Goal: Task Accomplishment & Management: Manage account settings

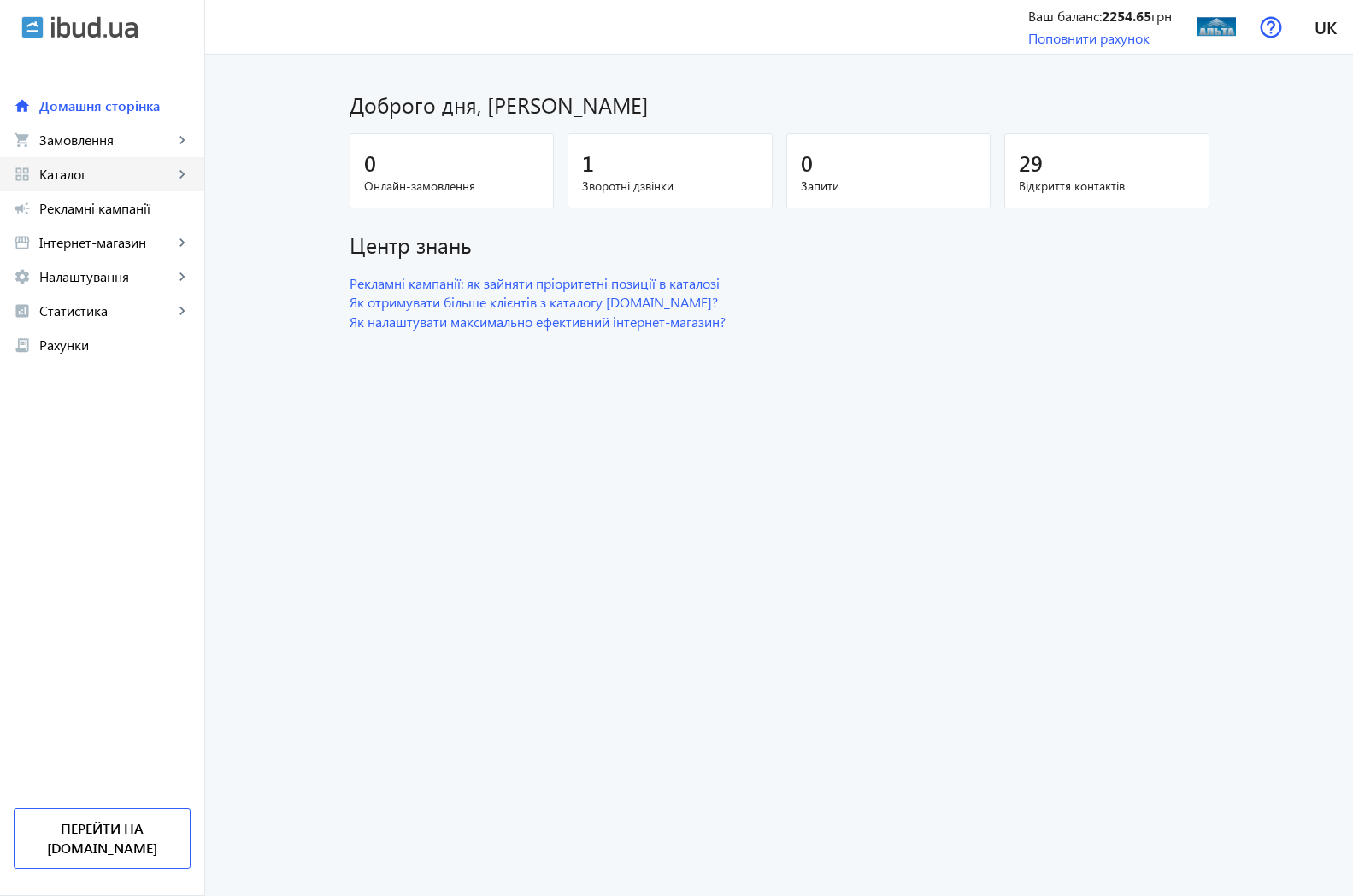
click at [74, 176] on span "Каталог" at bounding box center [106, 173] width 134 height 17
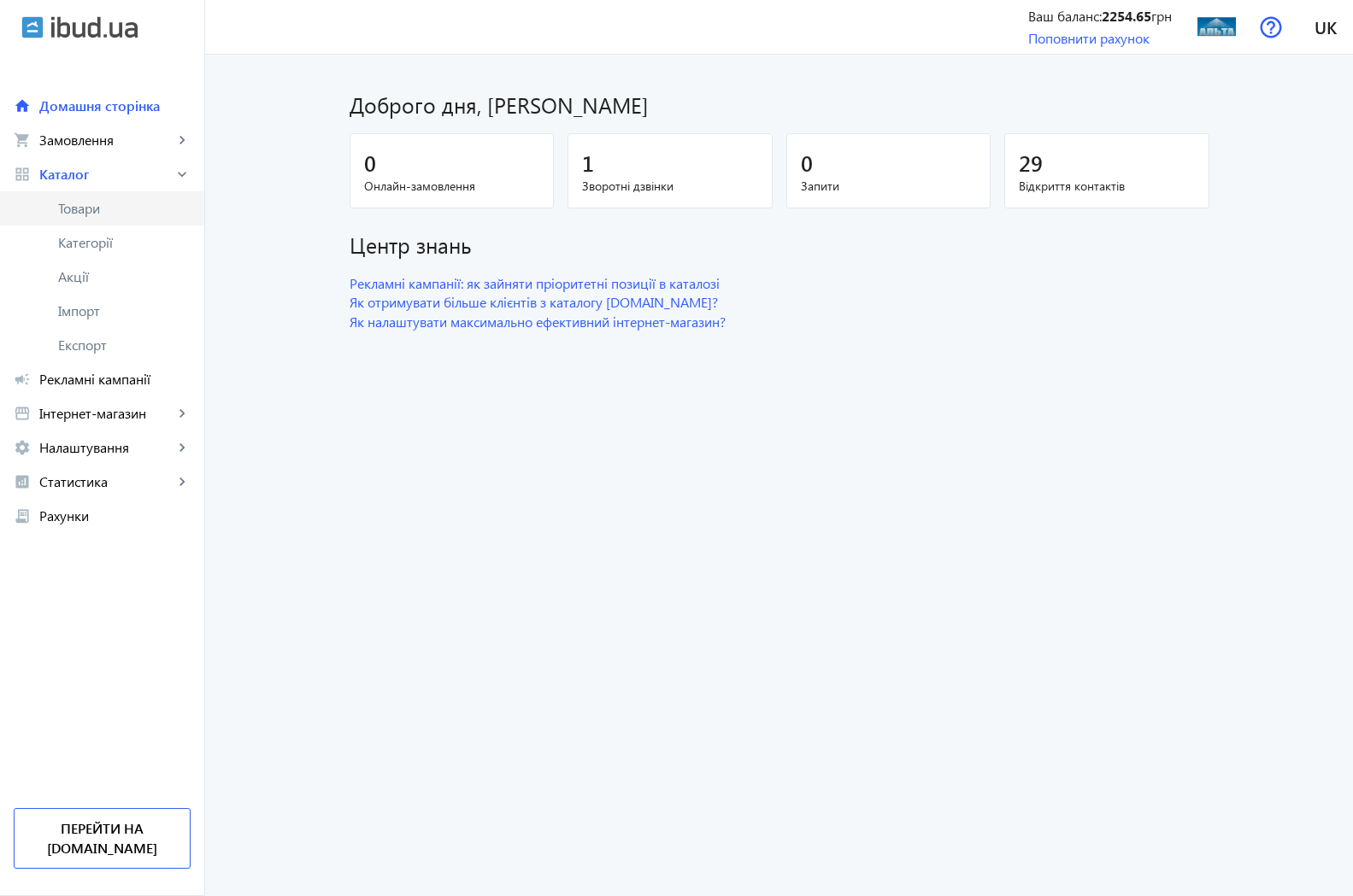
click at [110, 214] on span "Товари" at bounding box center [125, 208] width 133 height 17
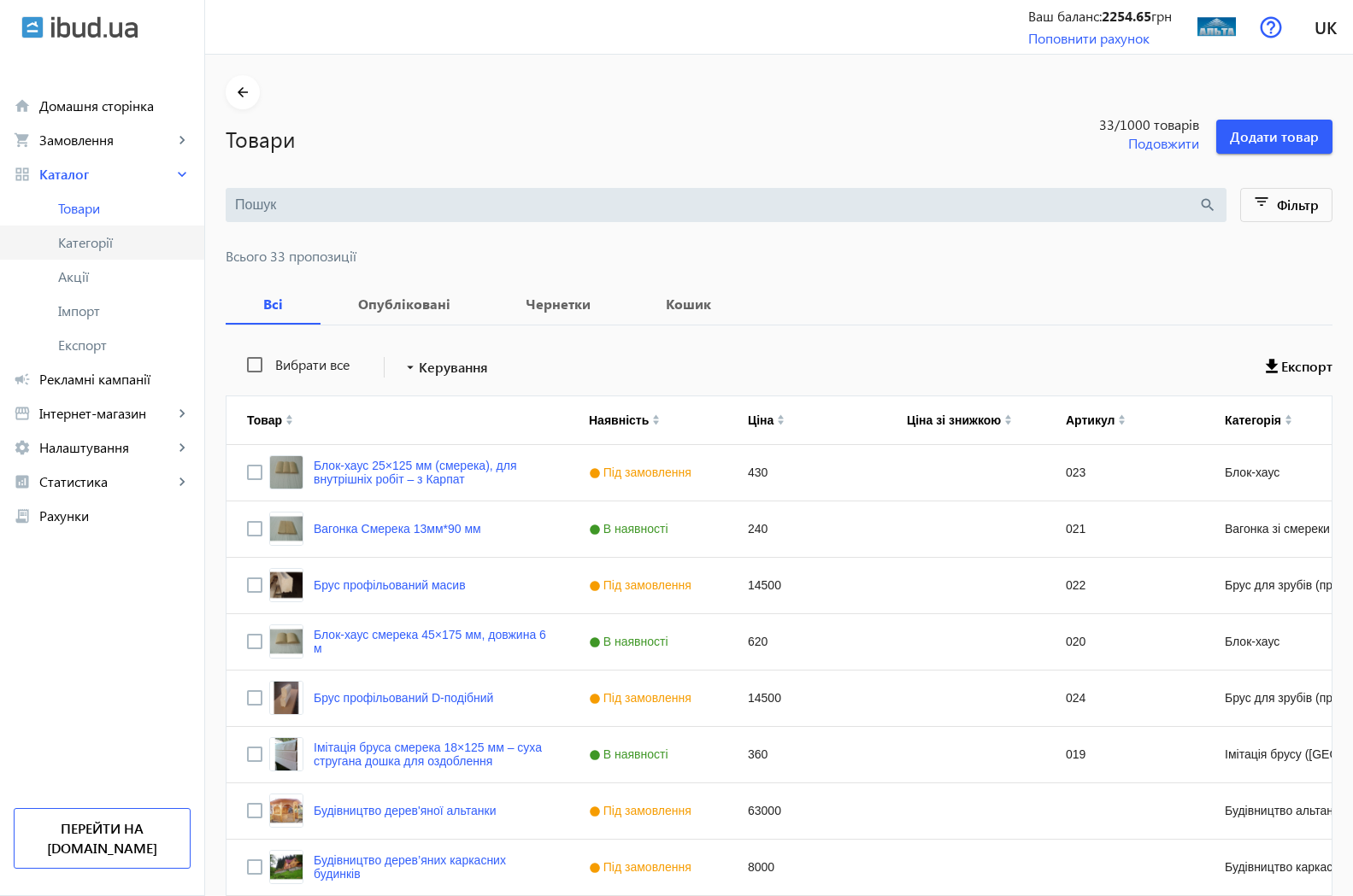
click at [107, 244] on span "Категорії" at bounding box center [125, 242] width 133 height 17
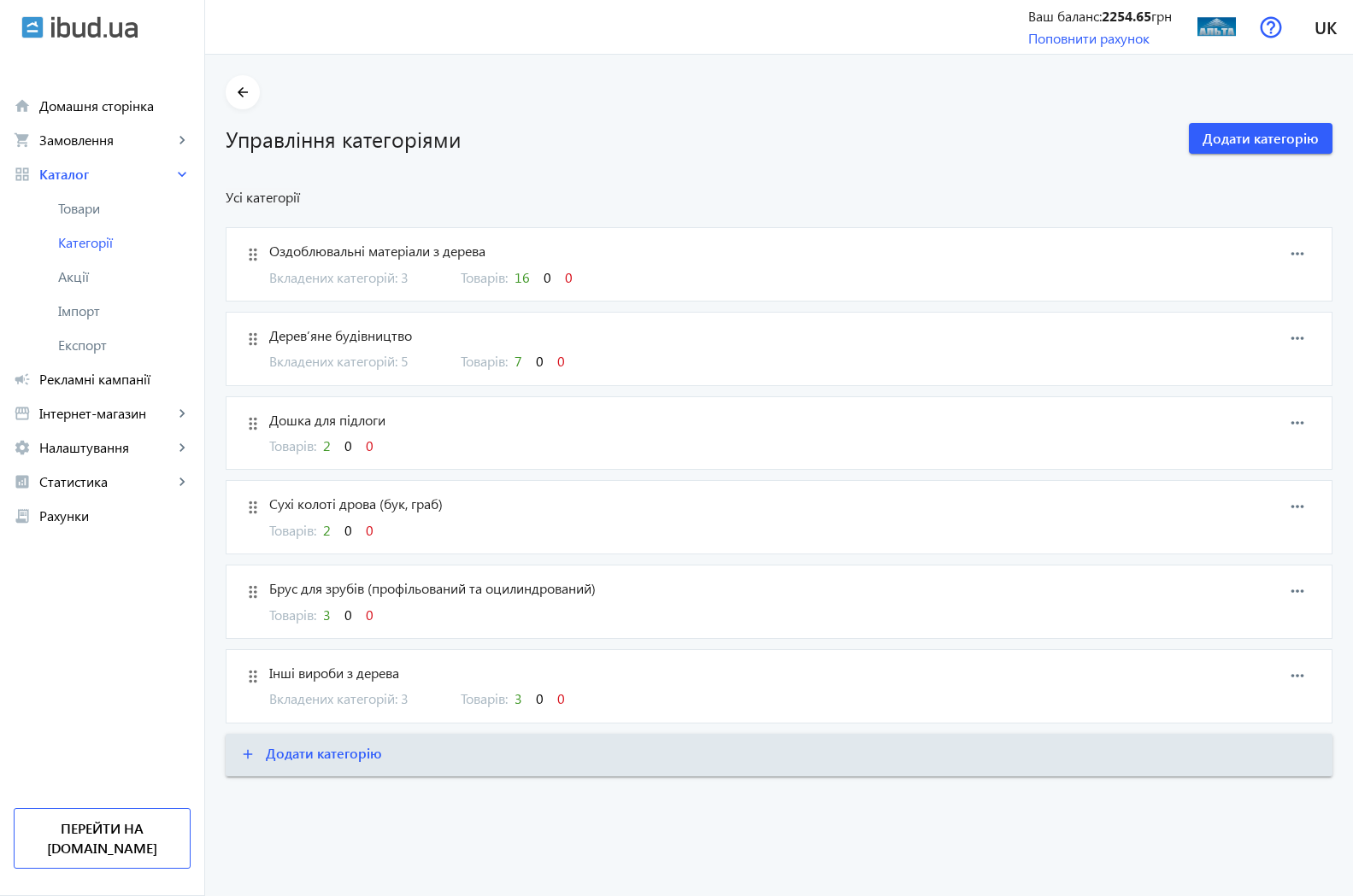
click at [319, 335] on span "Дерев’яне будівництво" at bounding box center [698, 336] width 859 height 19
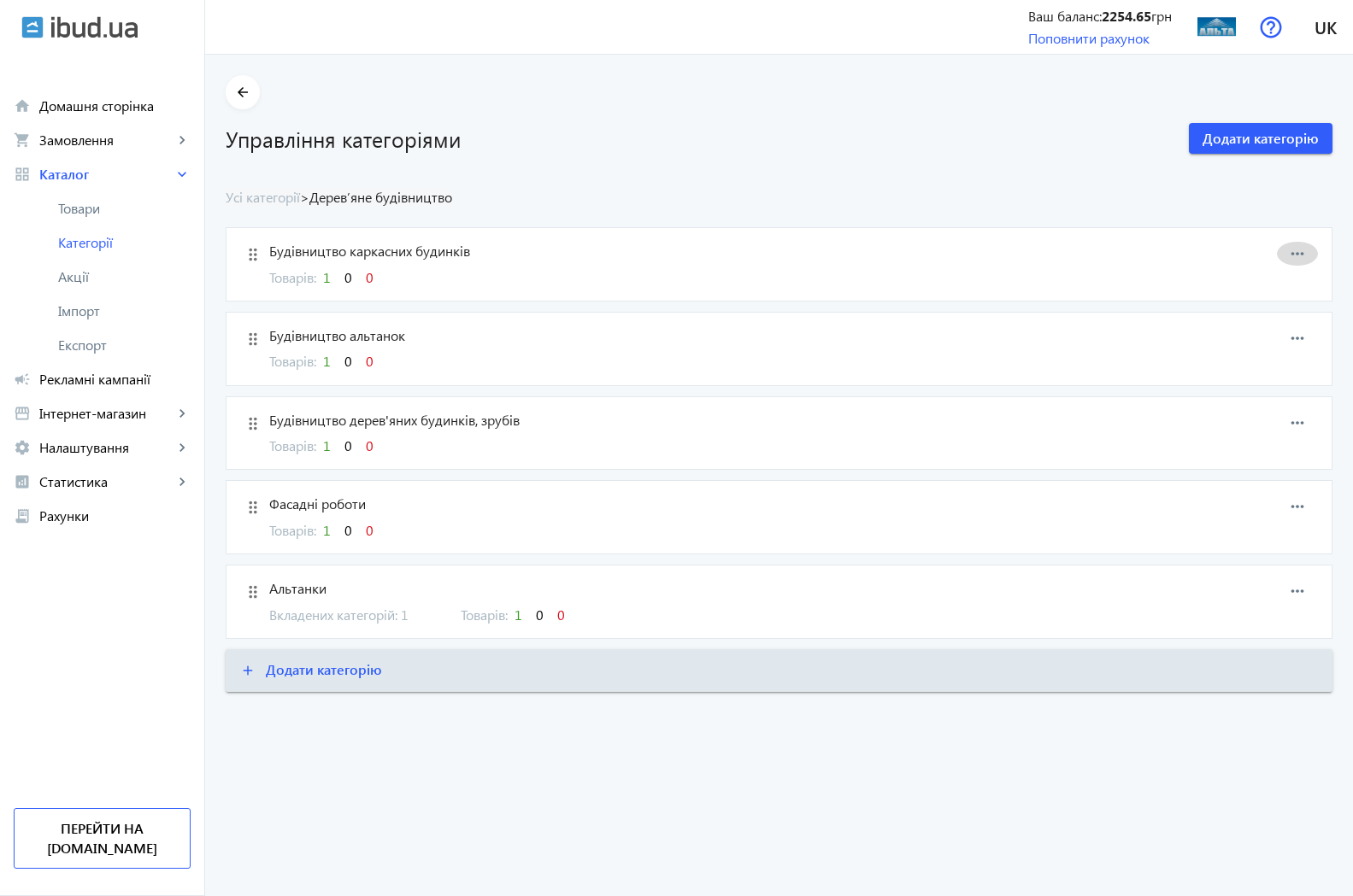
click at [1301, 256] on mat-icon "more_horiz" at bounding box center [1298, 253] width 26 height 26
click at [993, 190] on div at bounding box center [676, 448] width 1353 height 896
click at [1299, 256] on mat-icon "more_horiz" at bounding box center [1298, 253] width 26 height 26
click at [1254, 271] on span "Редагувати" at bounding box center [1270, 269] width 68 height 14
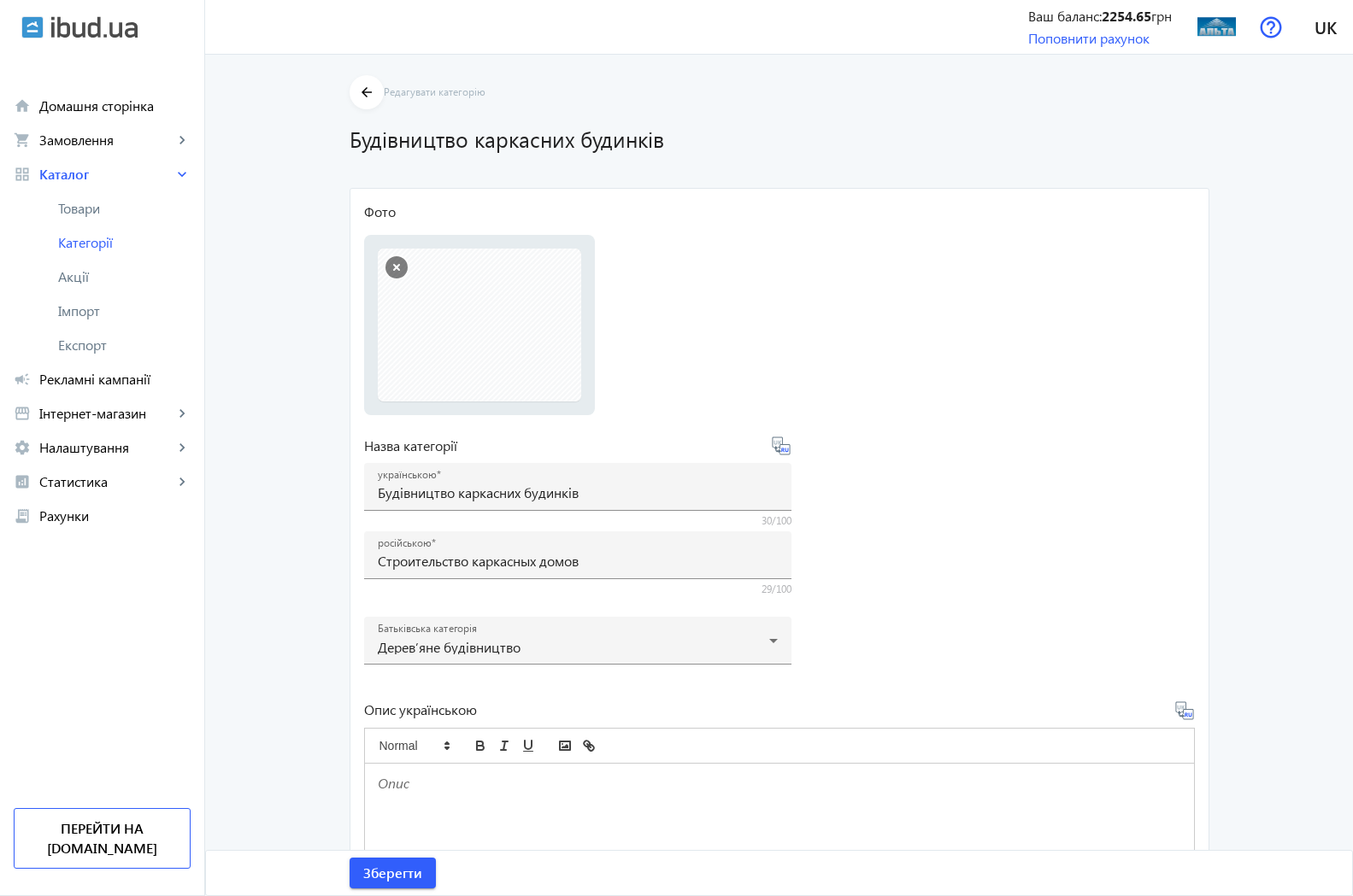
click at [389, 266] on button "button" at bounding box center [396, 267] width 22 height 22
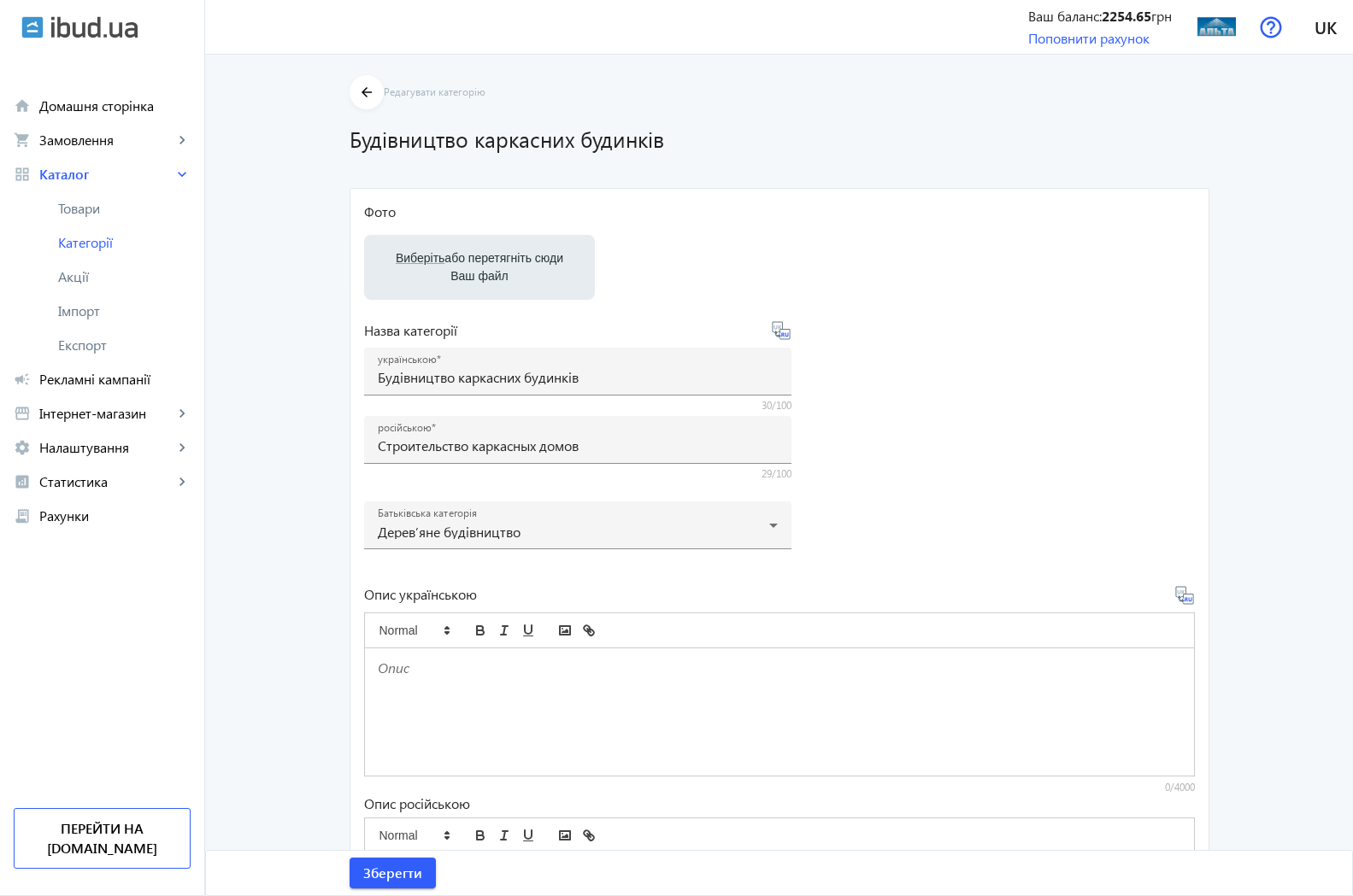
click at [488, 276] on label "Виберіть або перетягніть сюди Ваш файл" at bounding box center [478, 267] width 203 height 48
click at [488, 276] on input "Виберіть або перетягніть сюди Ваш файл" at bounding box center [478, 268] width 203 height 21
type input "C:\fakepath\Изображение 020.JPG"
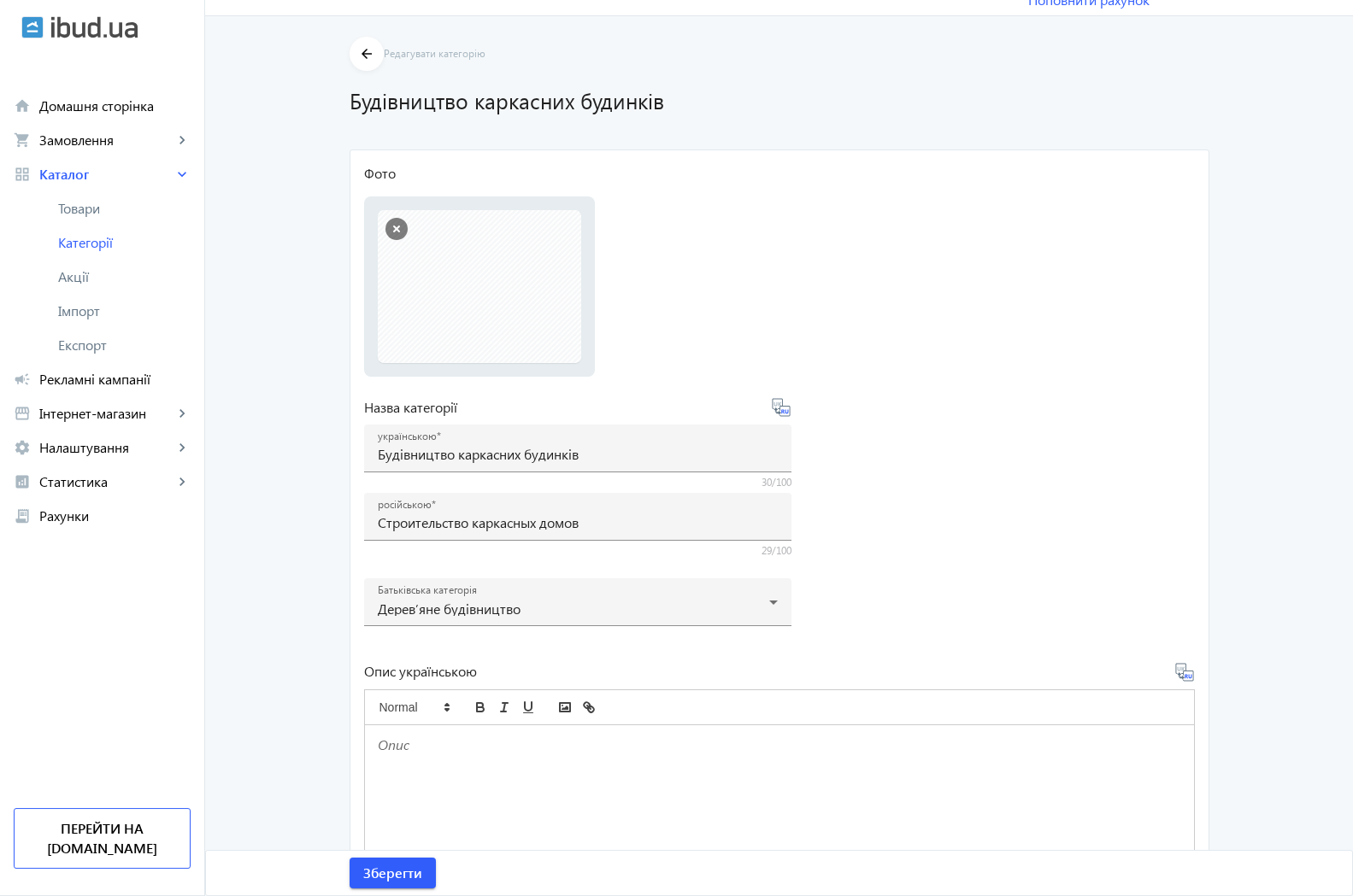
scroll to position [87, 0]
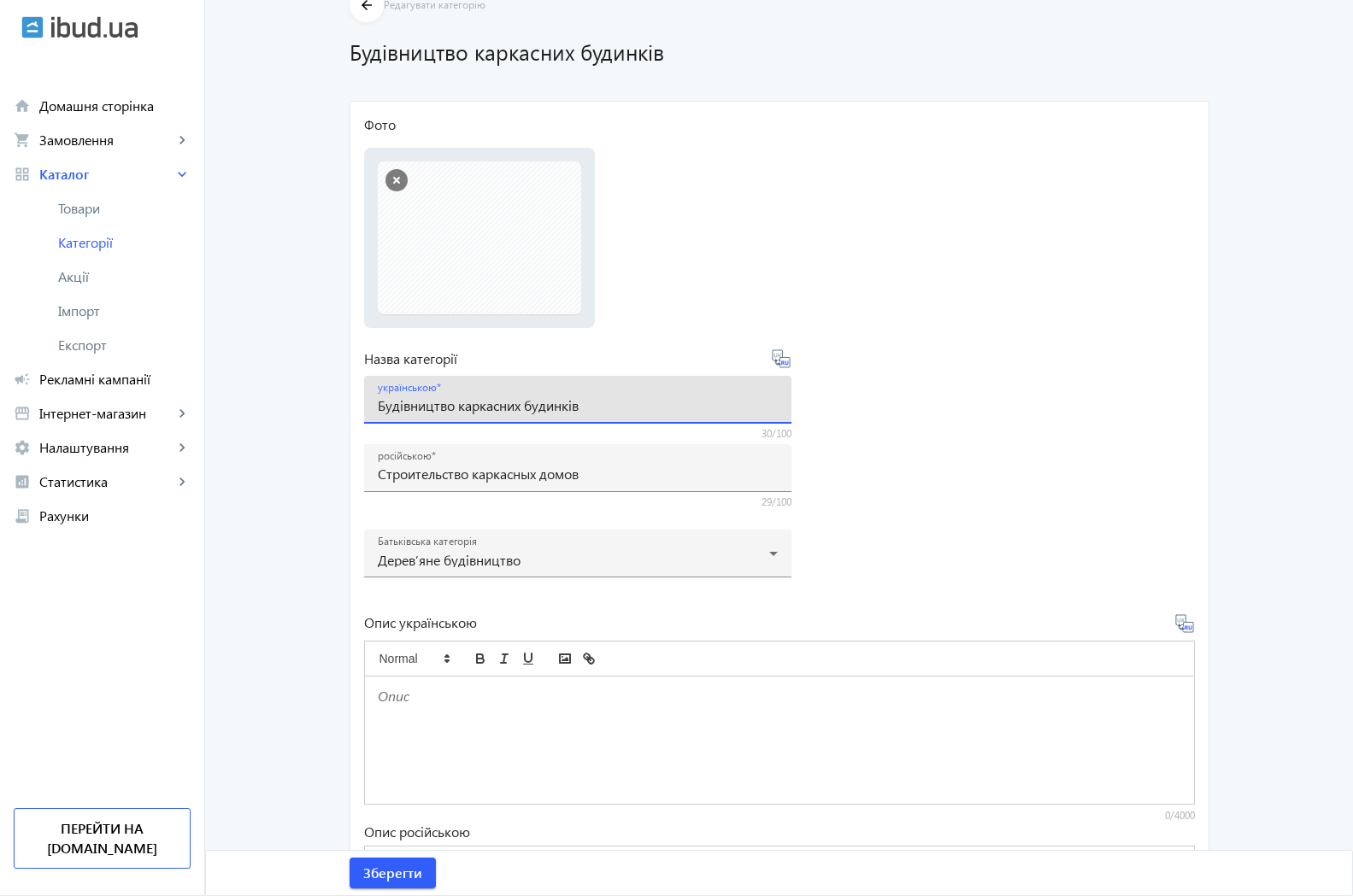
drag, startPoint x: 601, startPoint y: 402, endPoint x: 324, endPoint y: 407, distance: 277.0
click at [377, 407] on input "Будівництво каркасних будинків" at bounding box center [577, 405] width 400 height 18
paste input "ерев’яні будинки та споруди"
type input "Дерев’яні будинки та споруди"
click at [998, 398] on form "Фото Виберіть або перетягніть сюди Ваш файл Изображение 020.JPG Изображение 020…" at bounding box center [780, 576] width 831 height 923
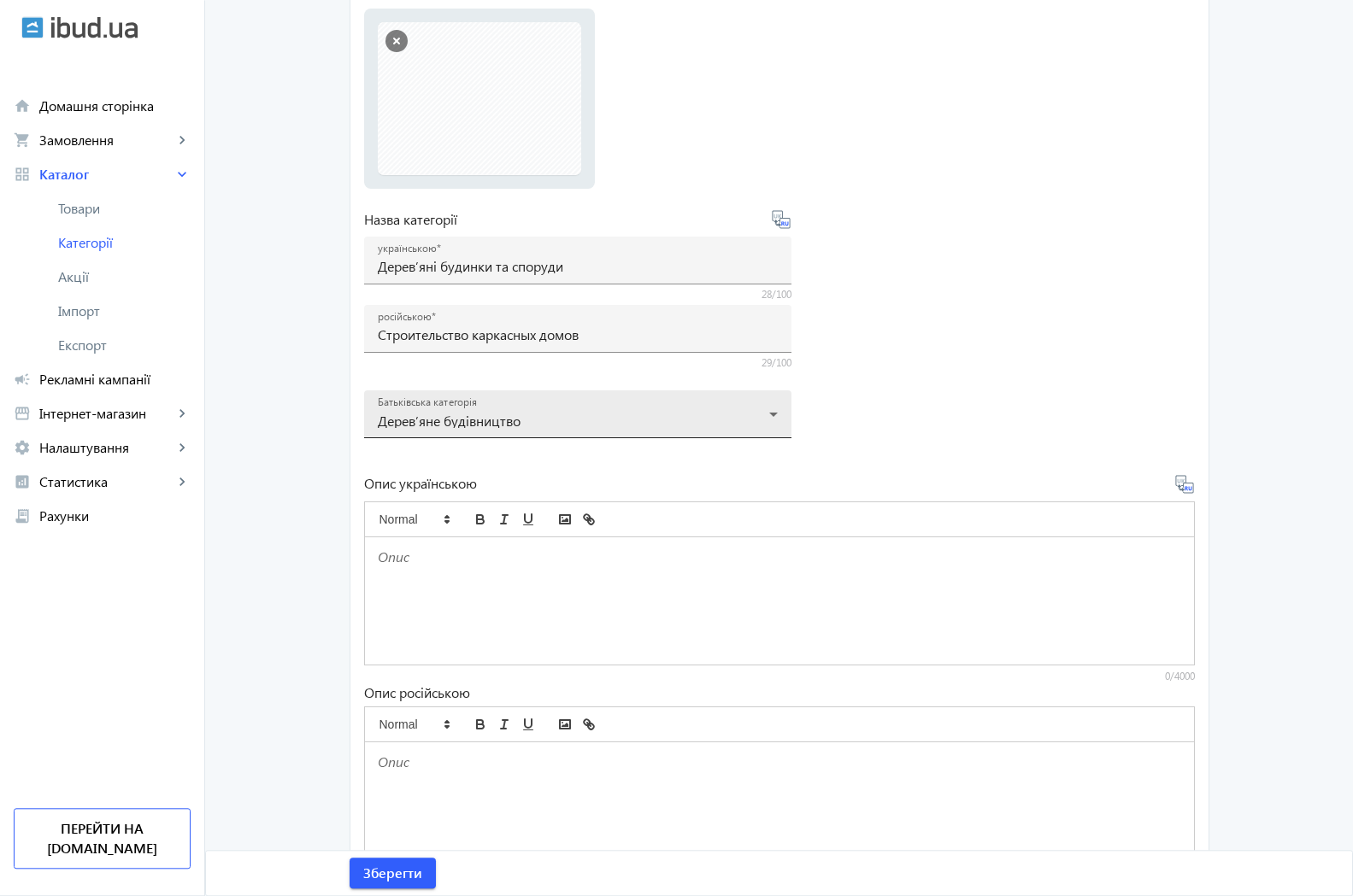
scroll to position [261, 0]
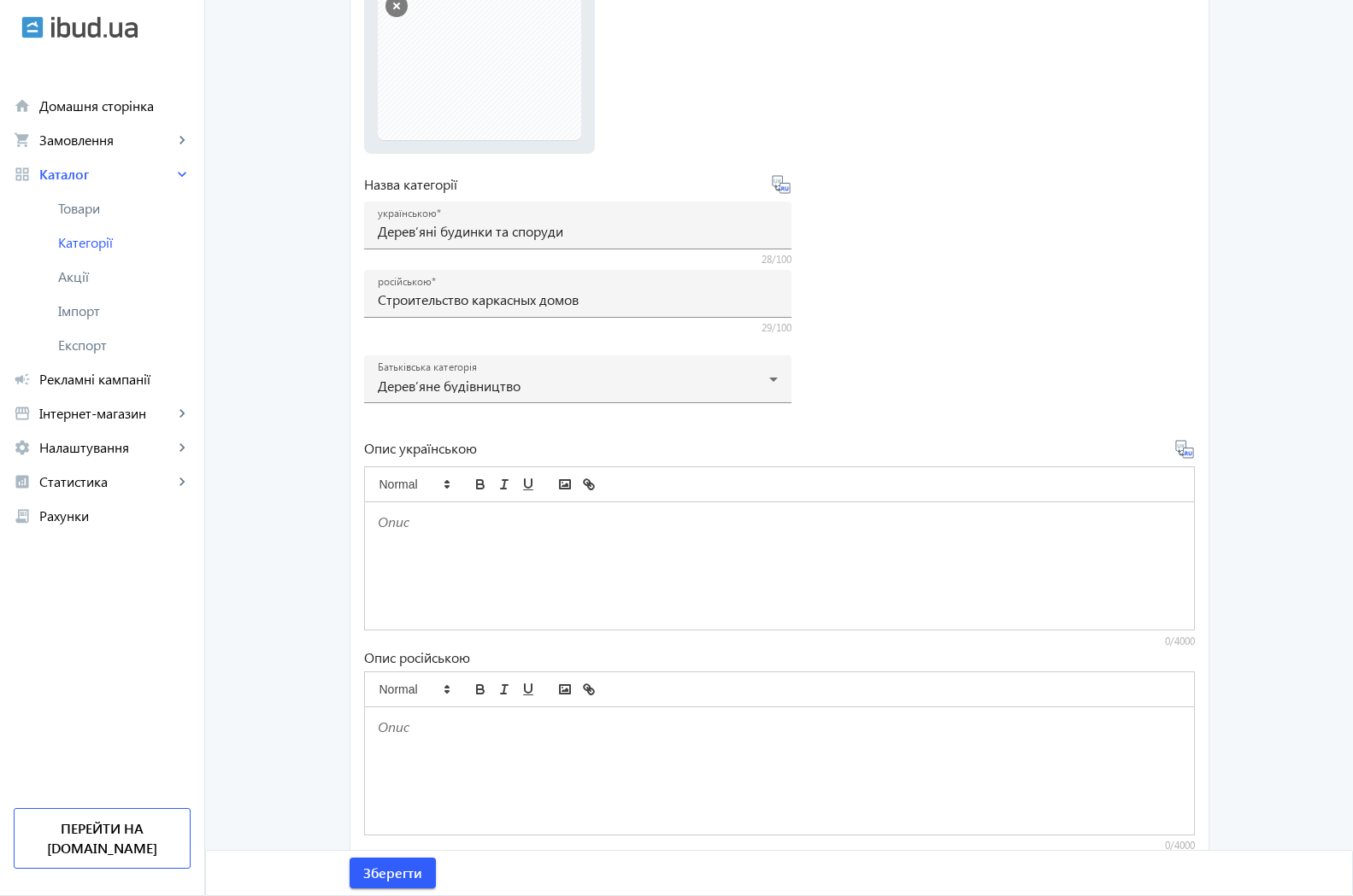
click at [383, 523] on p at bounding box center [779, 523] width 803 height 20
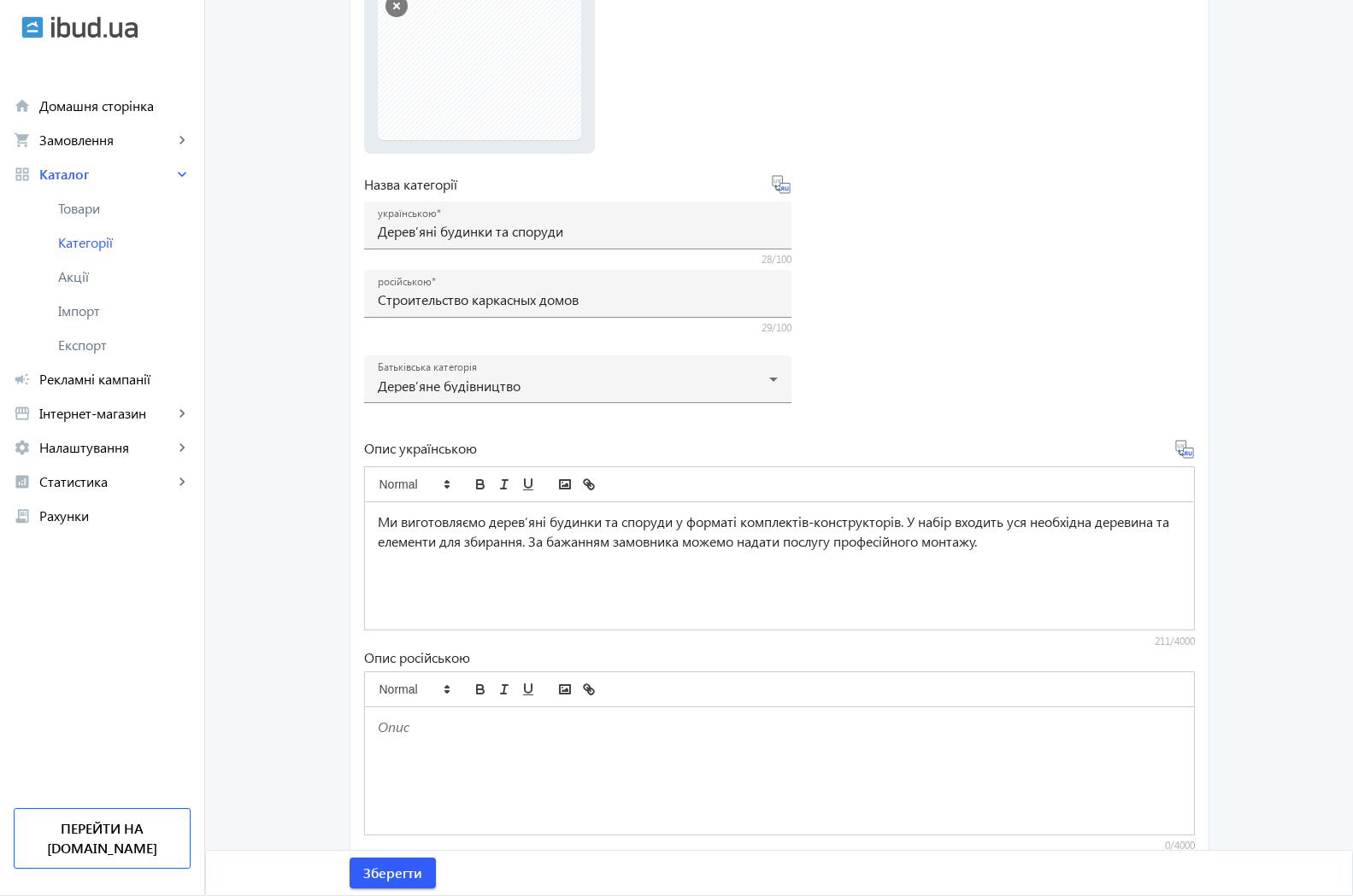
click at [1297, 402] on main "arrow_back Редагувати категорію Будівництво каркасних будинків Фото Виберіть аб…" at bounding box center [779, 346] width 1148 height 1064
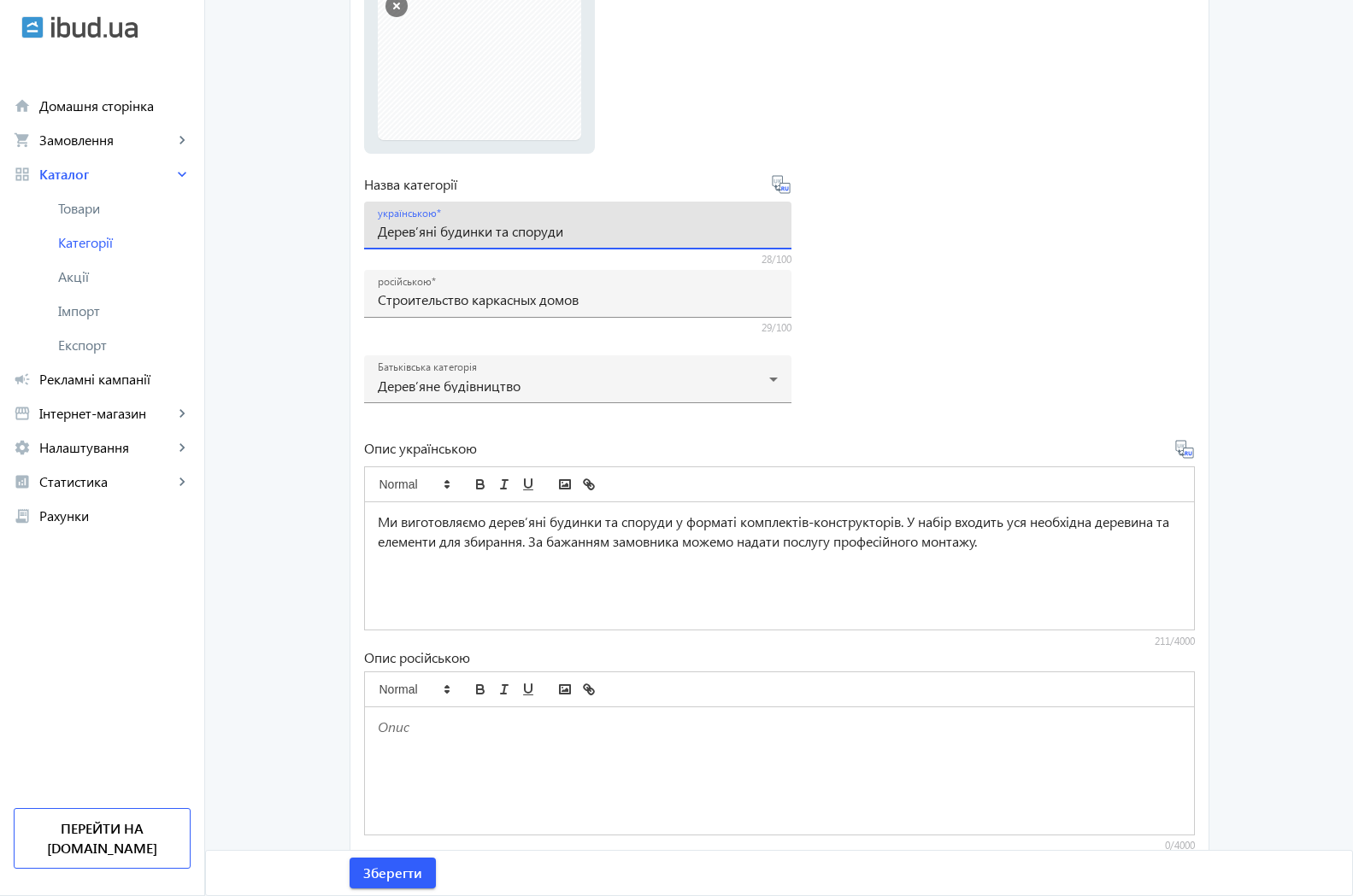
drag, startPoint x: 572, startPoint y: 237, endPoint x: 366, endPoint y: 242, distance: 206.1
click at [377, 240] on input "Дерев’яні будинки та споруди" at bounding box center [577, 231] width 400 height 18
click at [557, 384] on div at bounding box center [577, 372] width 400 height 61
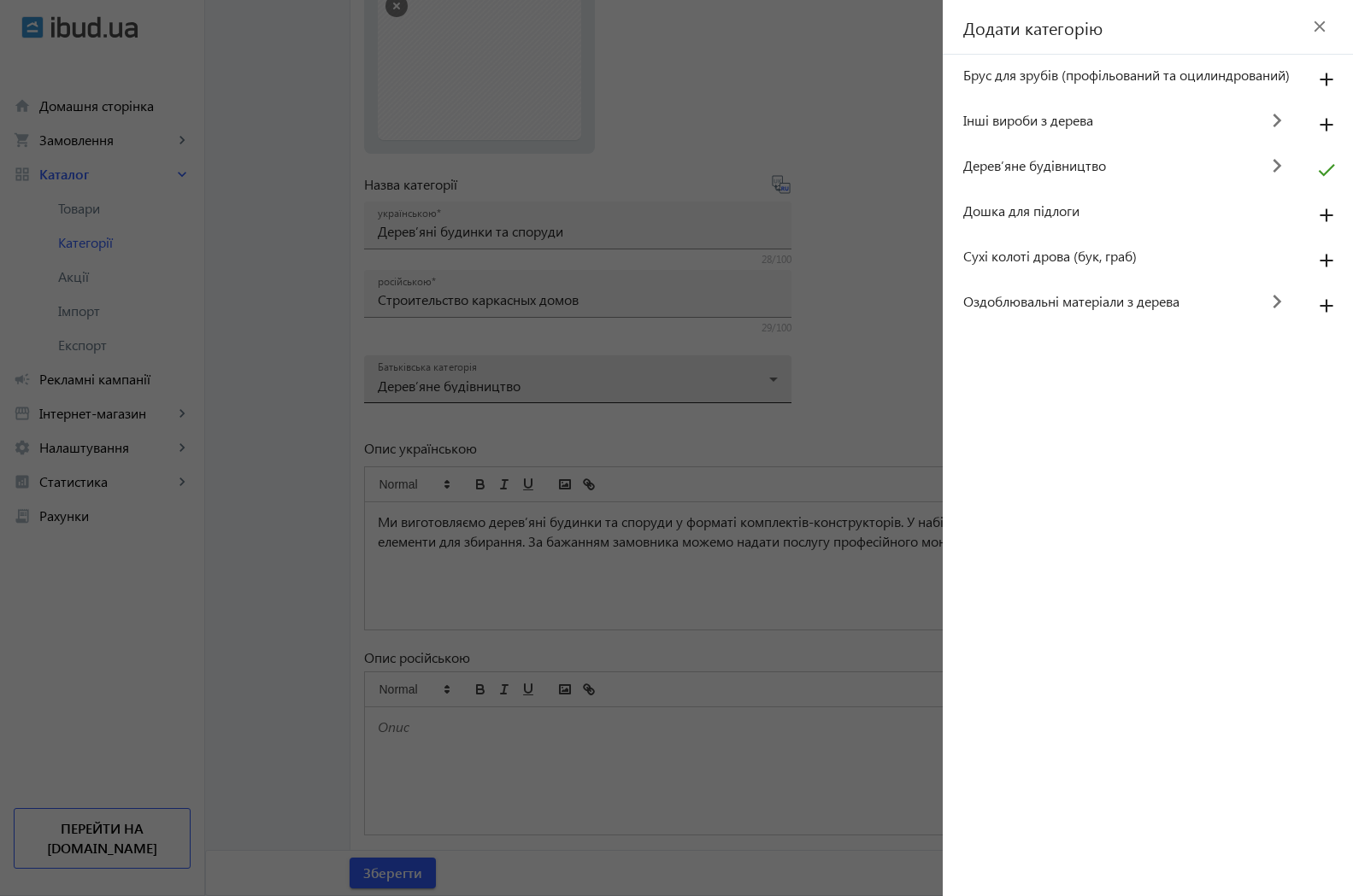
click at [557, 384] on div at bounding box center [676, 448] width 1353 height 896
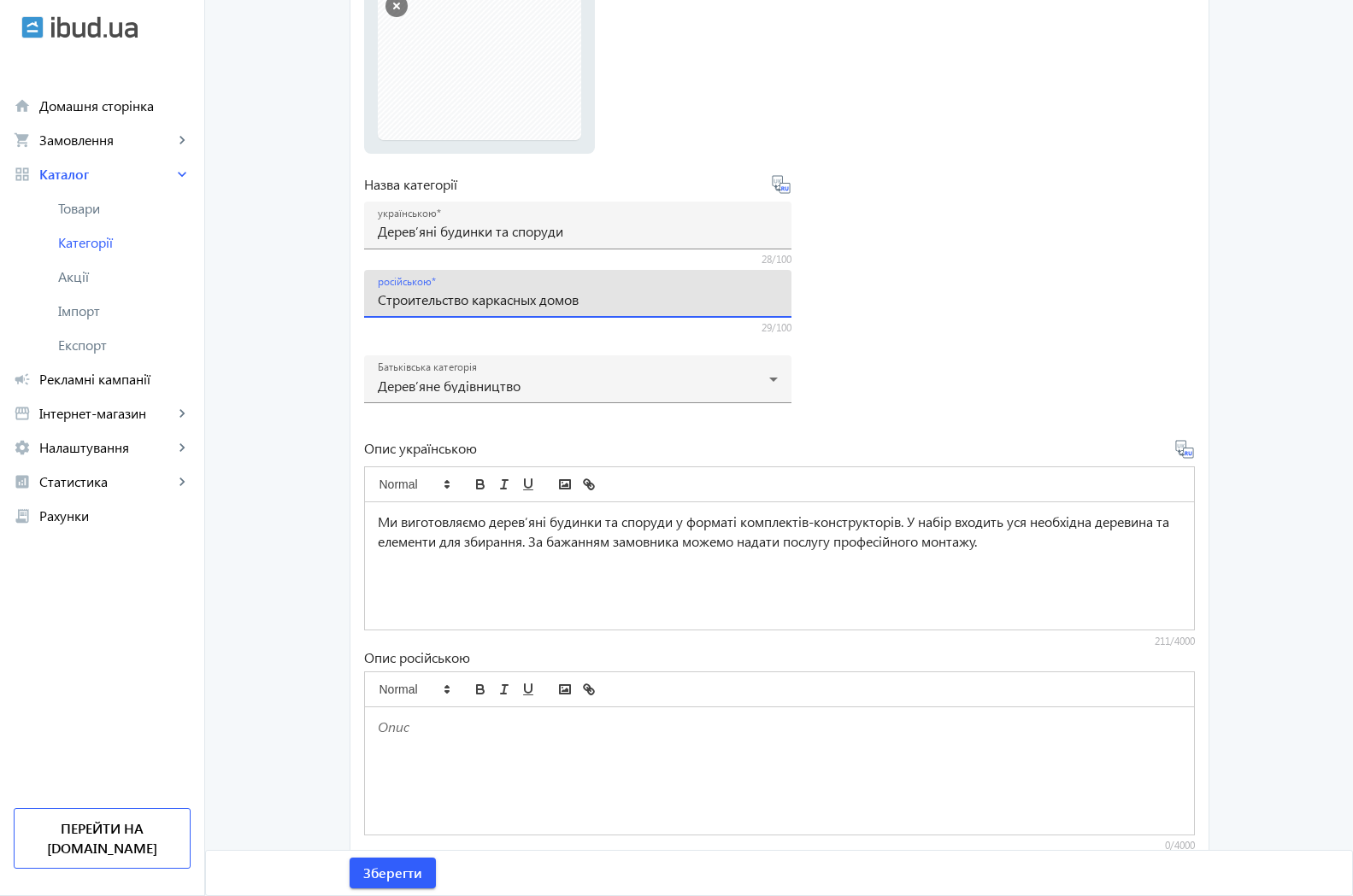
drag, startPoint x: 586, startPoint y: 299, endPoint x: 324, endPoint y: 302, distance: 262.0
click at [377, 302] on input "Строительство каркасных домов" at bounding box center [577, 299] width 400 height 18
paste input "еревянные дома и сооружения"
type input "Деревянные дома и сооружения"
click at [947, 357] on form "Фото Виберіть або перетягніть сюди Ваш файл Изображение 020.JPG Изображение 020…" at bounding box center [780, 402] width 831 height 923
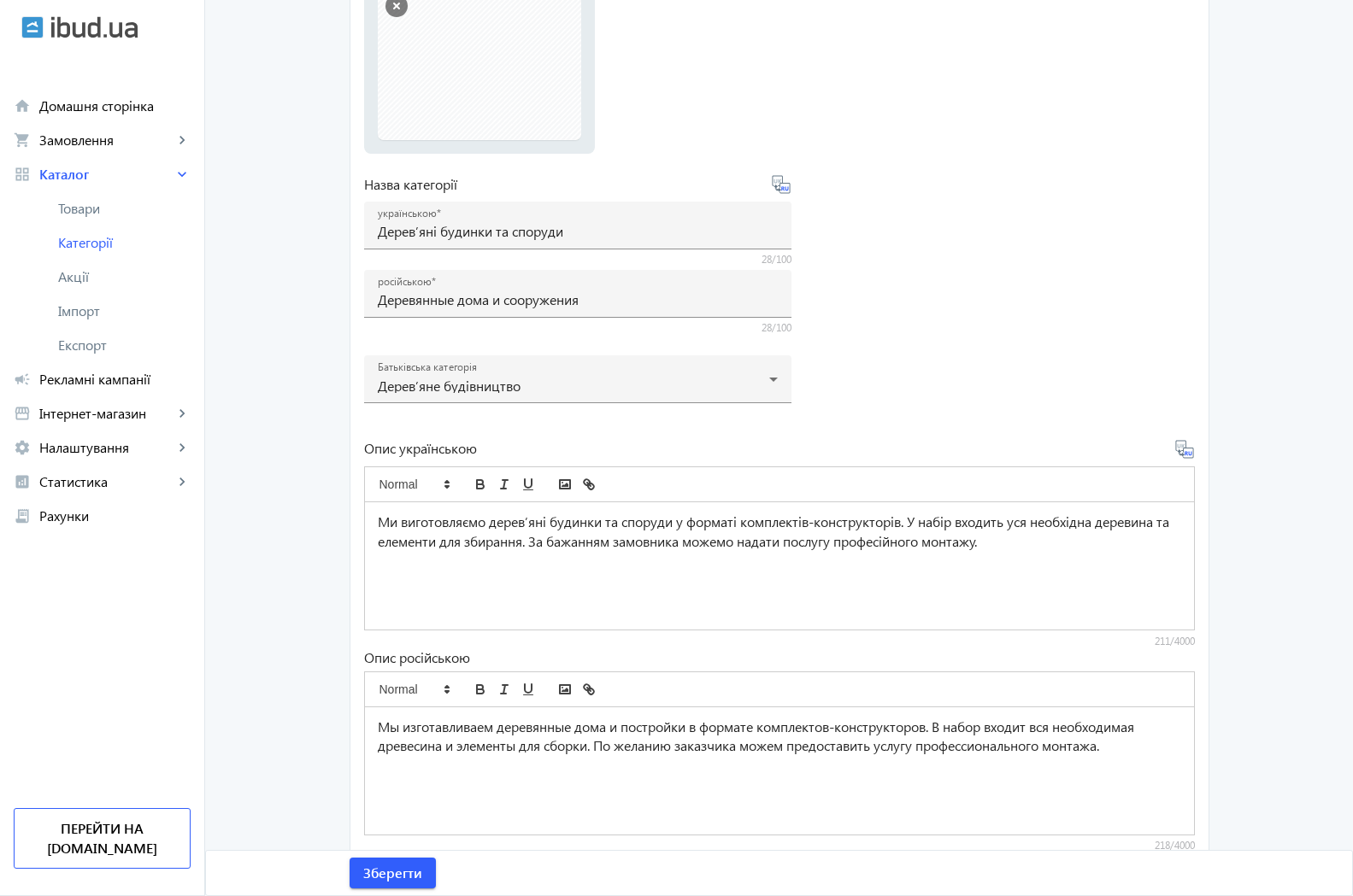
click at [1245, 642] on main "arrow_back Редагувати категорію Будівництво каркасних будинків Фото Виберіть аб…" at bounding box center [779, 346] width 1148 height 1064
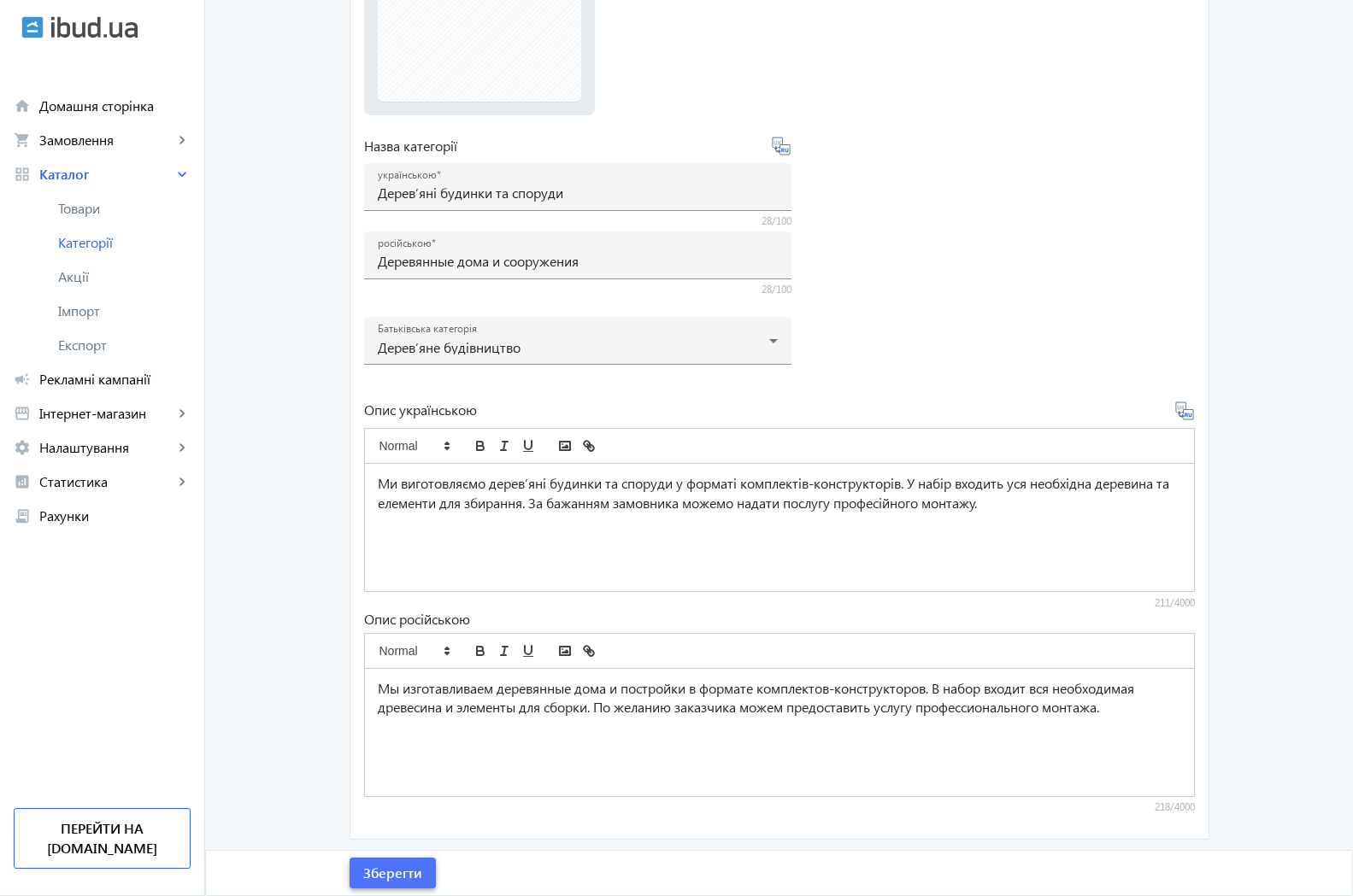
click at [376, 871] on span "Зберегти" at bounding box center [393, 872] width 59 height 19
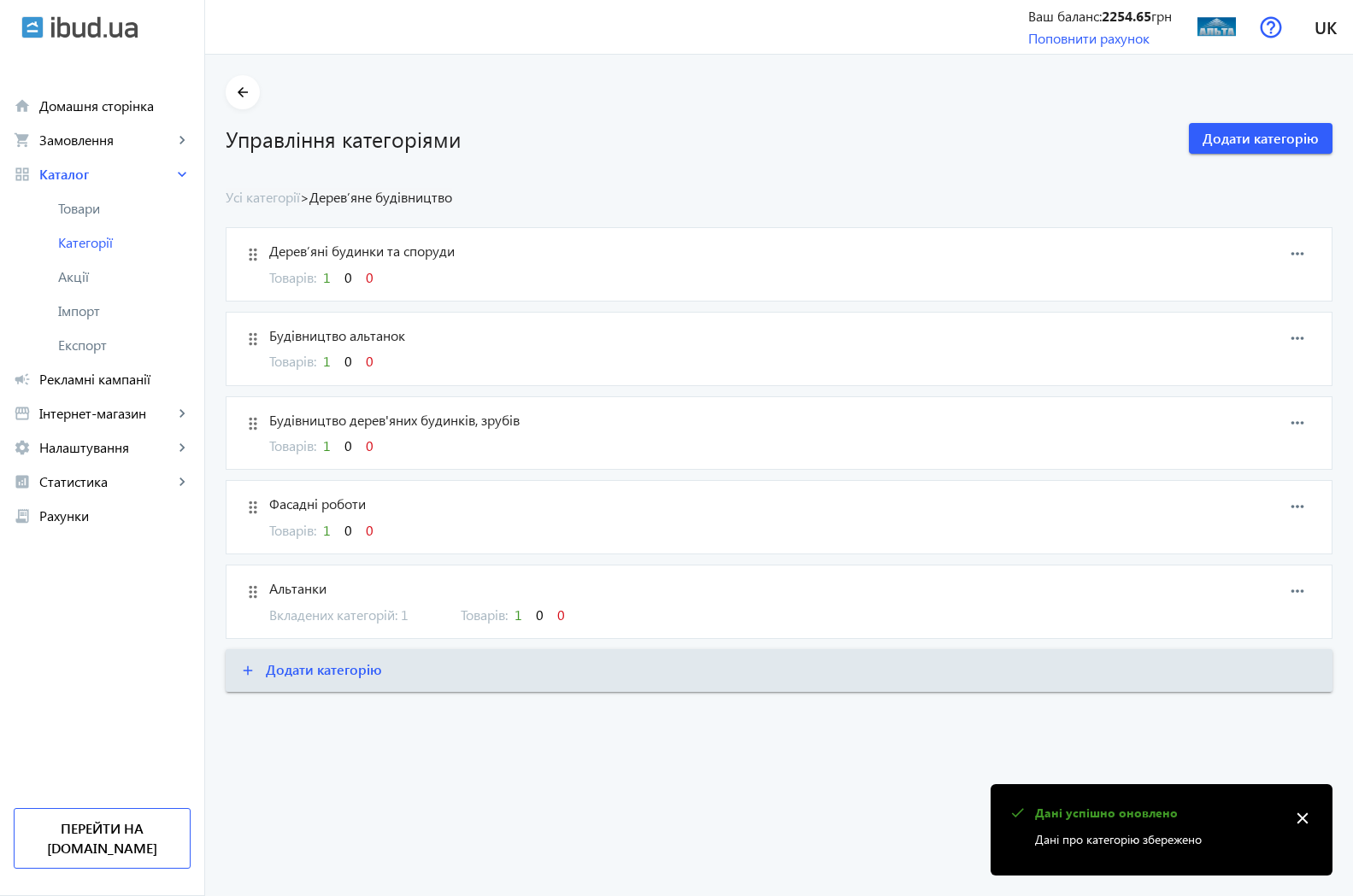
click at [289, 448] on span "Товарів: 1 0 0" at bounding box center [321, 446] width 104 height 18
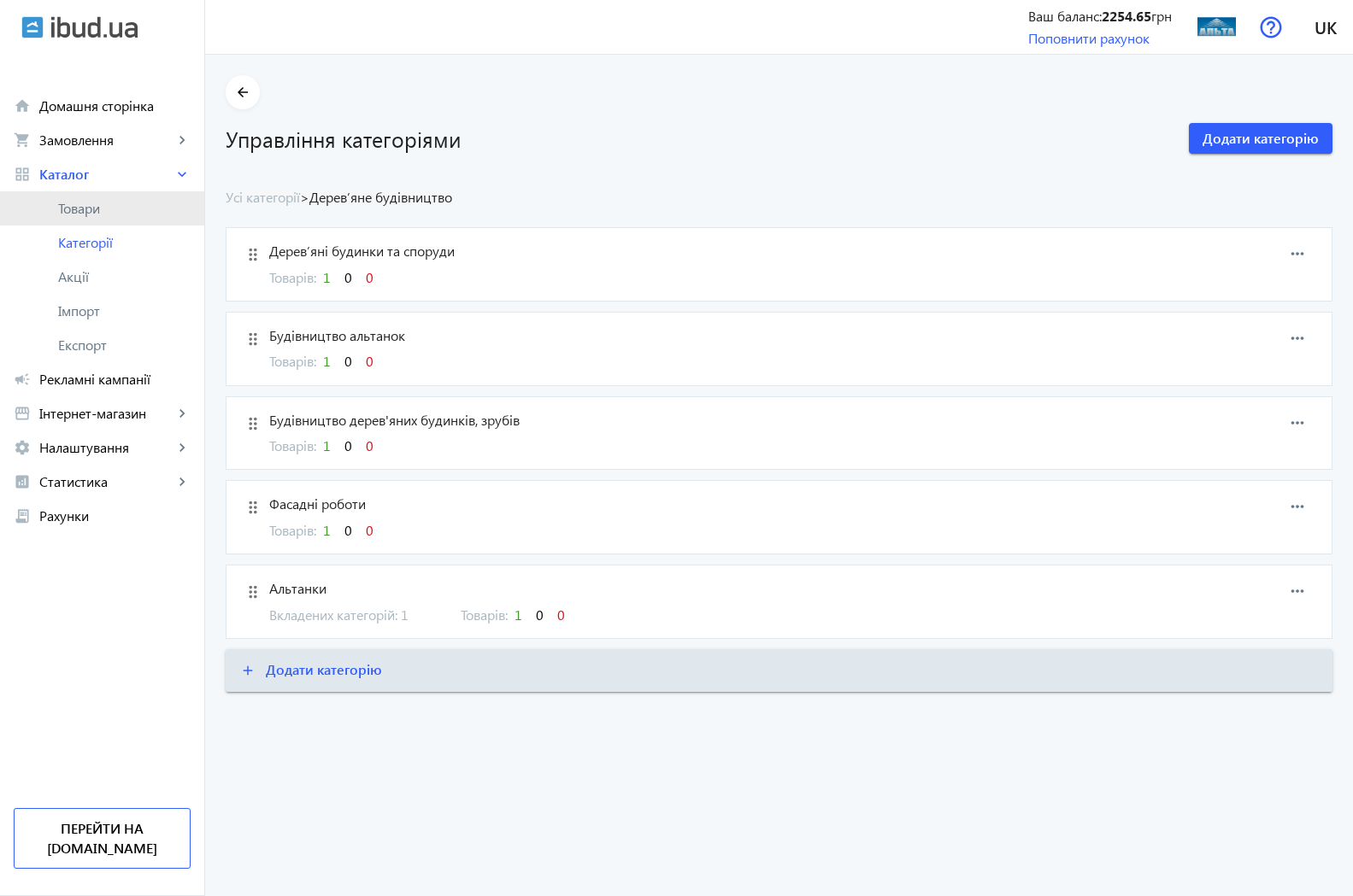
click at [93, 214] on span "Товари" at bounding box center [125, 208] width 133 height 17
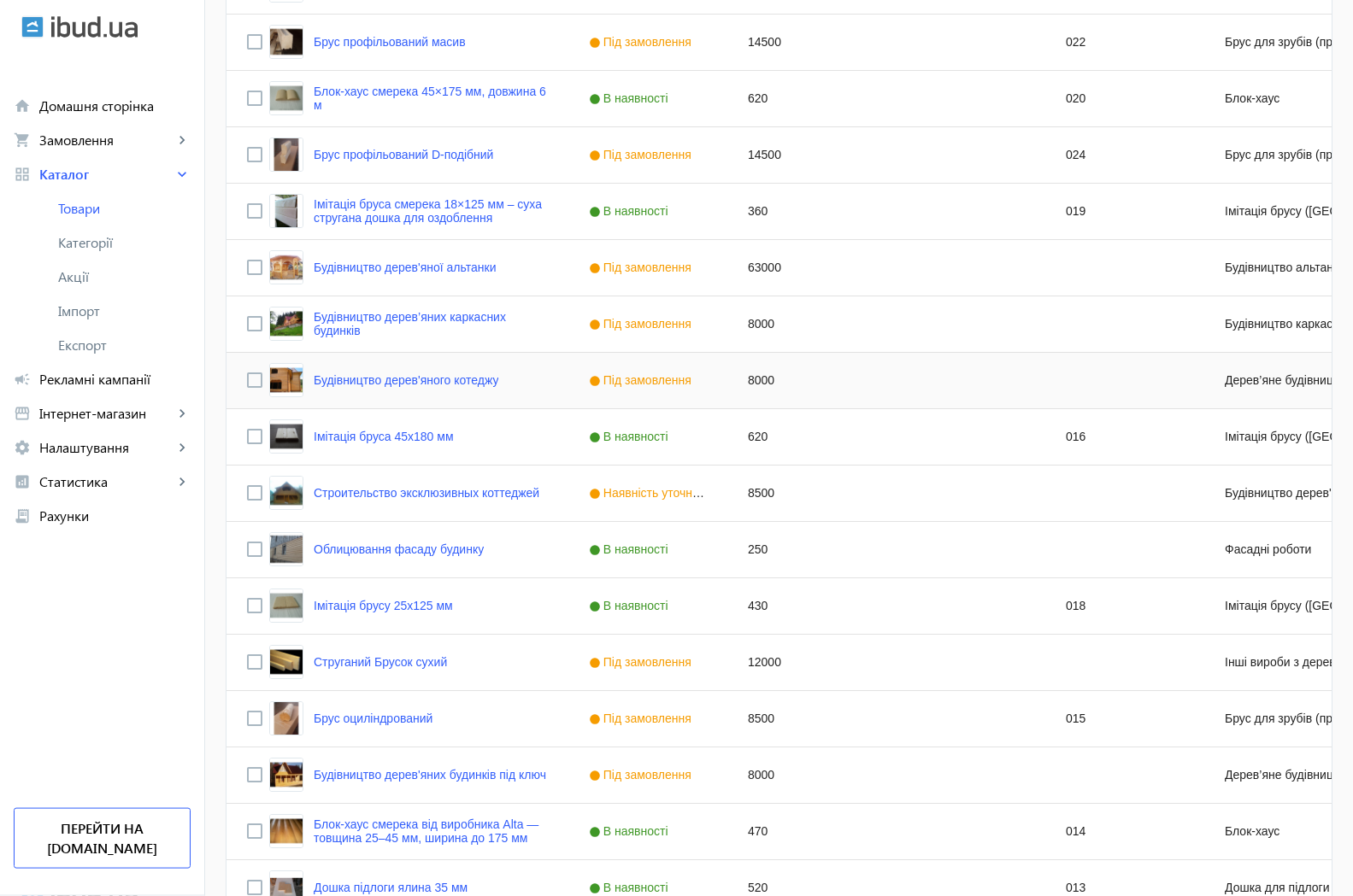
scroll to position [610, 0]
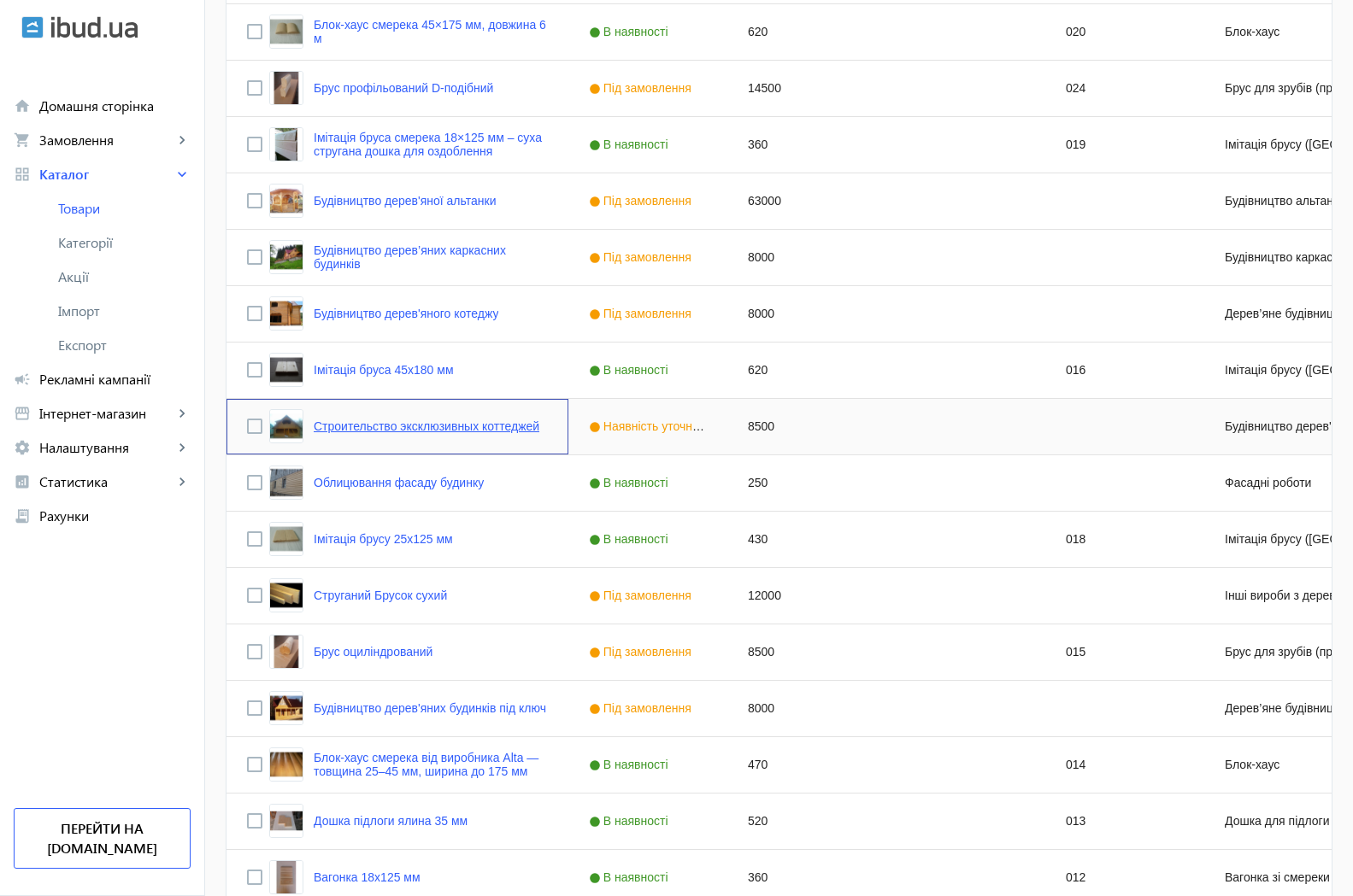
click at [367, 428] on link "Строительство эксклюзивных коттеджей" at bounding box center [427, 427] width 226 height 14
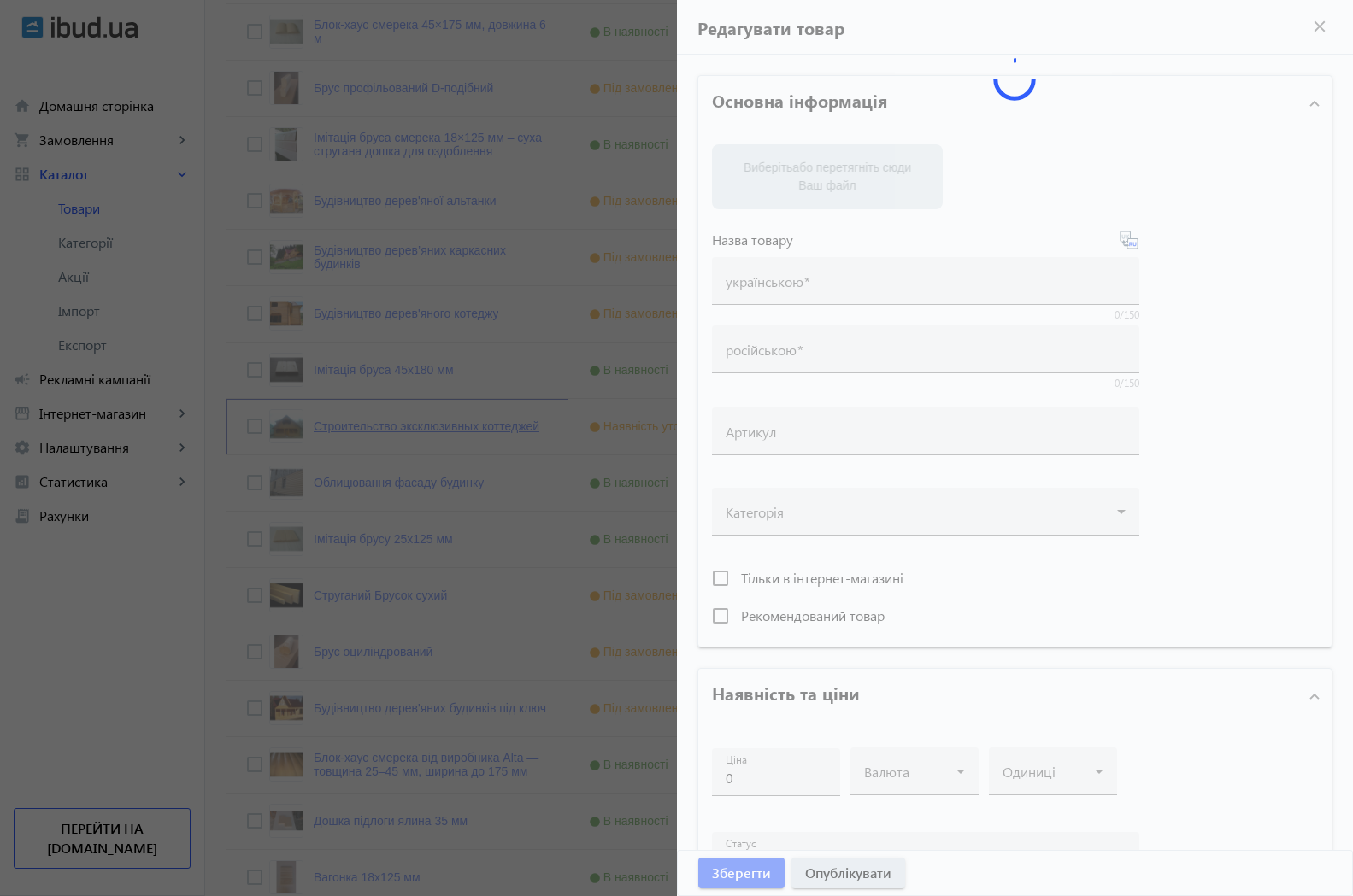
type input "Строительство эксклюзивных коттеджей"
type input "8500"
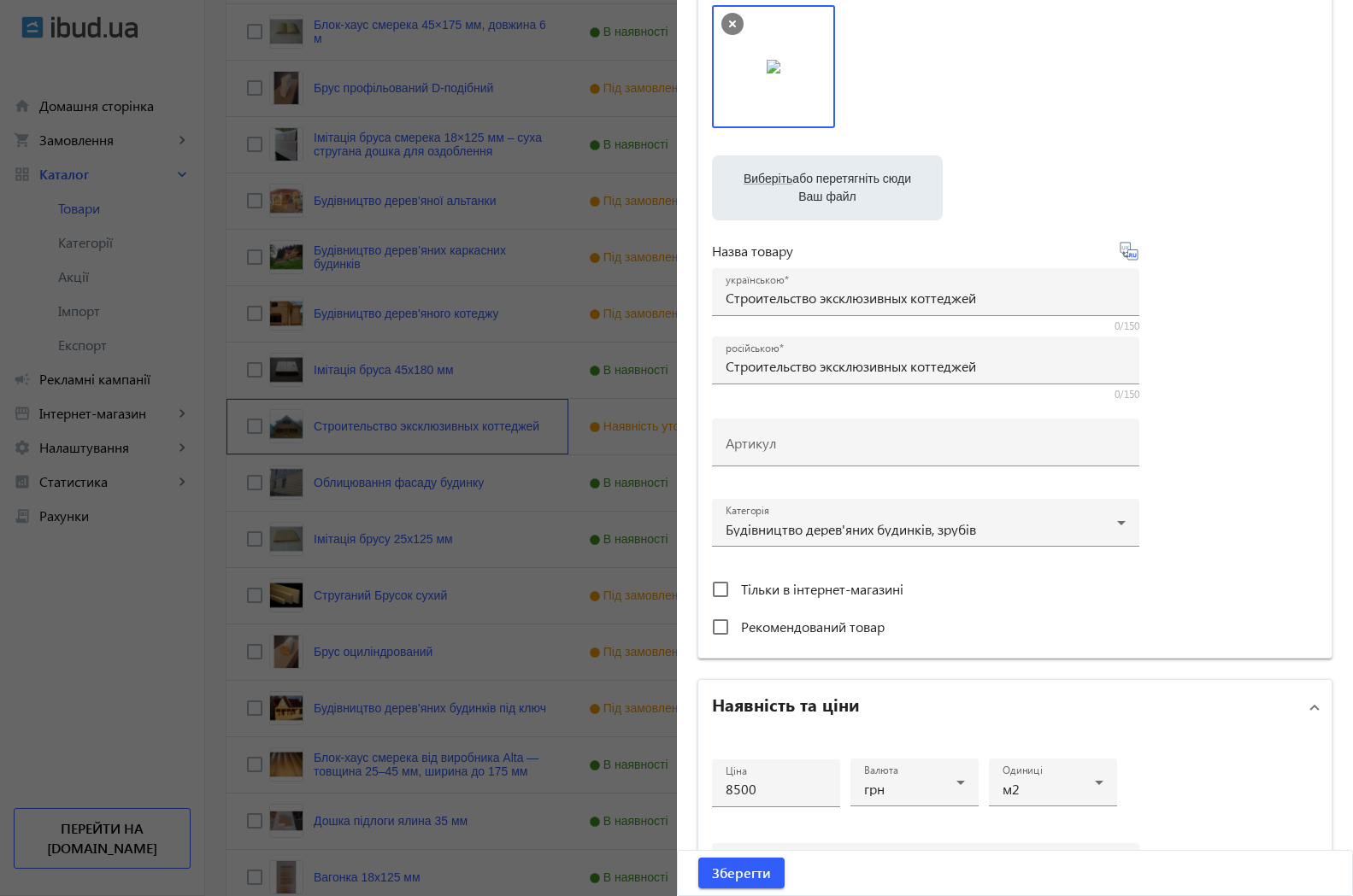
scroll to position [108, 0]
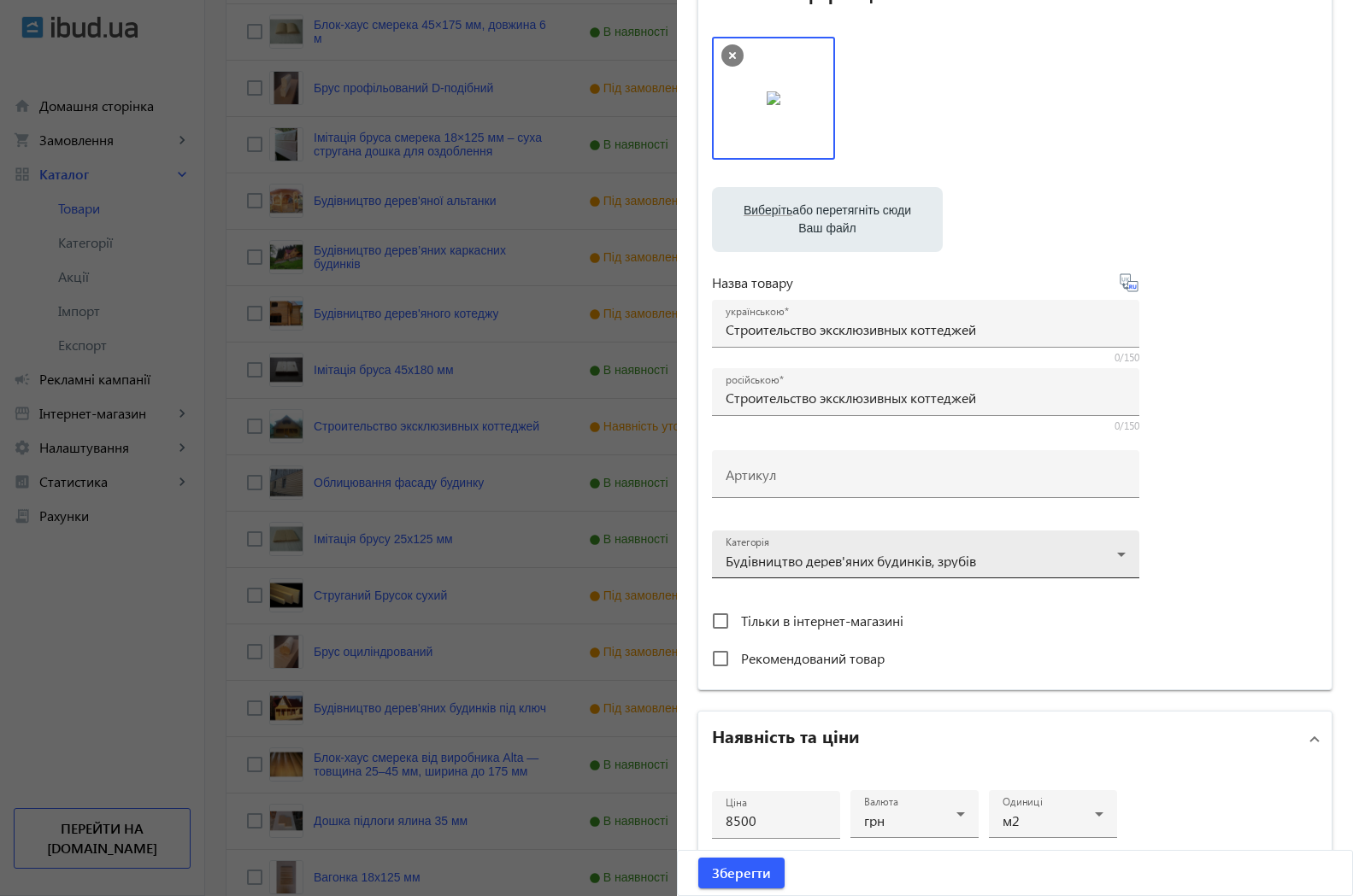
click at [1114, 550] on div at bounding box center [926, 548] width 400 height 61
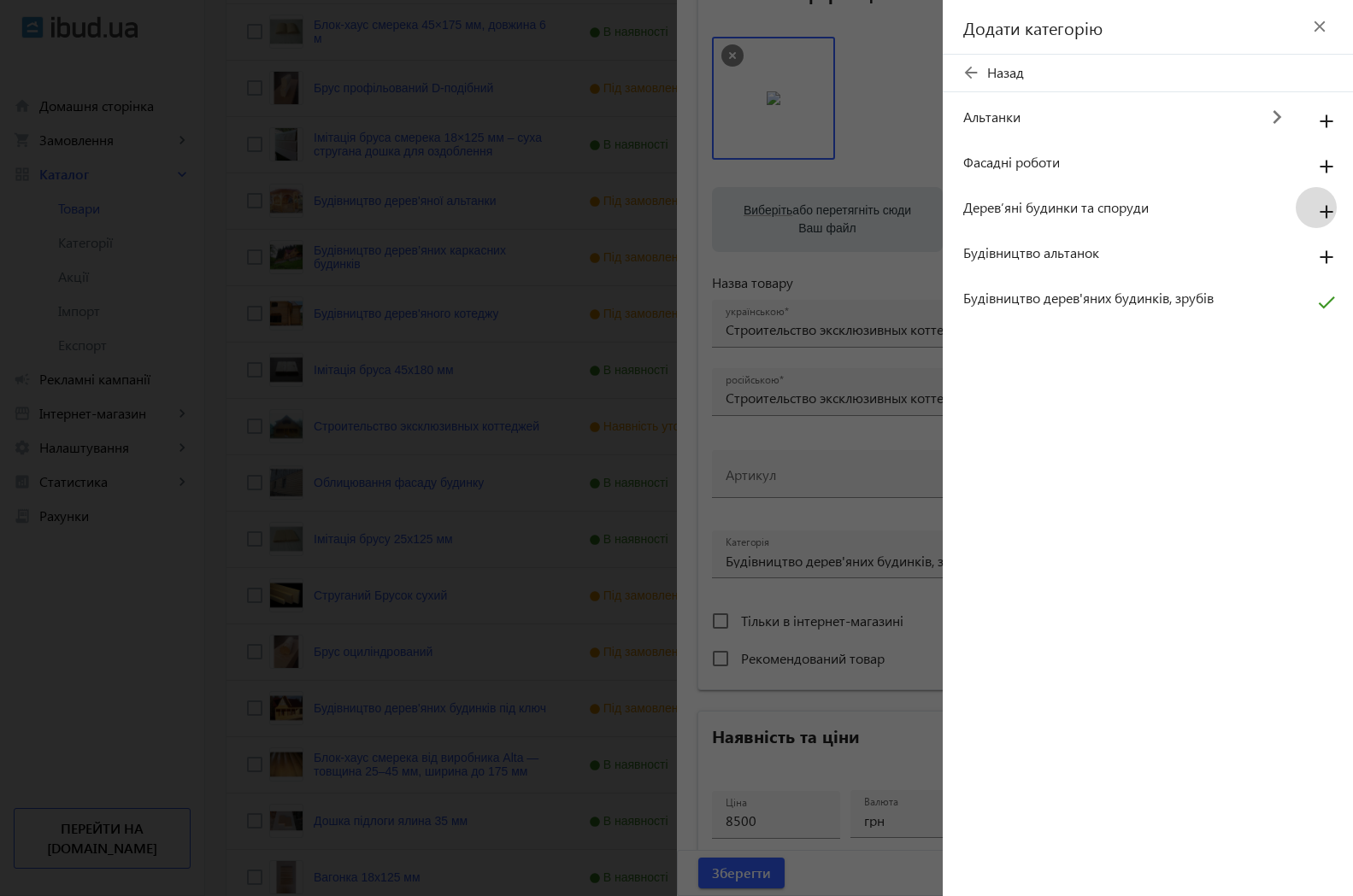
click at [1324, 214] on mat-icon "add" at bounding box center [1325, 212] width 41 height 31
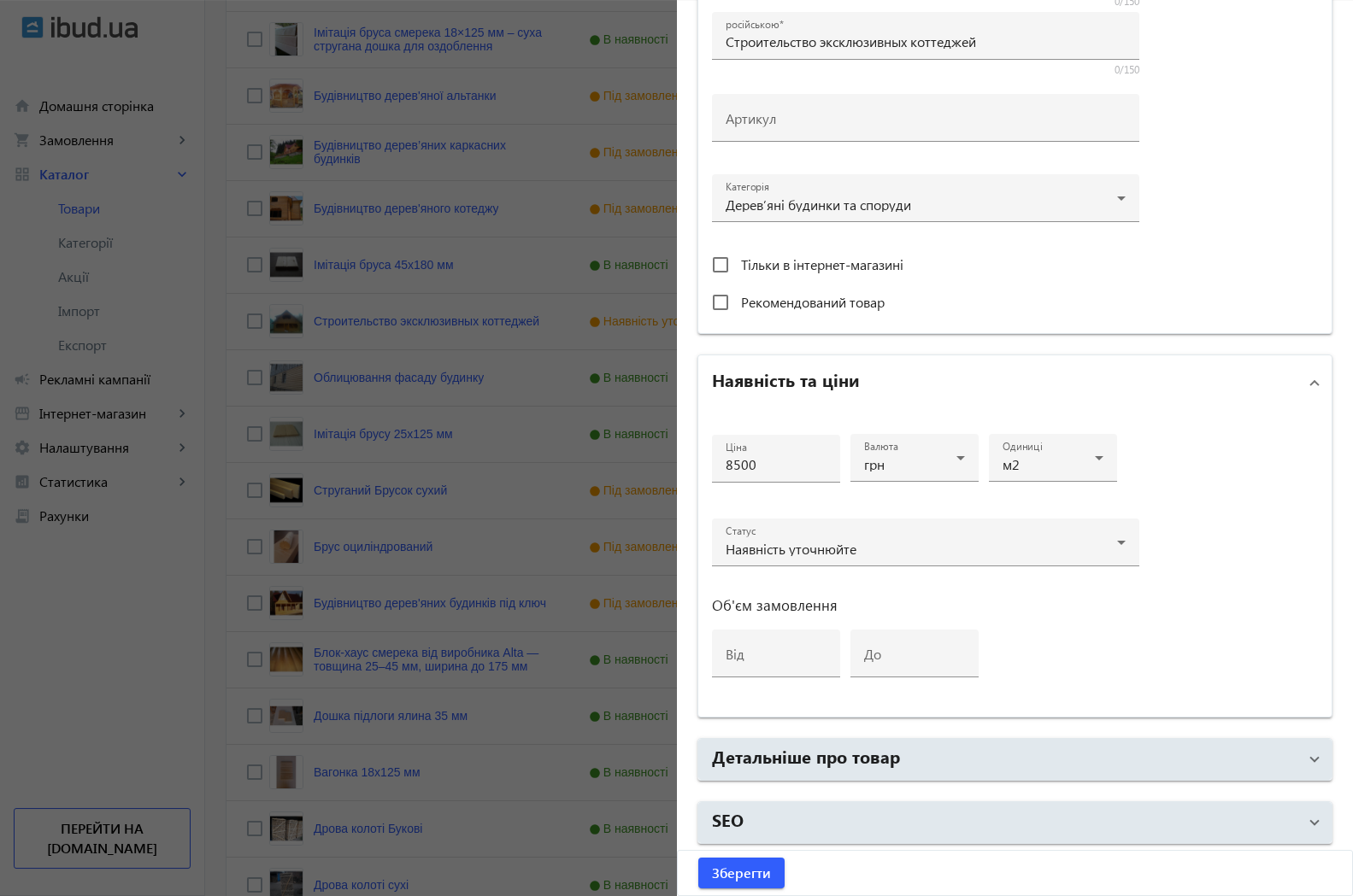
scroll to position [784, 0]
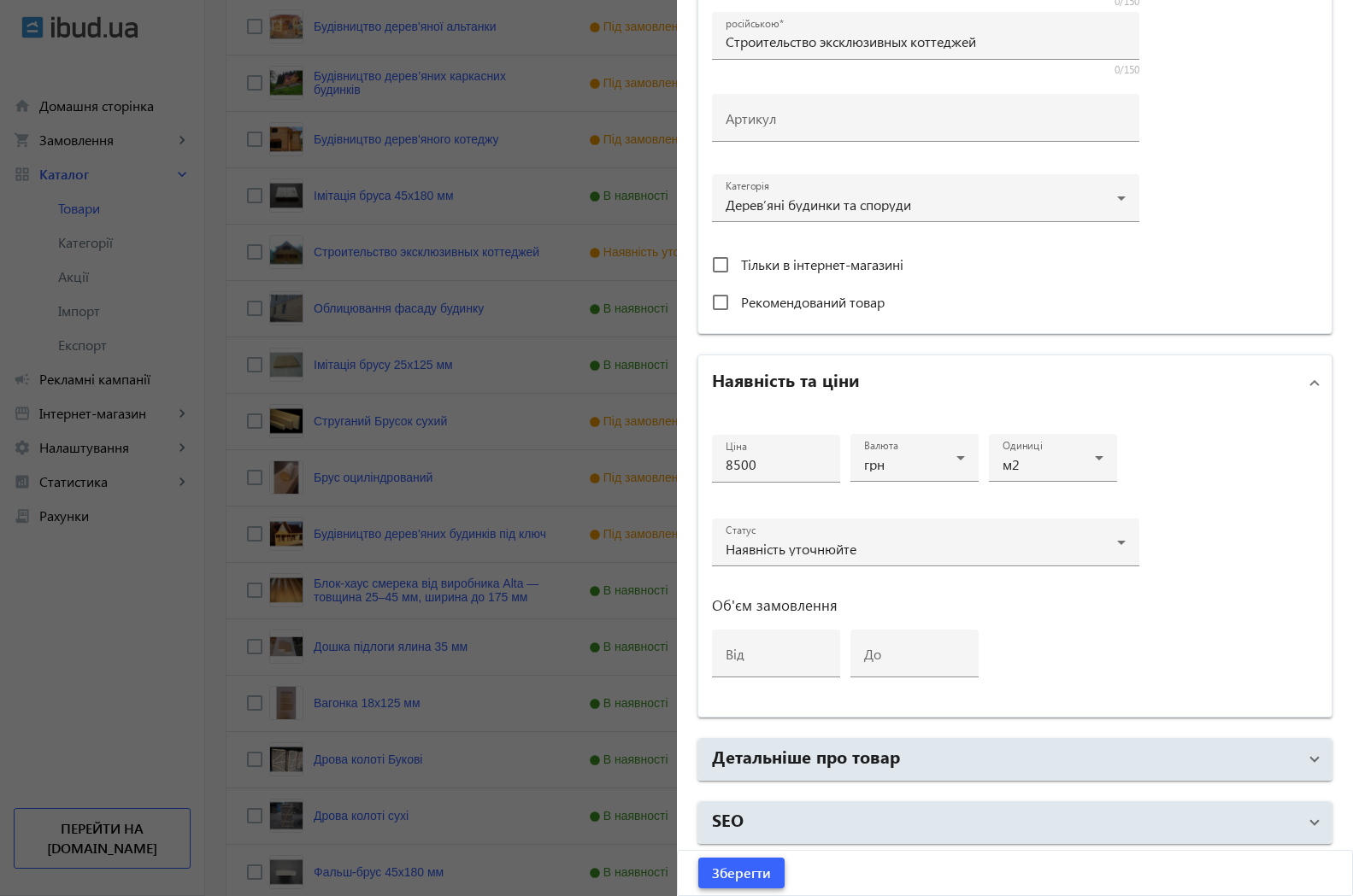
click at [713, 873] on span "Зберегти" at bounding box center [742, 872] width 59 height 19
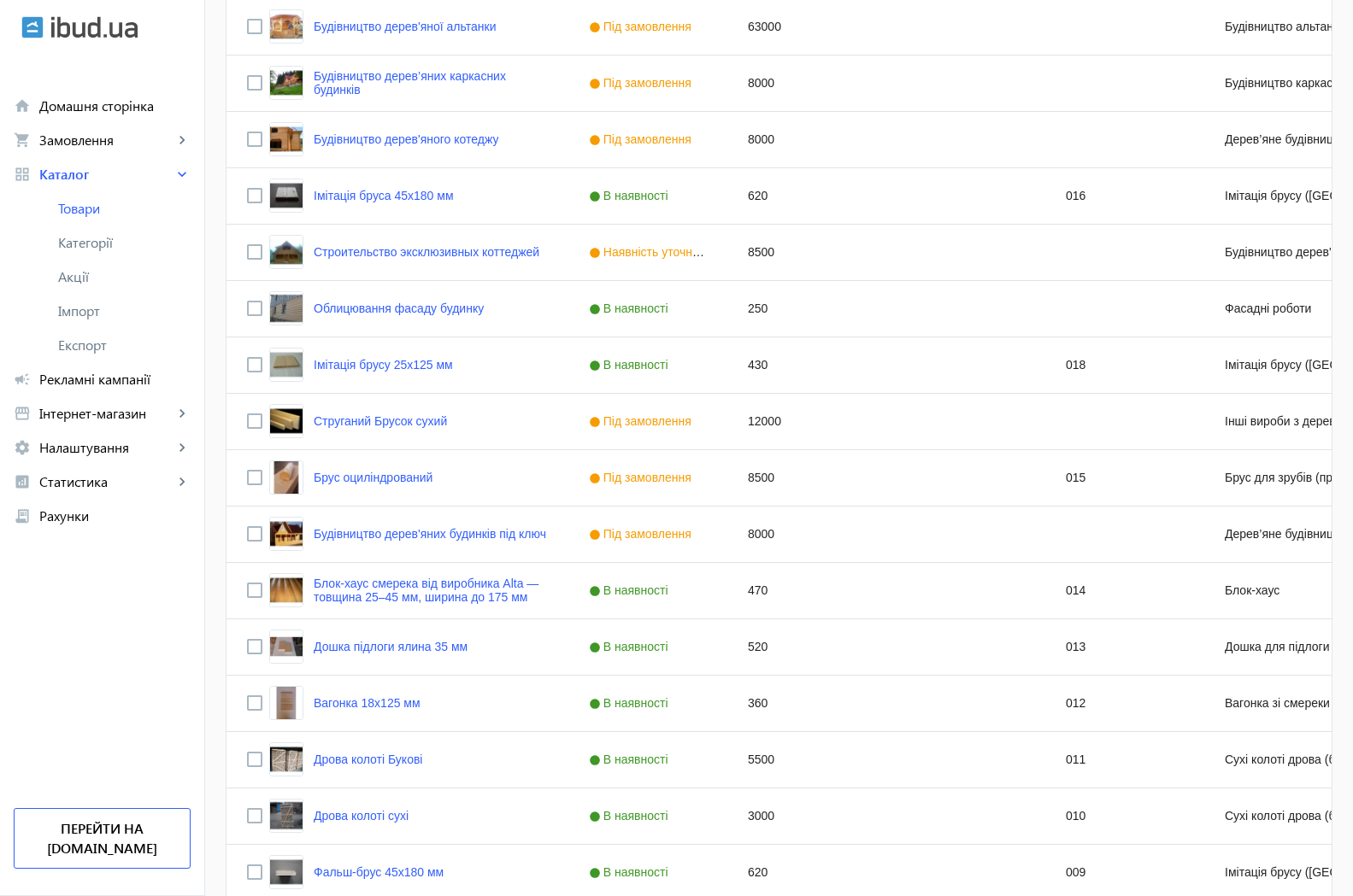
scroll to position [0, 0]
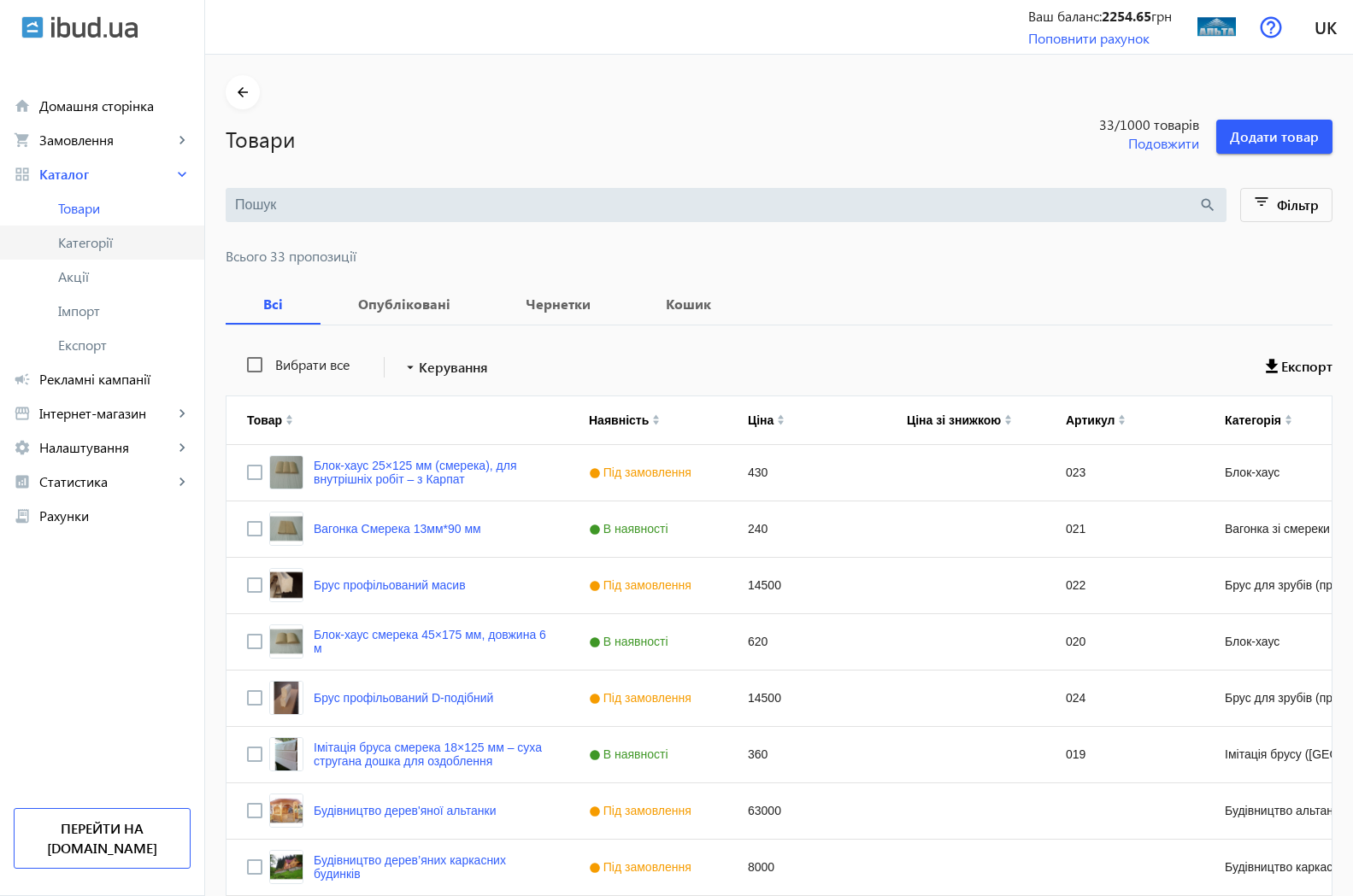
click at [88, 240] on span "Категорії" at bounding box center [125, 242] width 133 height 17
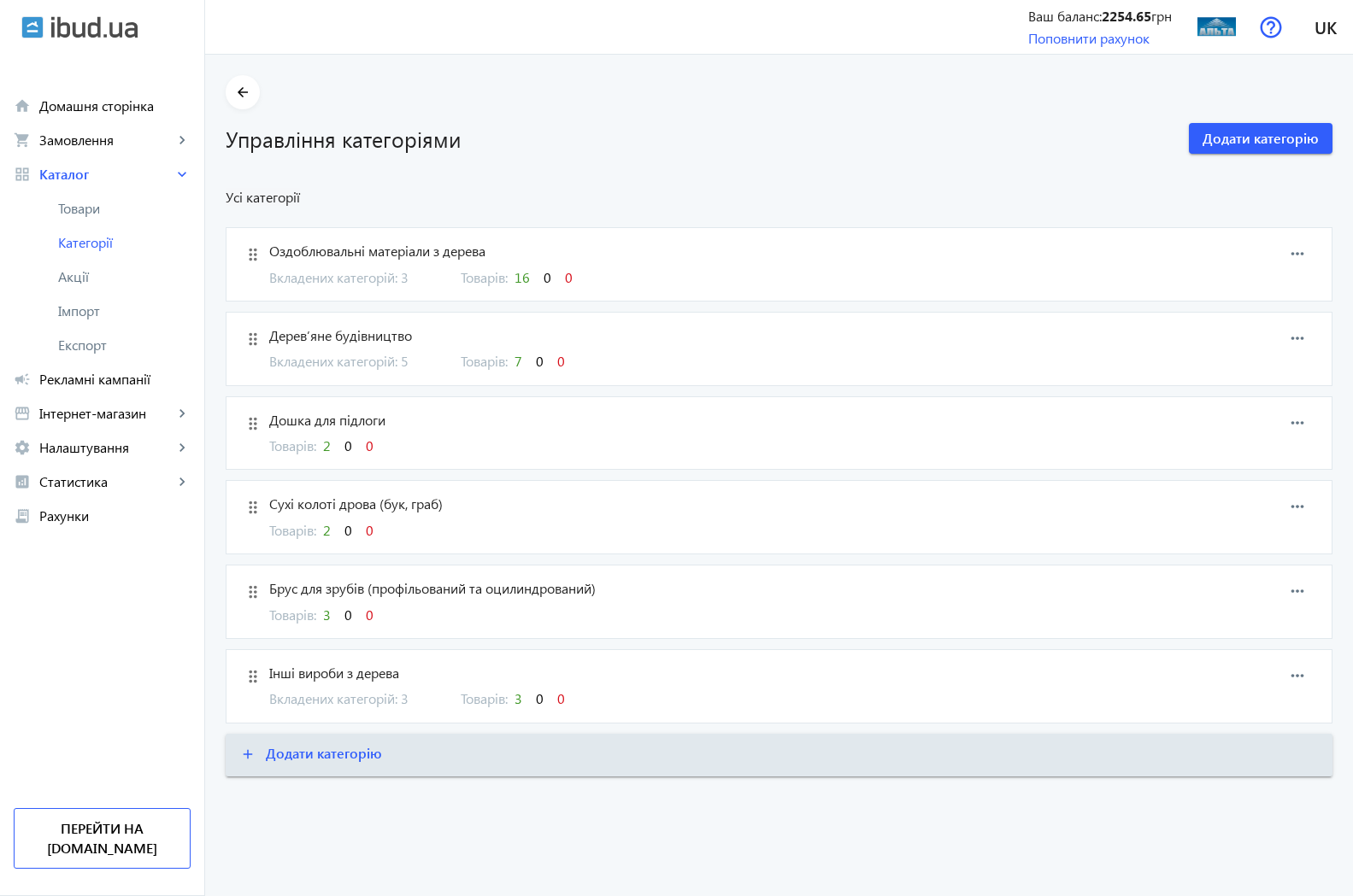
click at [370, 340] on span "Дерев’яне будівництво" at bounding box center [698, 336] width 859 height 19
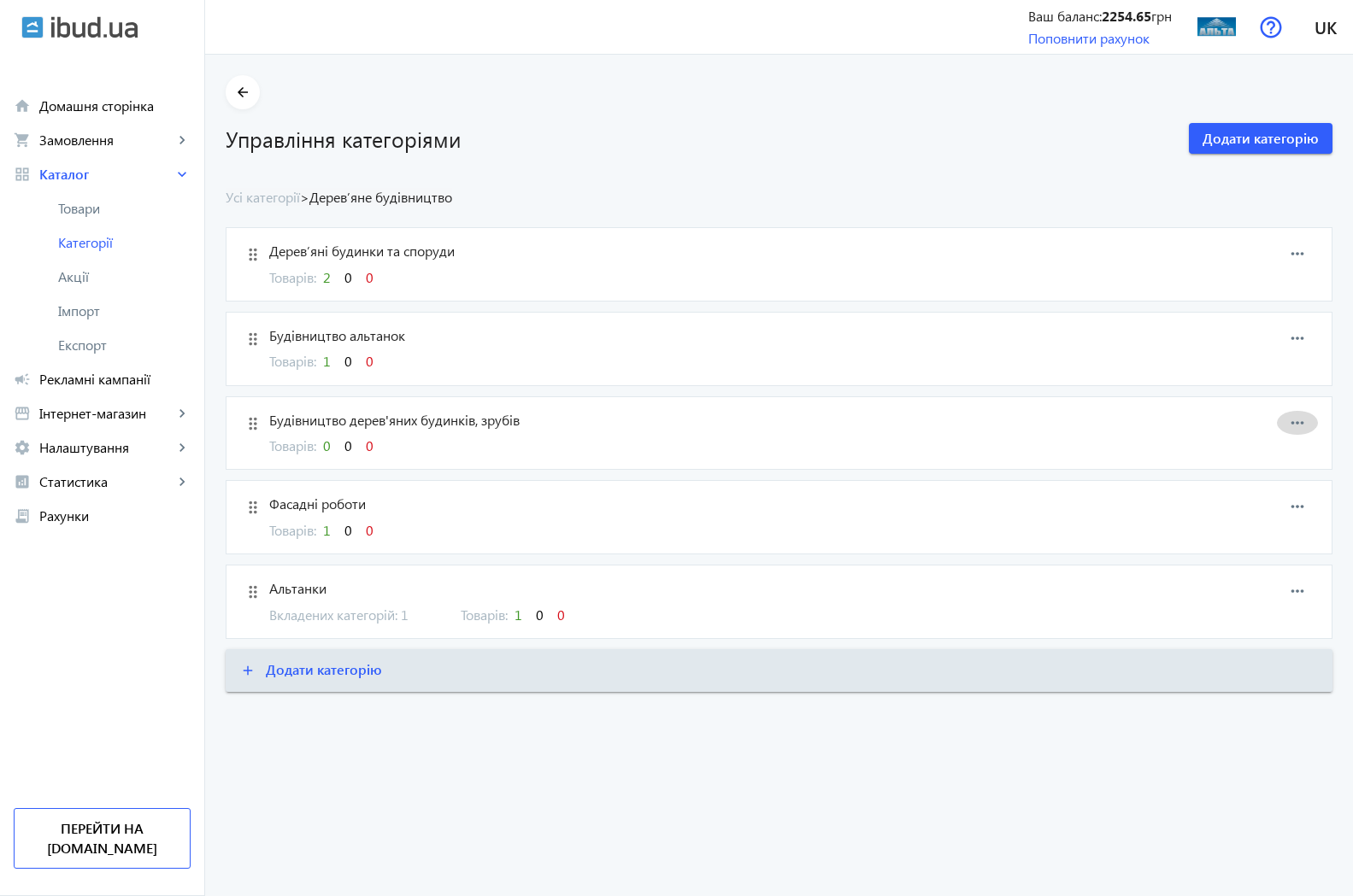
click at [1299, 419] on mat-icon "more_horiz" at bounding box center [1298, 423] width 26 height 26
click at [1261, 478] on span "Видалити" at bounding box center [1270, 479] width 68 height 14
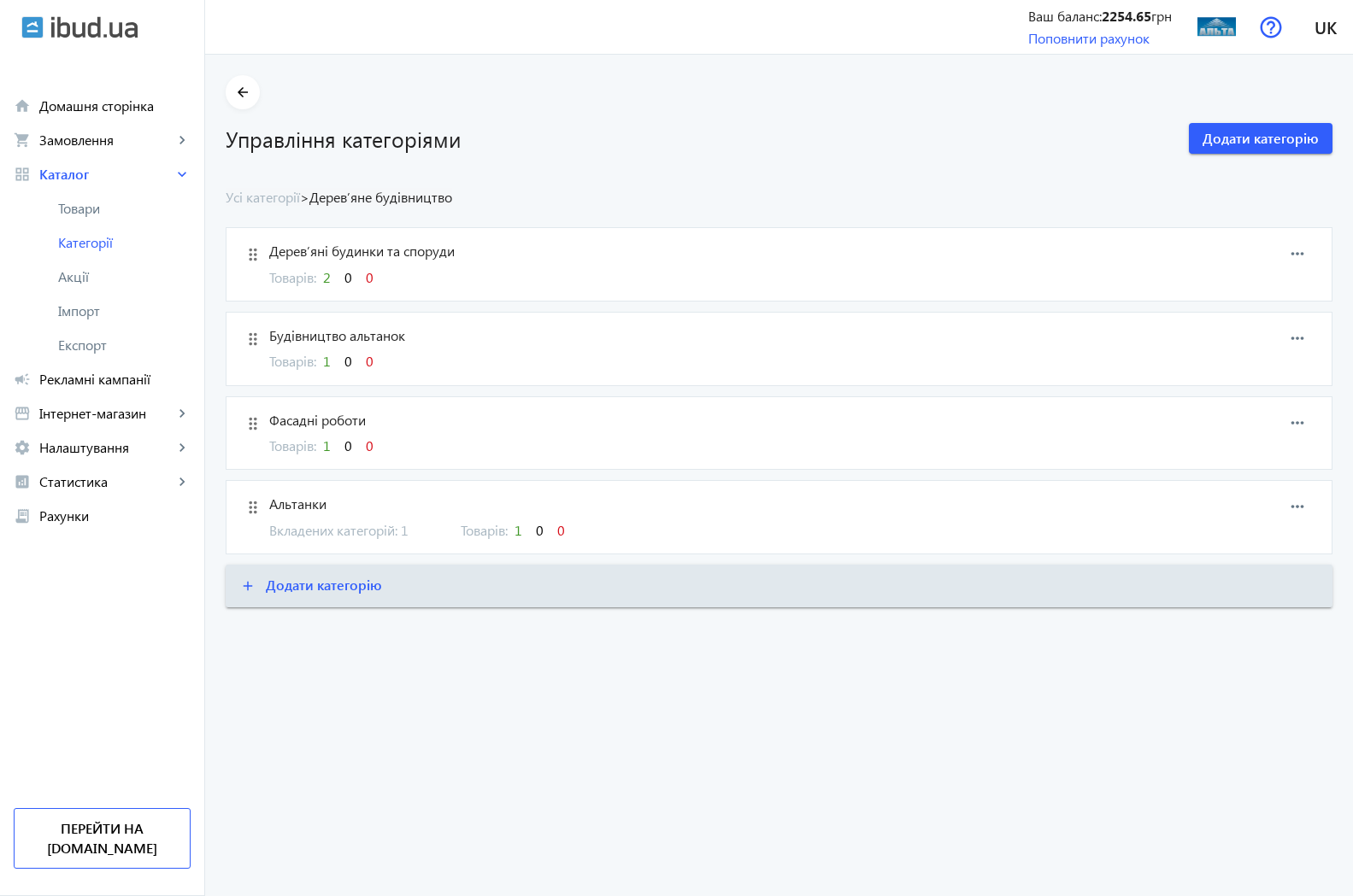
click at [299, 507] on span "Альтанки" at bounding box center [698, 504] width 859 height 19
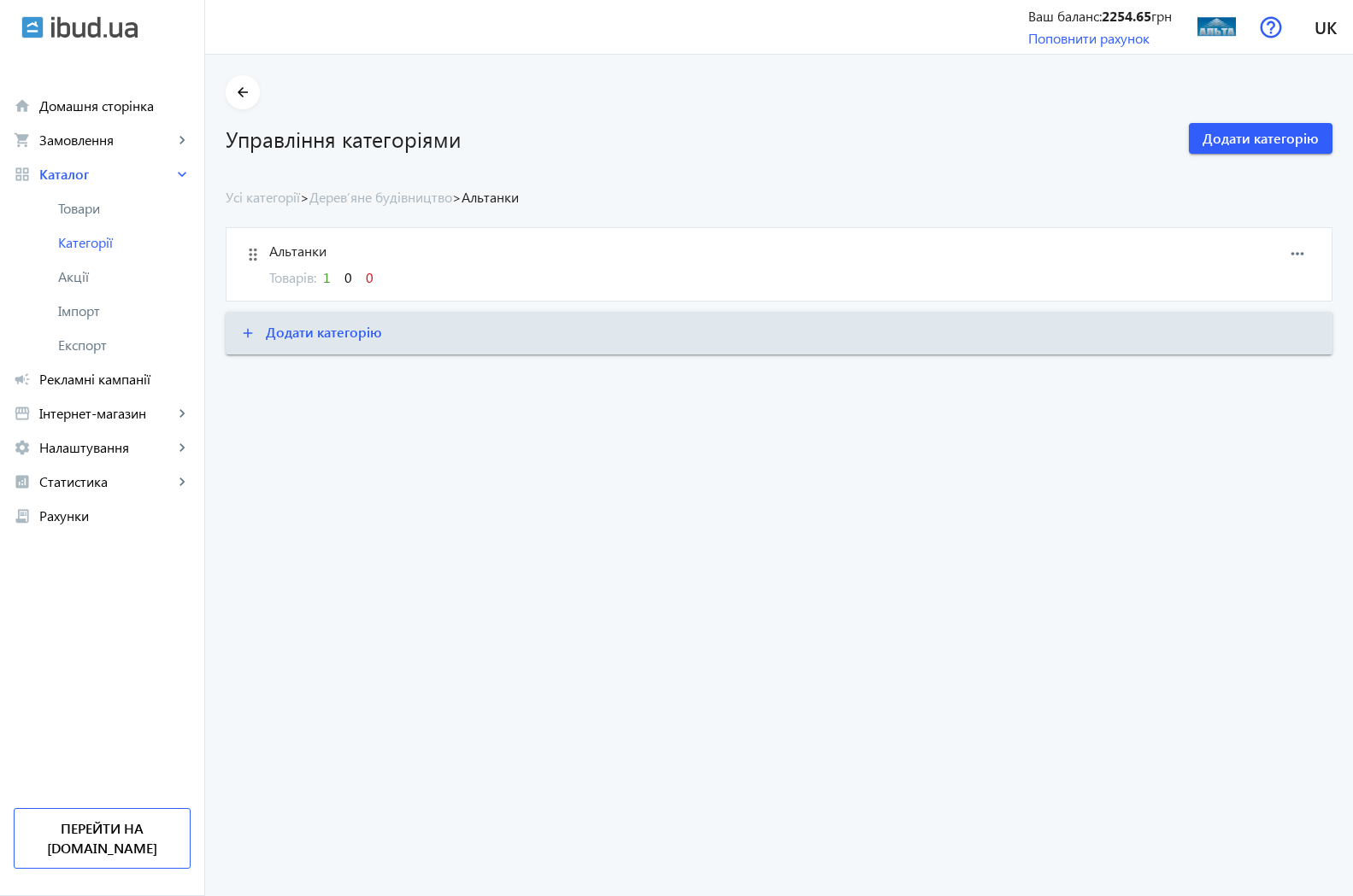
click at [323, 280] on span "1" at bounding box center [327, 277] width 8 height 18
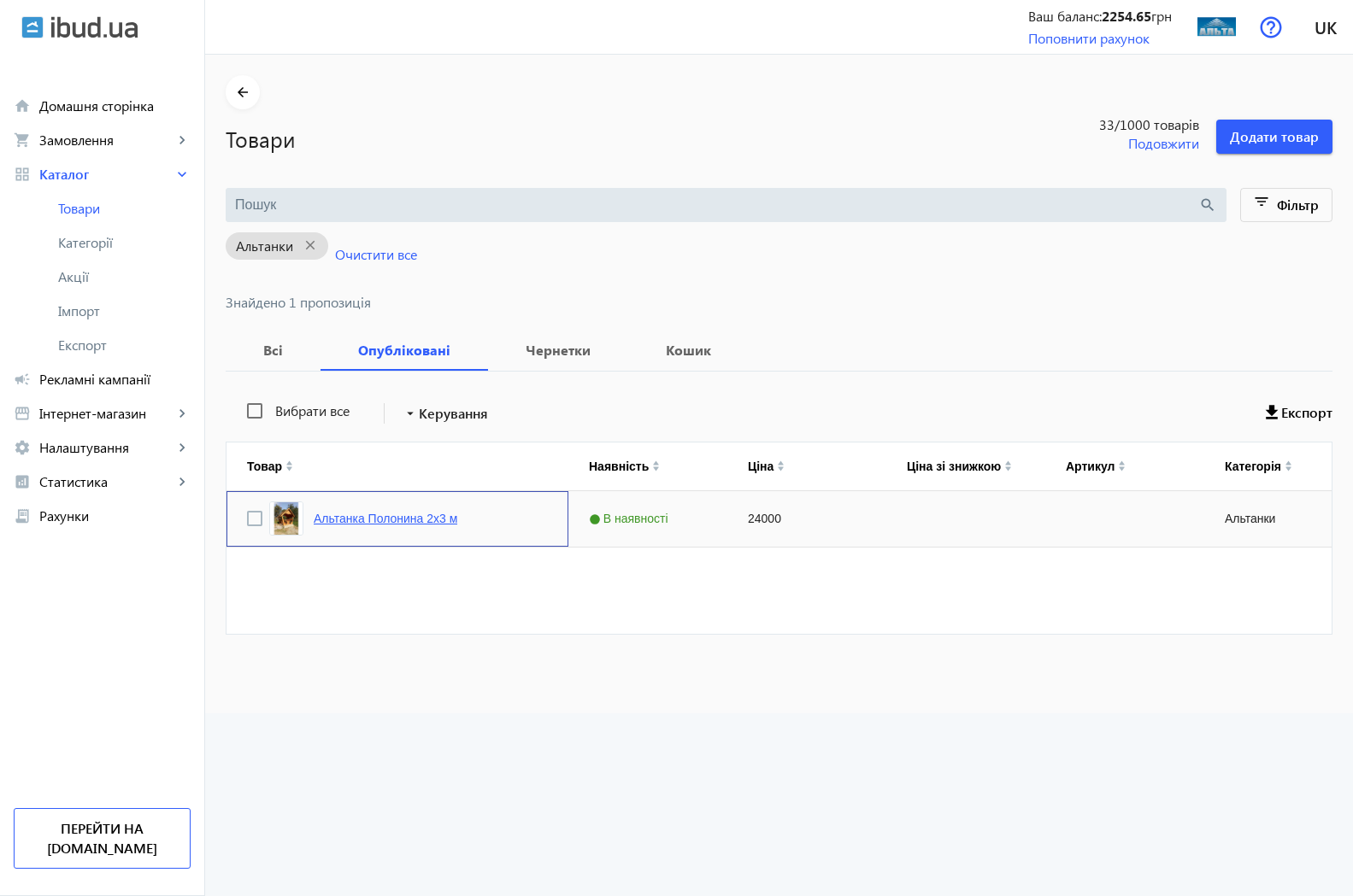
click at [381, 520] on link "Альтанка Полонина 2х3 м" at bounding box center [385, 519] width 144 height 14
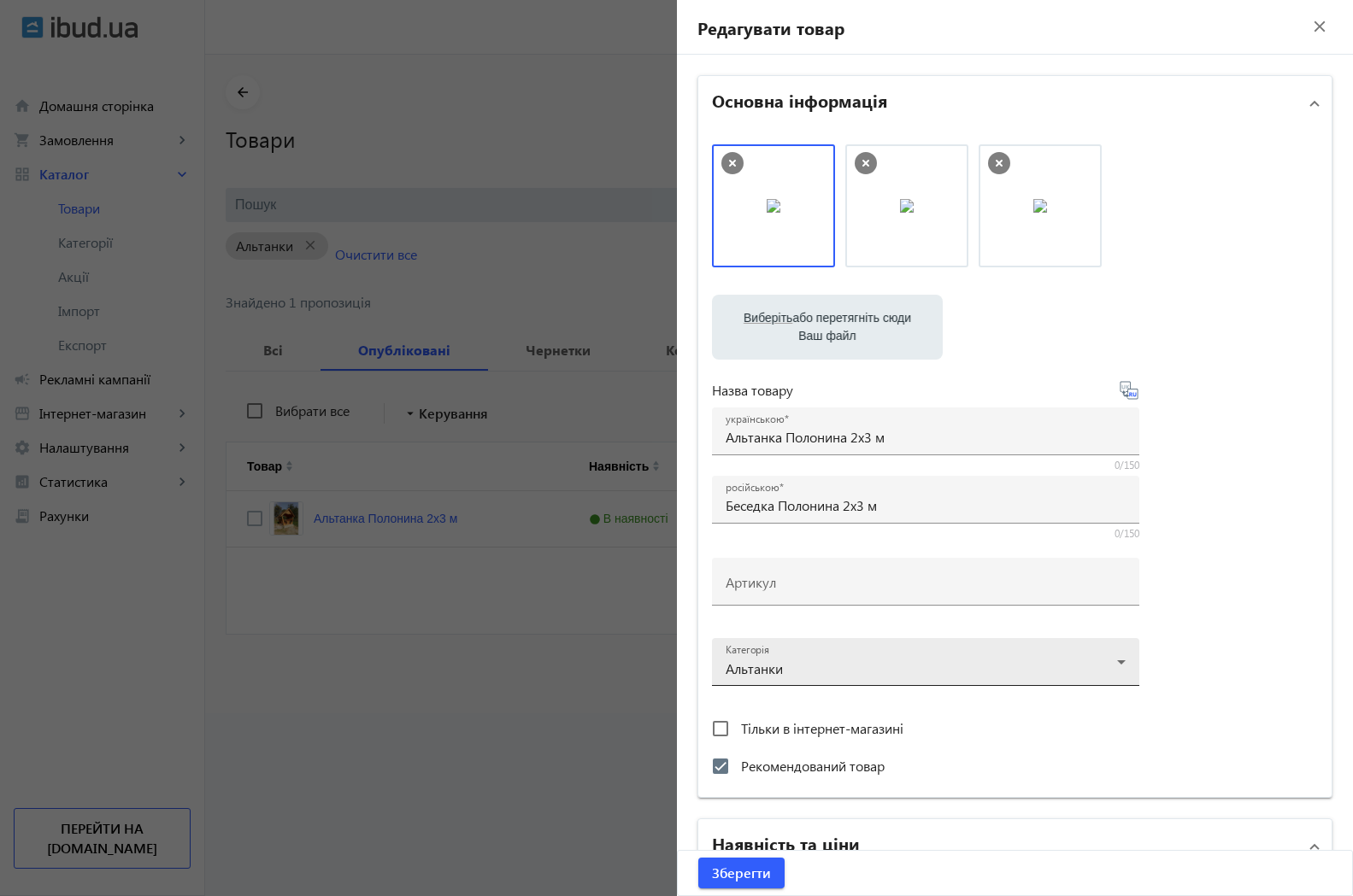
click at [1112, 660] on div at bounding box center [926, 655] width 400 height 61
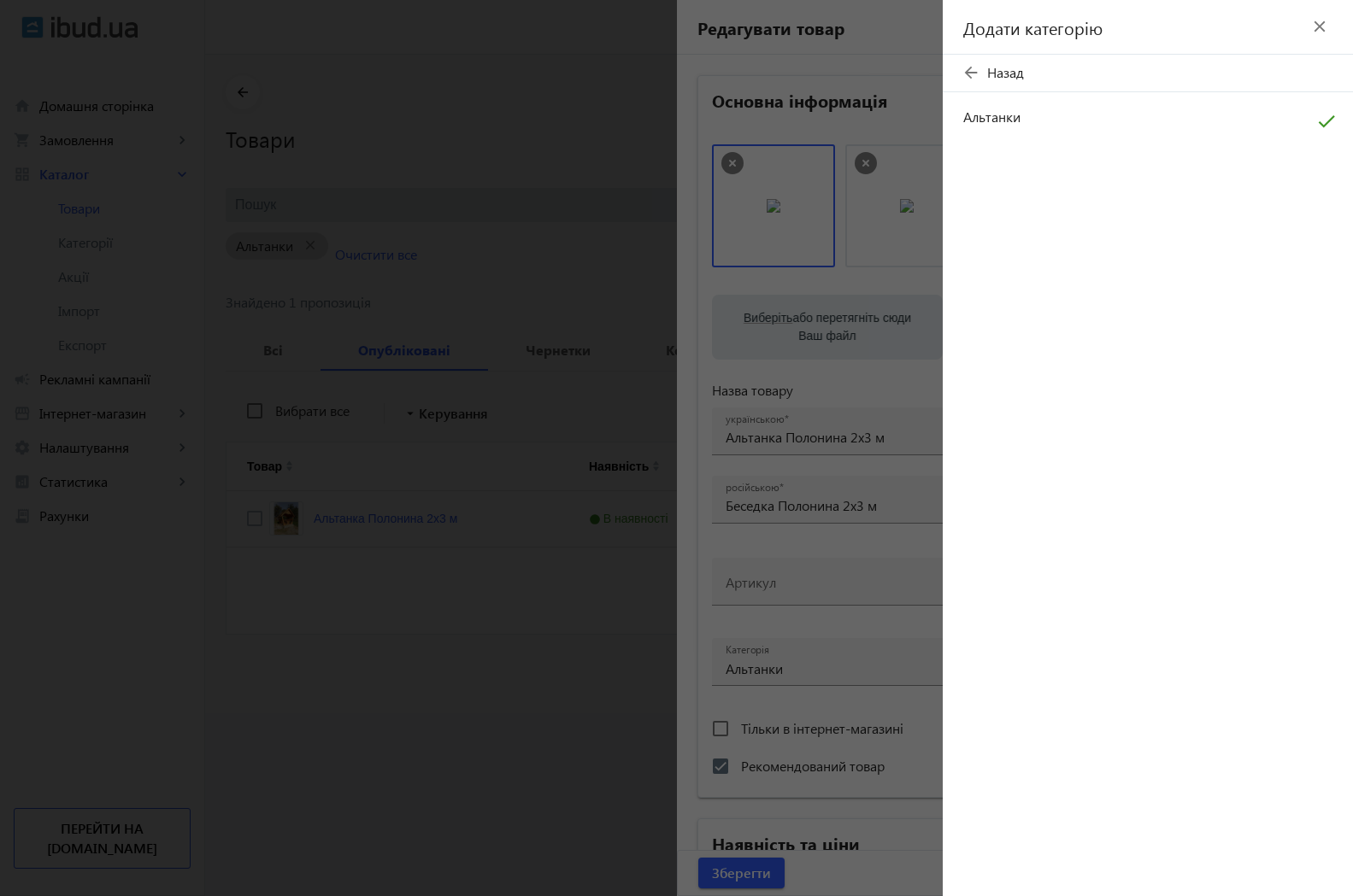
click at [971, 69] on mat-icon "arrow_back" at bounding box center [971, 72] width 26 height 26
click at [1328, 258] on mat-icon "add" at bounding box center [1325, 257] width 41 height 31
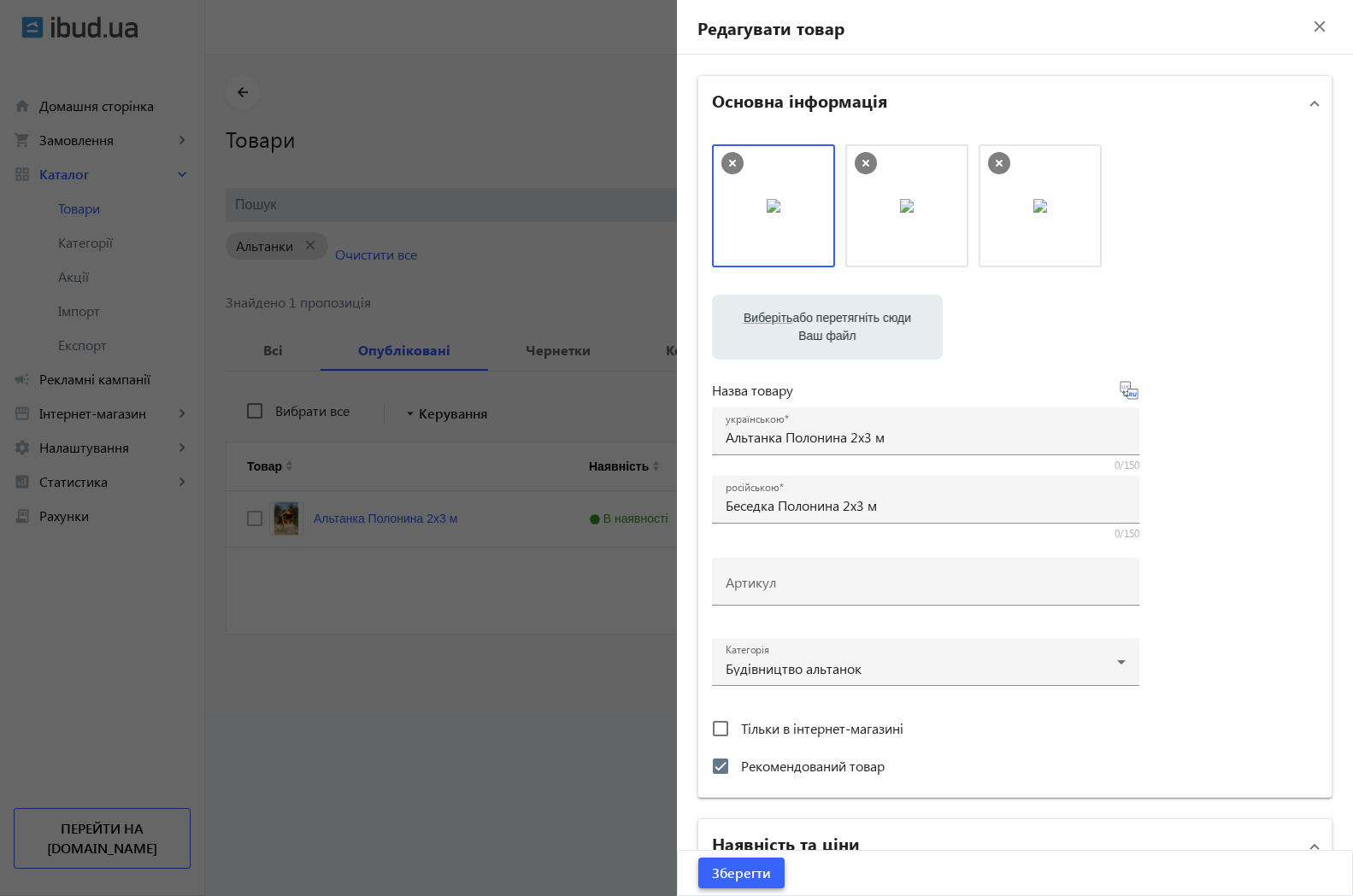
click at [747, 881] on span "Зберегти" at bounding box center [742, 872] width 59 height 19
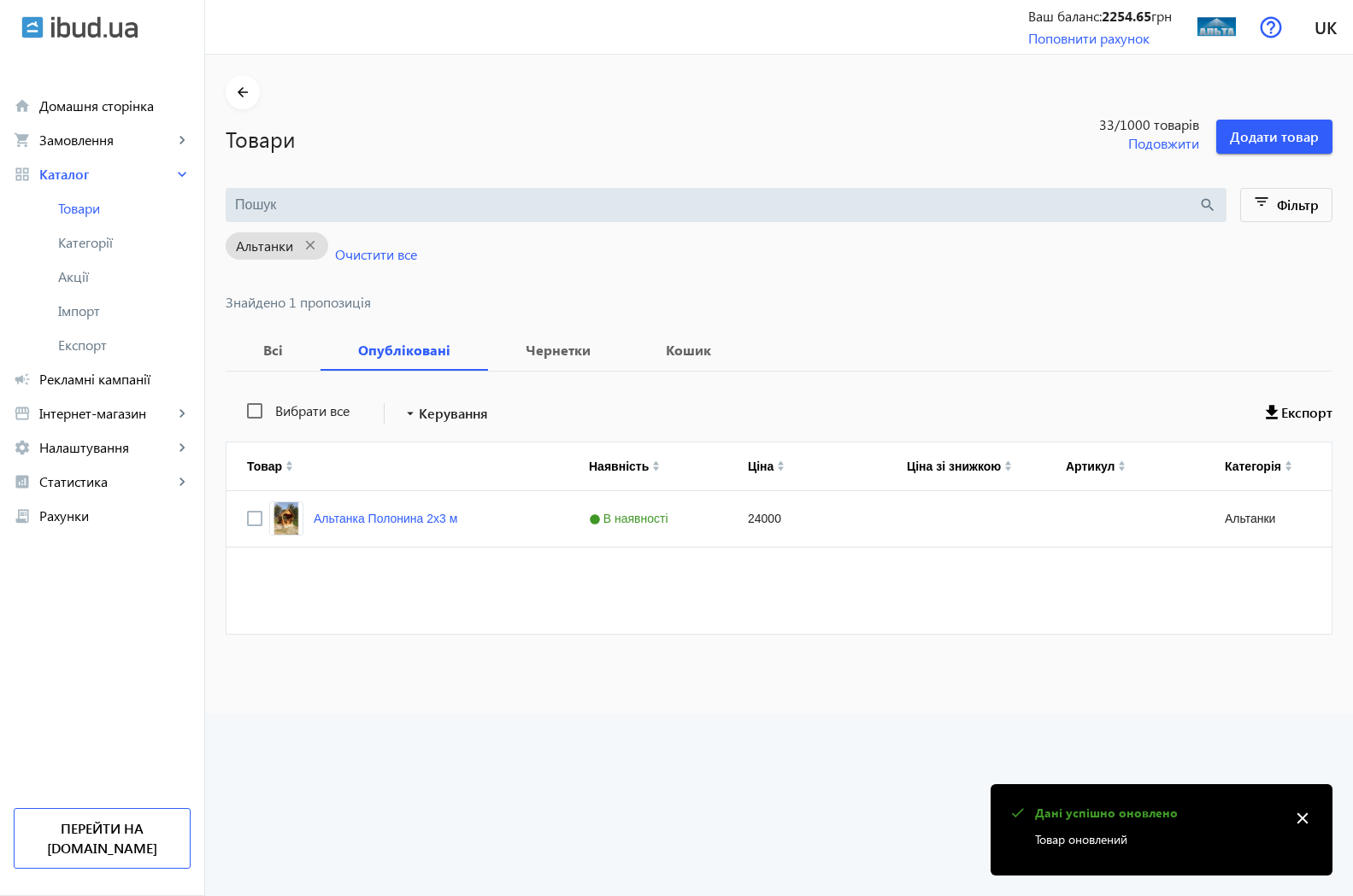
click at [1299, 819] on mat-icon "close" at bounding box center [1302, 819] width 26 height 26
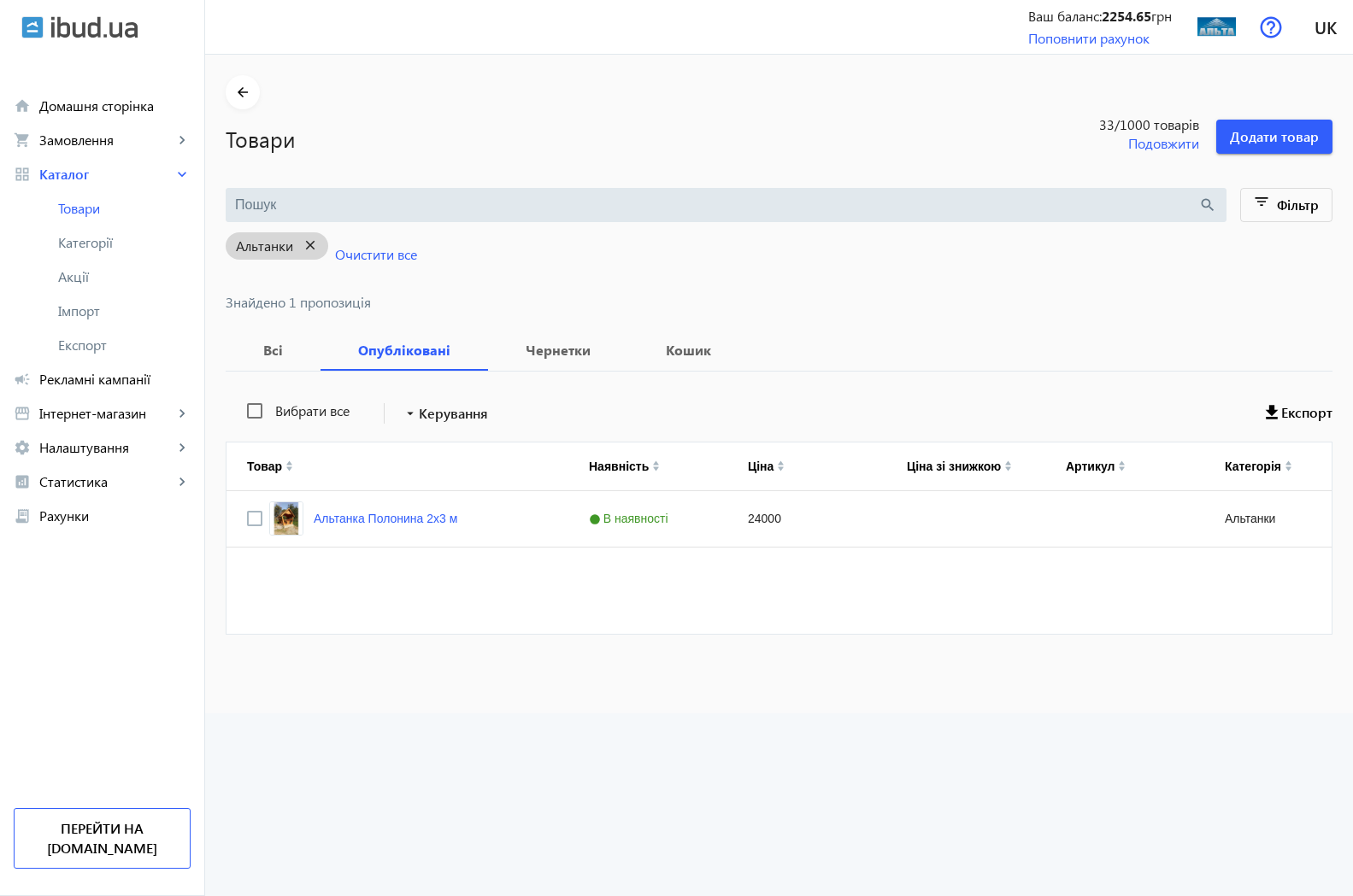
click at [294, 243] on mat-icon "close" at bounding box center [310, 246] width 35 height 22
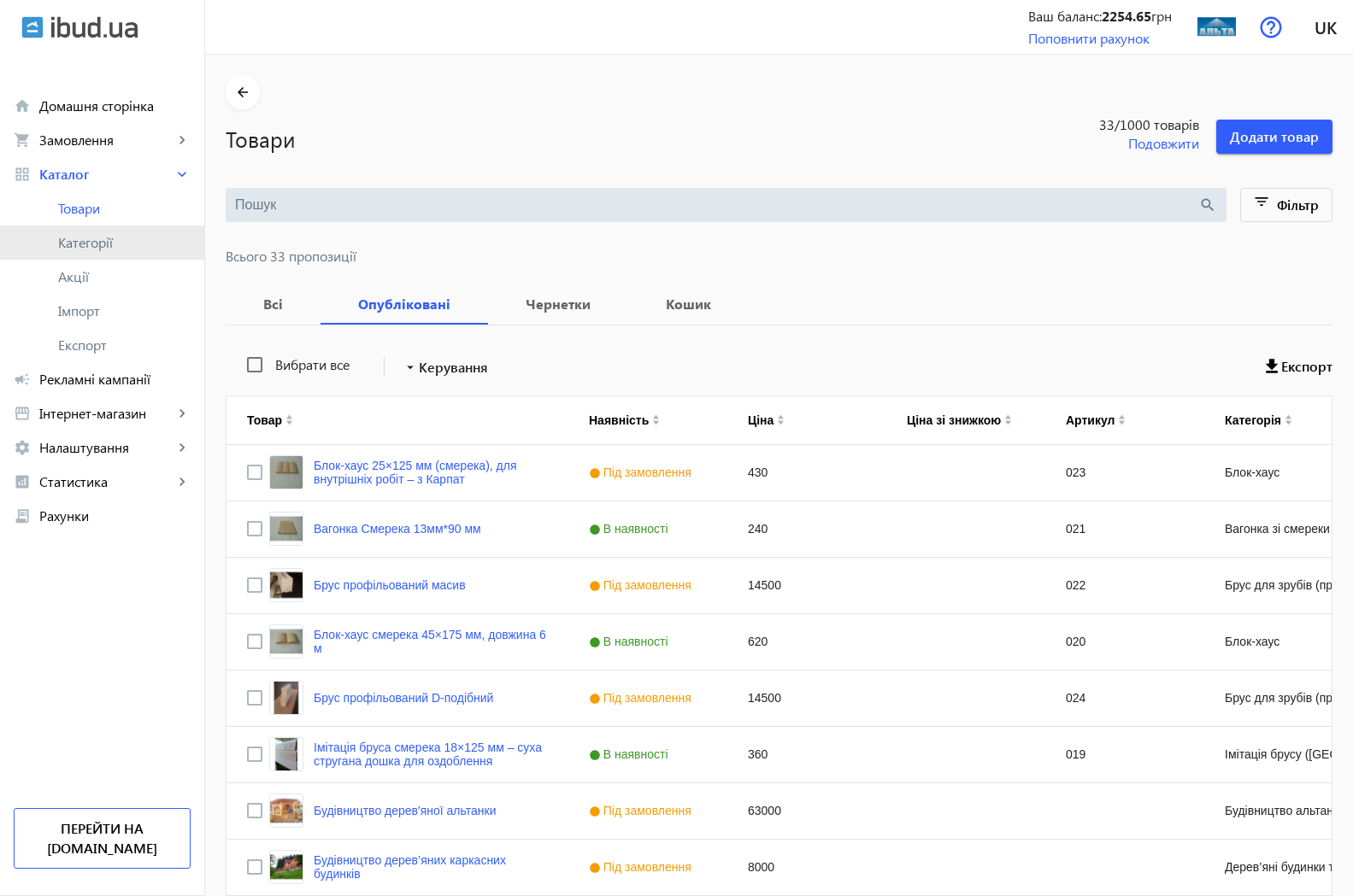
click at [83, 246] on span "Категорії" at bounding box center [125, 242] width 133 height 17
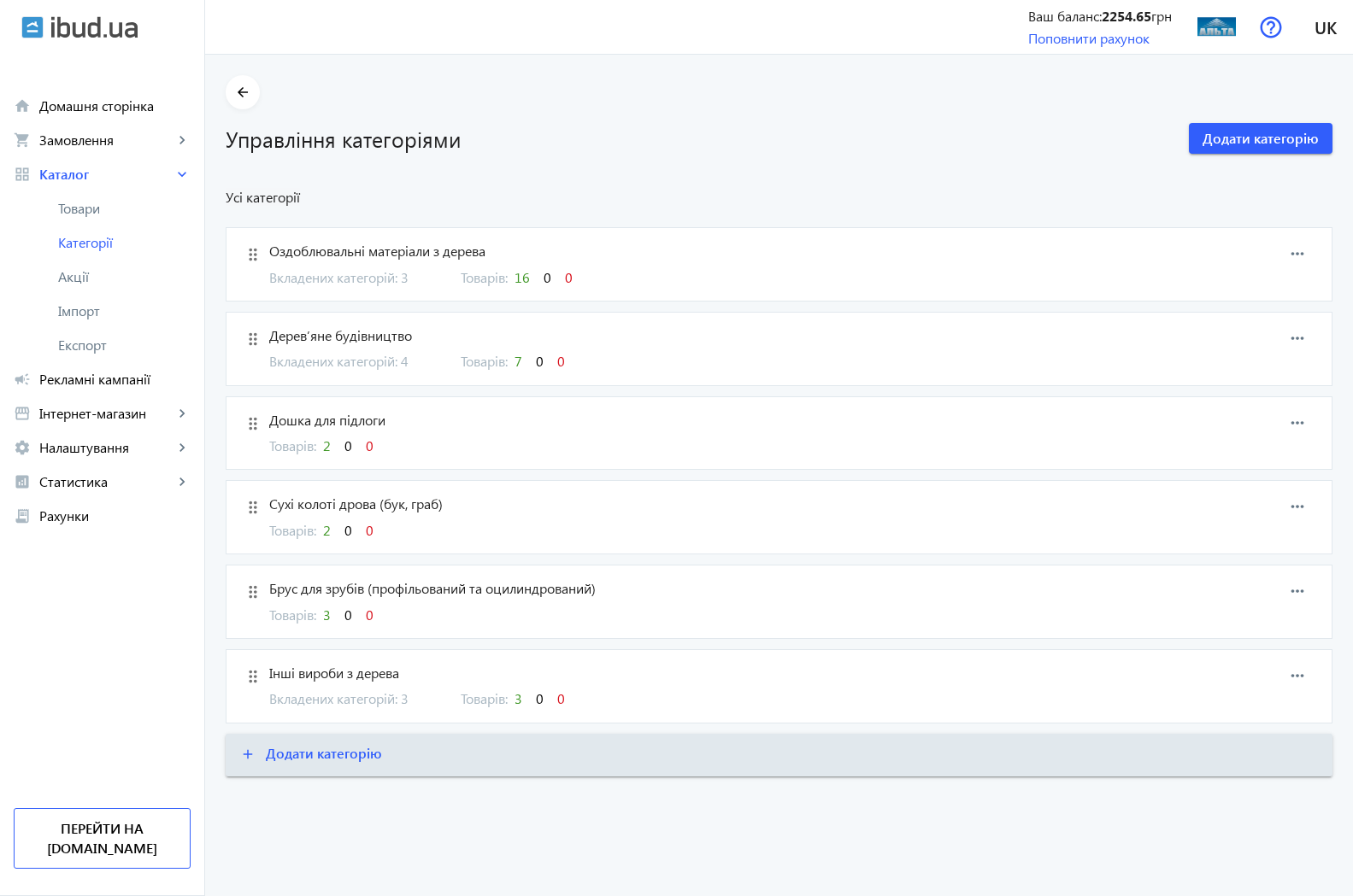
click at [291, 340] on span "Дерев’яне будівництво" at bounding box center [698, 336] width 859 height 19
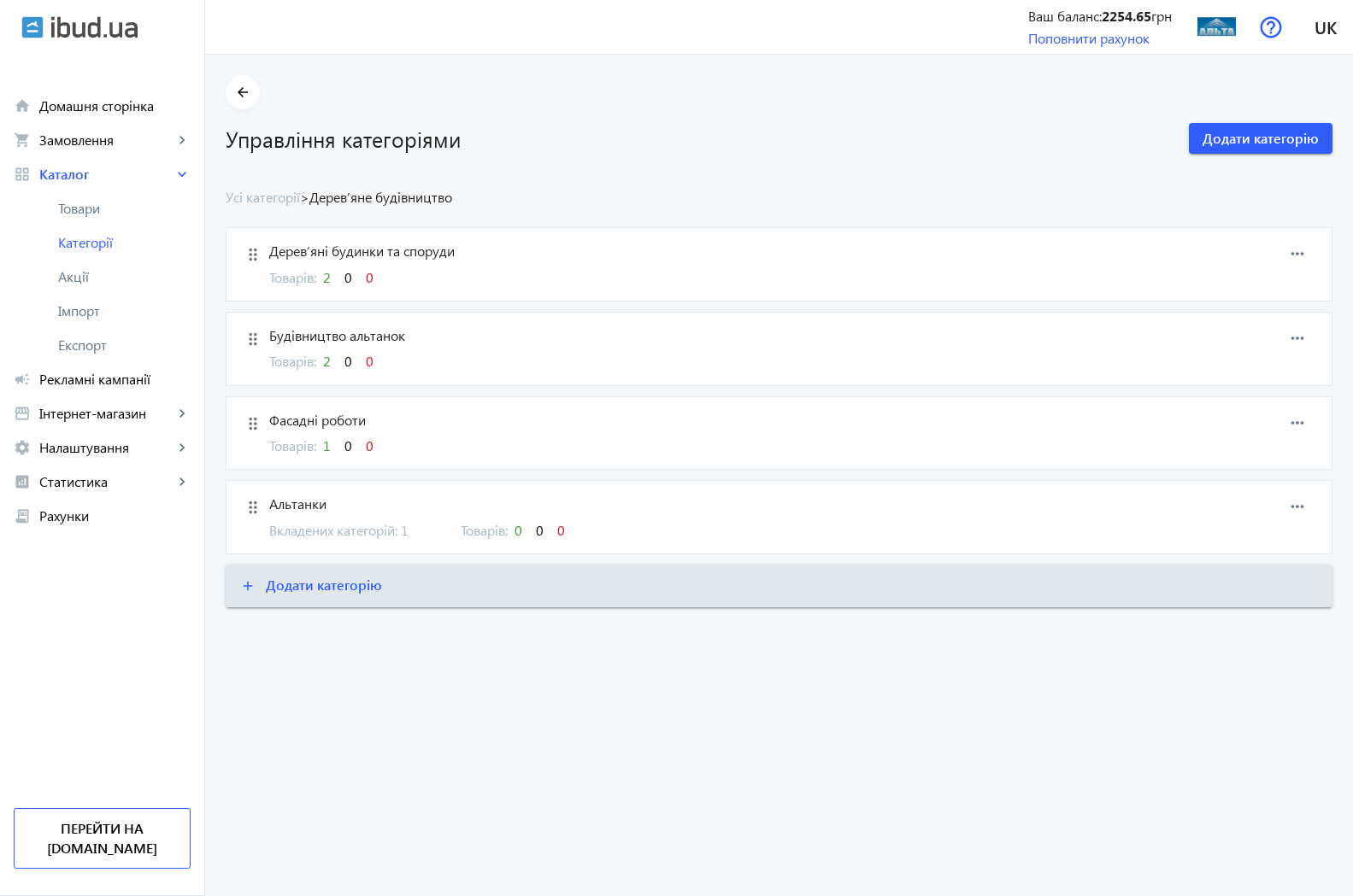
click at [402, 254] on span "Дерев’яні будинки та споруди" at bounding box center [698, 250] width 859 height 19
click at [323, 279] on span "2" at bounding box center [327, 277] width 8 height 18
click at [1299, 335] on mat-icon "more_horiz" at bounding box center [1298, 339] width 26 height 26
click at [1260, 357] on span "Редагувати" at bounding box center [1270, 353] width 68 height 14
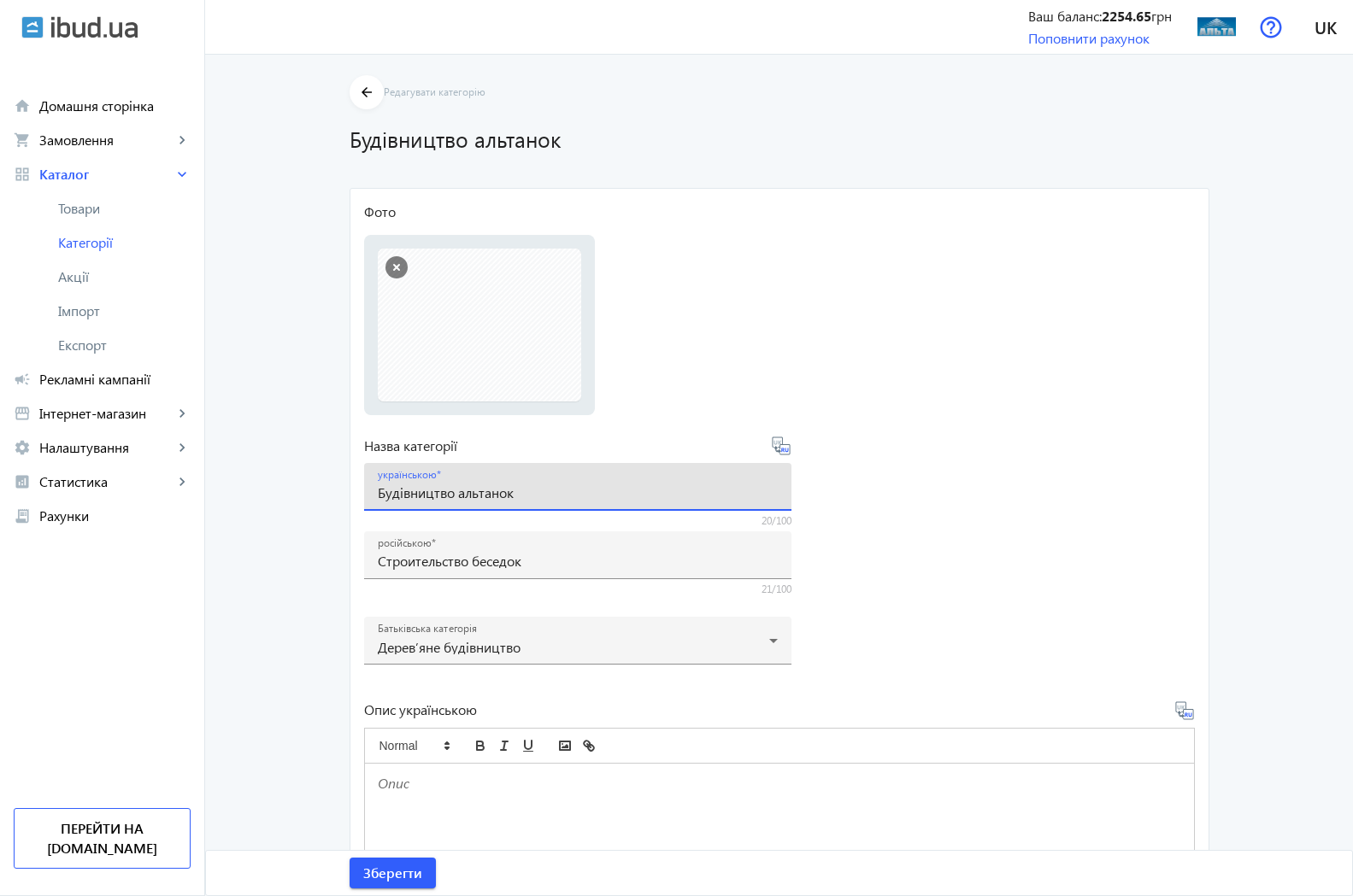
drag, startPoint x: 535, startPoint y: 495, endPoint x: 321, endPoint y: 489, distance: 214.1
click at [377, 489] on input "Будівництво альтанок" at bounding box center [577, 492] width 400 height 18
paste input "иробництво альтанок та інших малих архітектурних форм"
type input "Виробництво альтанок та інших малих архітектурних форм"
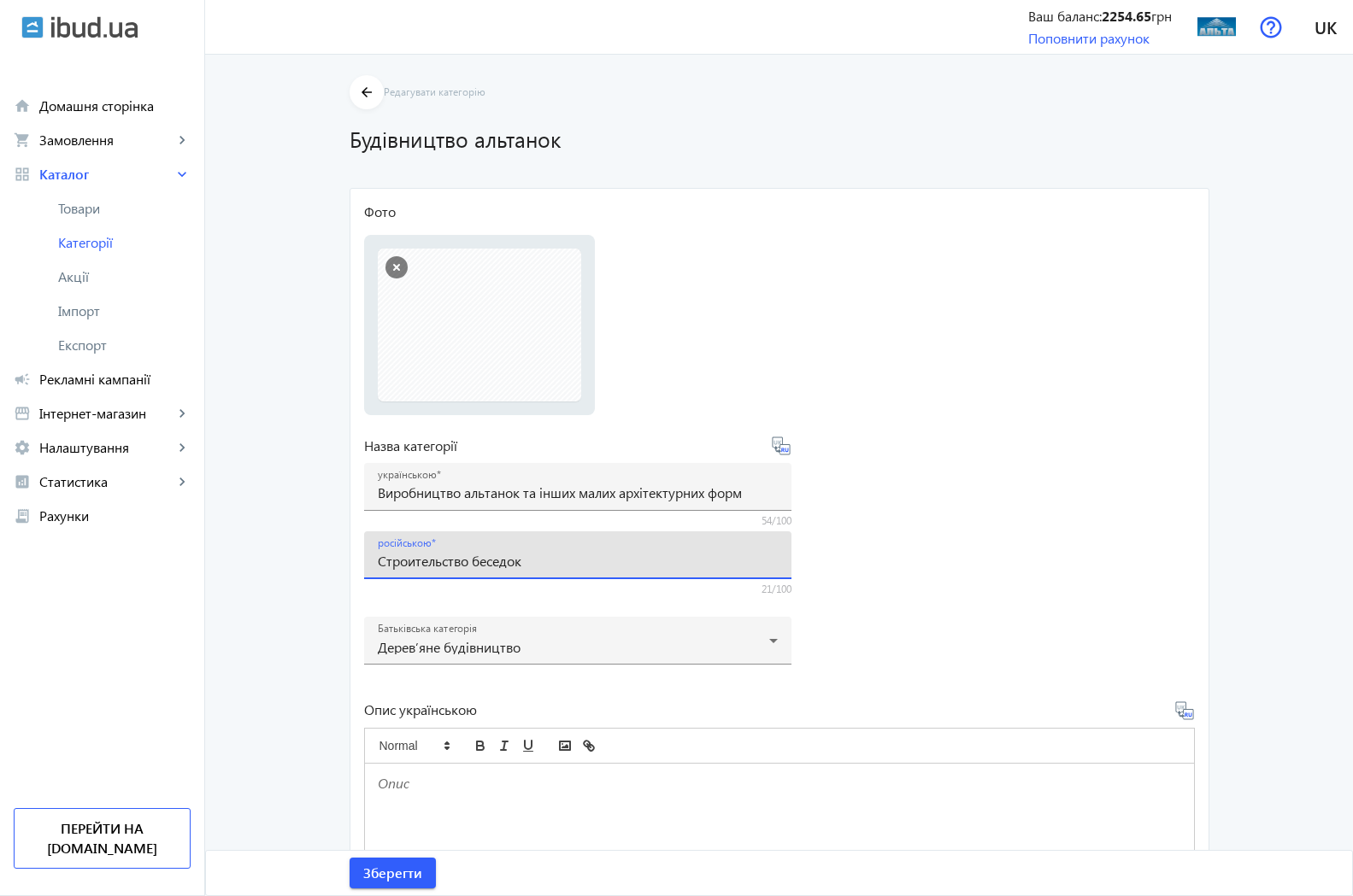
drag, startPoint x: 537, startPoint y: 560, endPoint x: 331, endPoint y: 557, distance: 206.0
click at [377, 557] on input "Строительство беседок" at bounding box center [577, 560] width 400 height 18
paste input "роизводство беседок и других малых архитектурных форм"
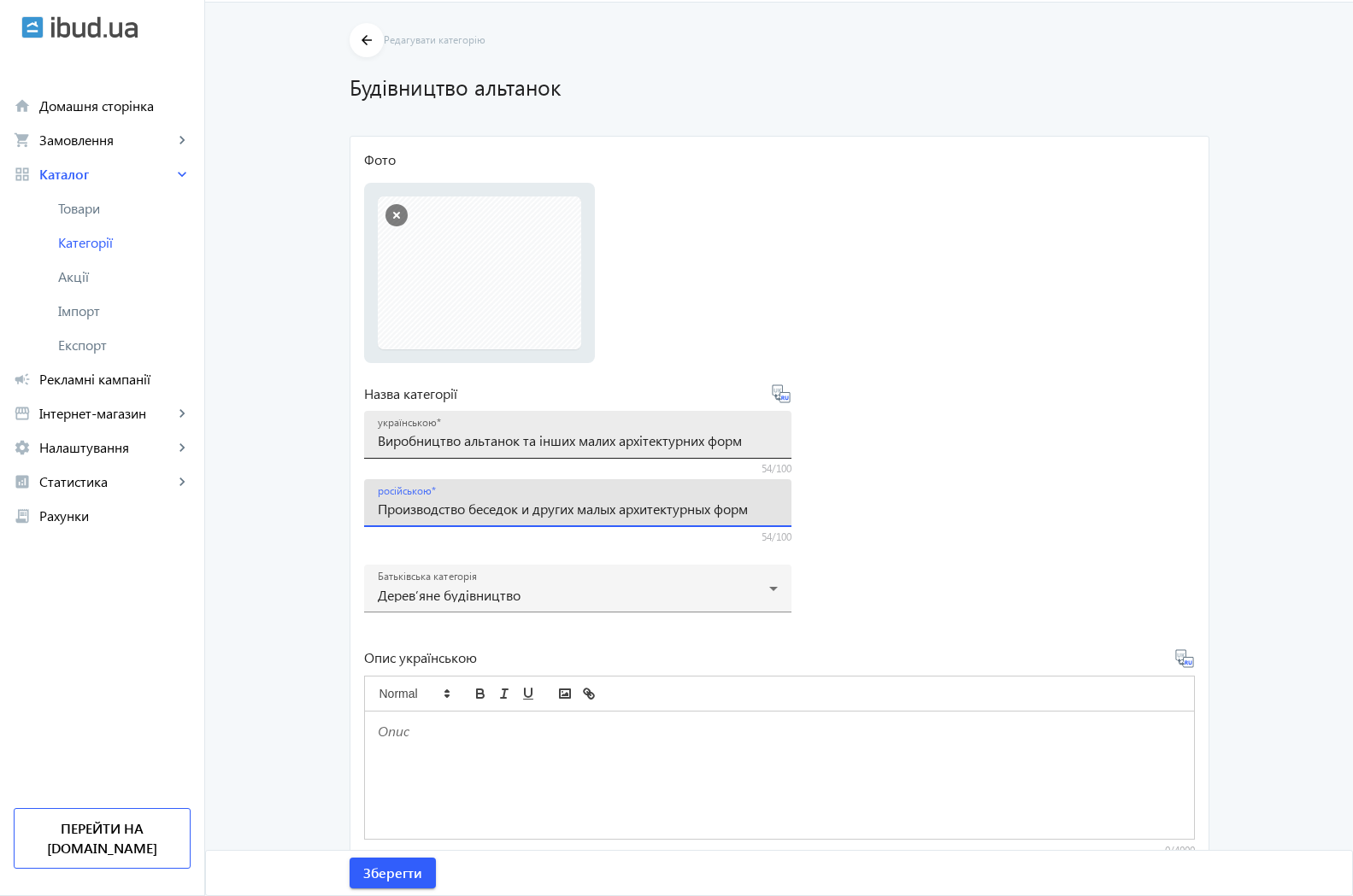
scroll to position [87, 0]
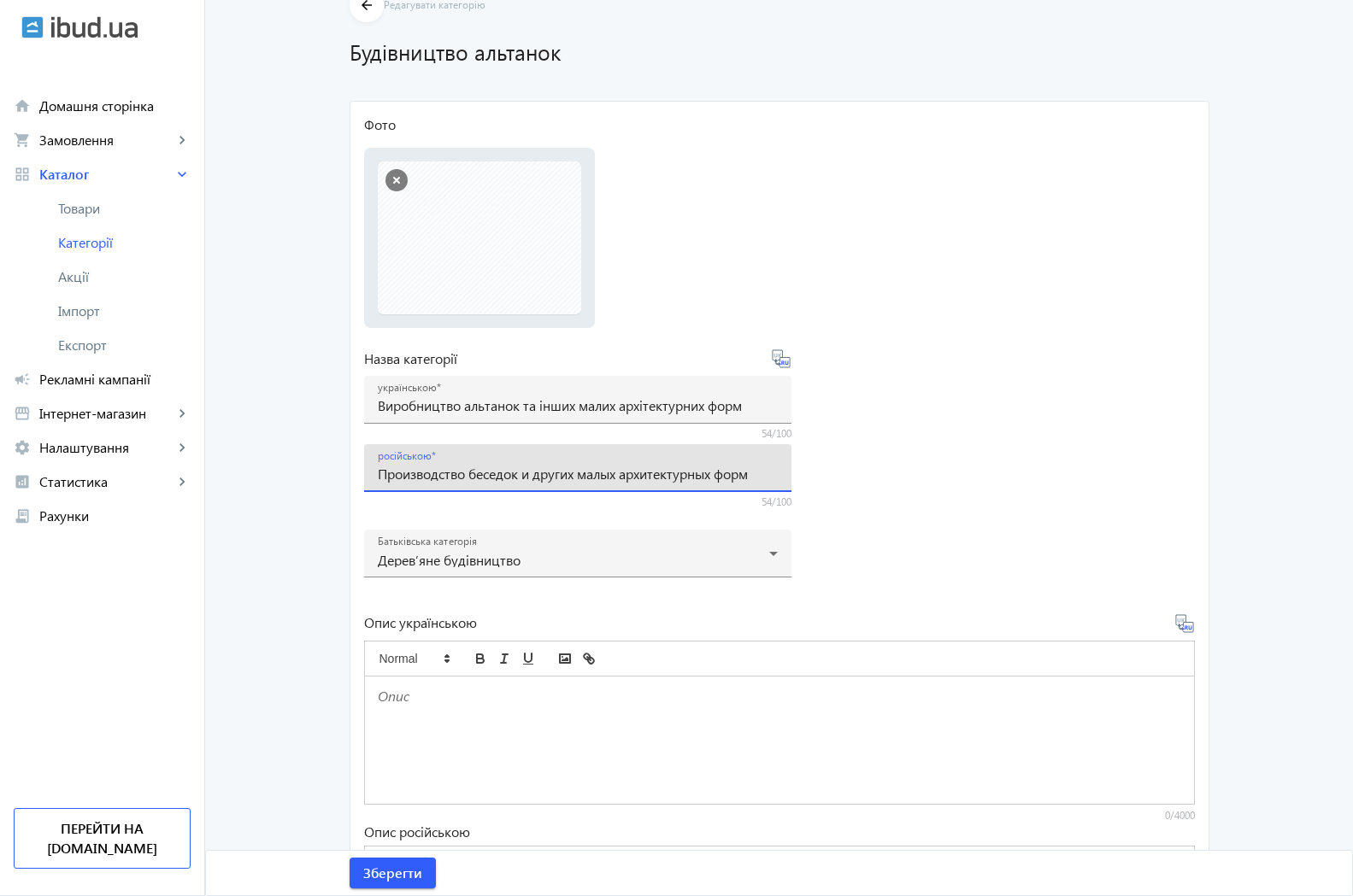
type input "Производство беседок и других малых архитектурных форм"
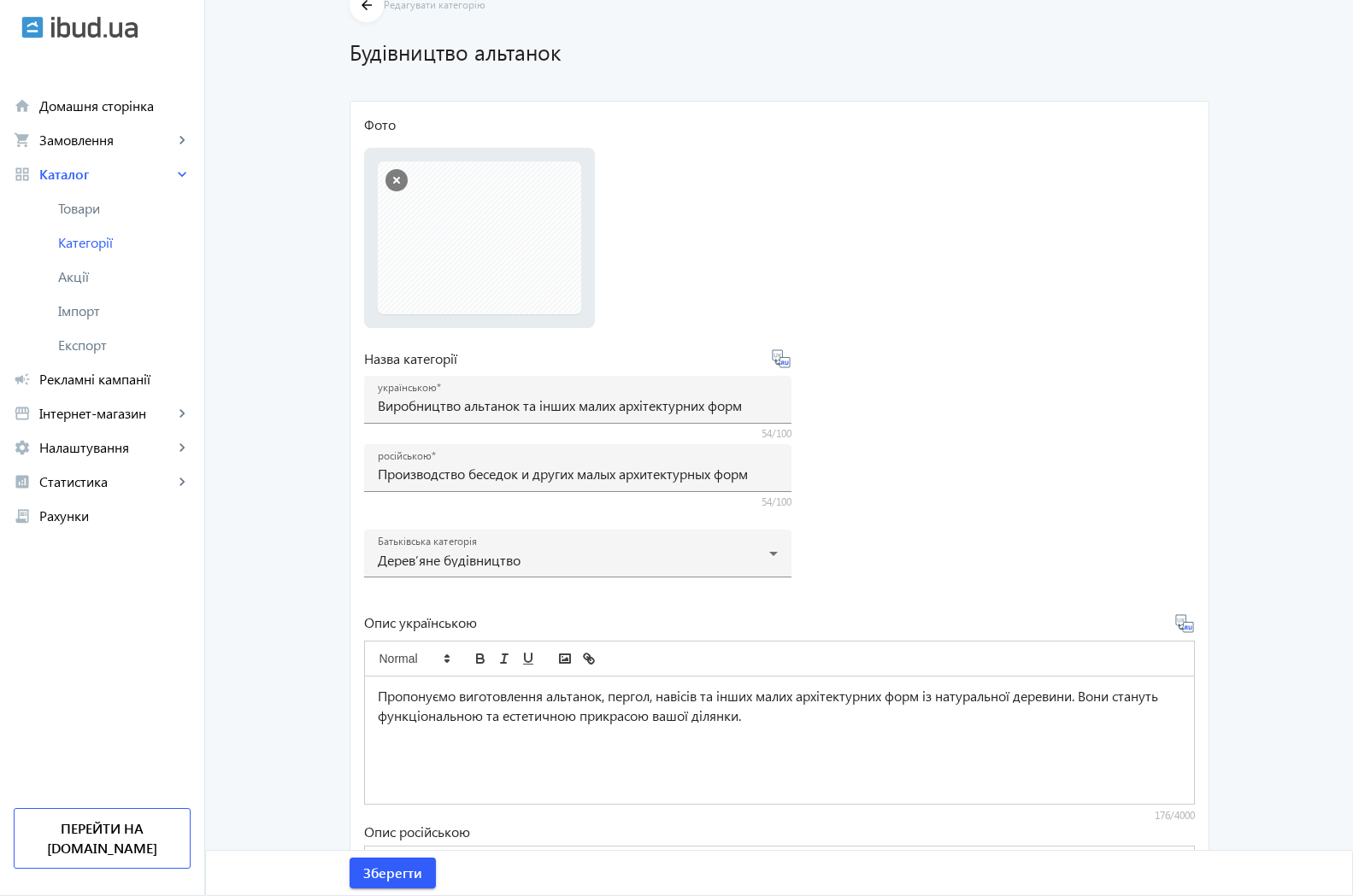
drag, startPoint x: 1079, startPoint y: 489, endPoint x: 1077, endPoint y: 474, distance: 15.1
click at [1081, 487] on form "Фото Виберіть або перетягніть сюди Ваш файл 5b06797bbff637033-59dc9601d23775739…" at bounding box center [780, 576] width 831 height 923
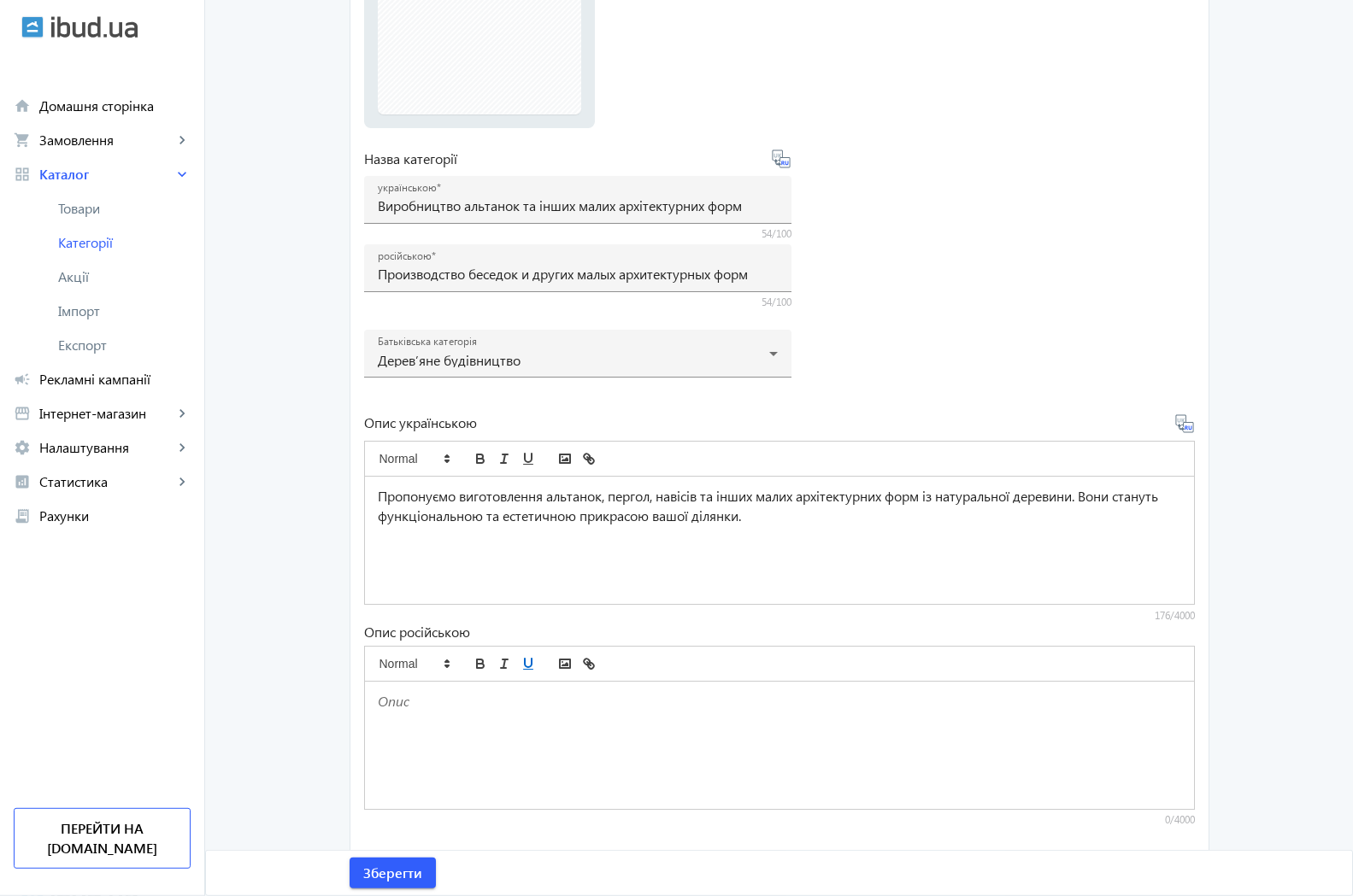
scroll to position [300, 0]
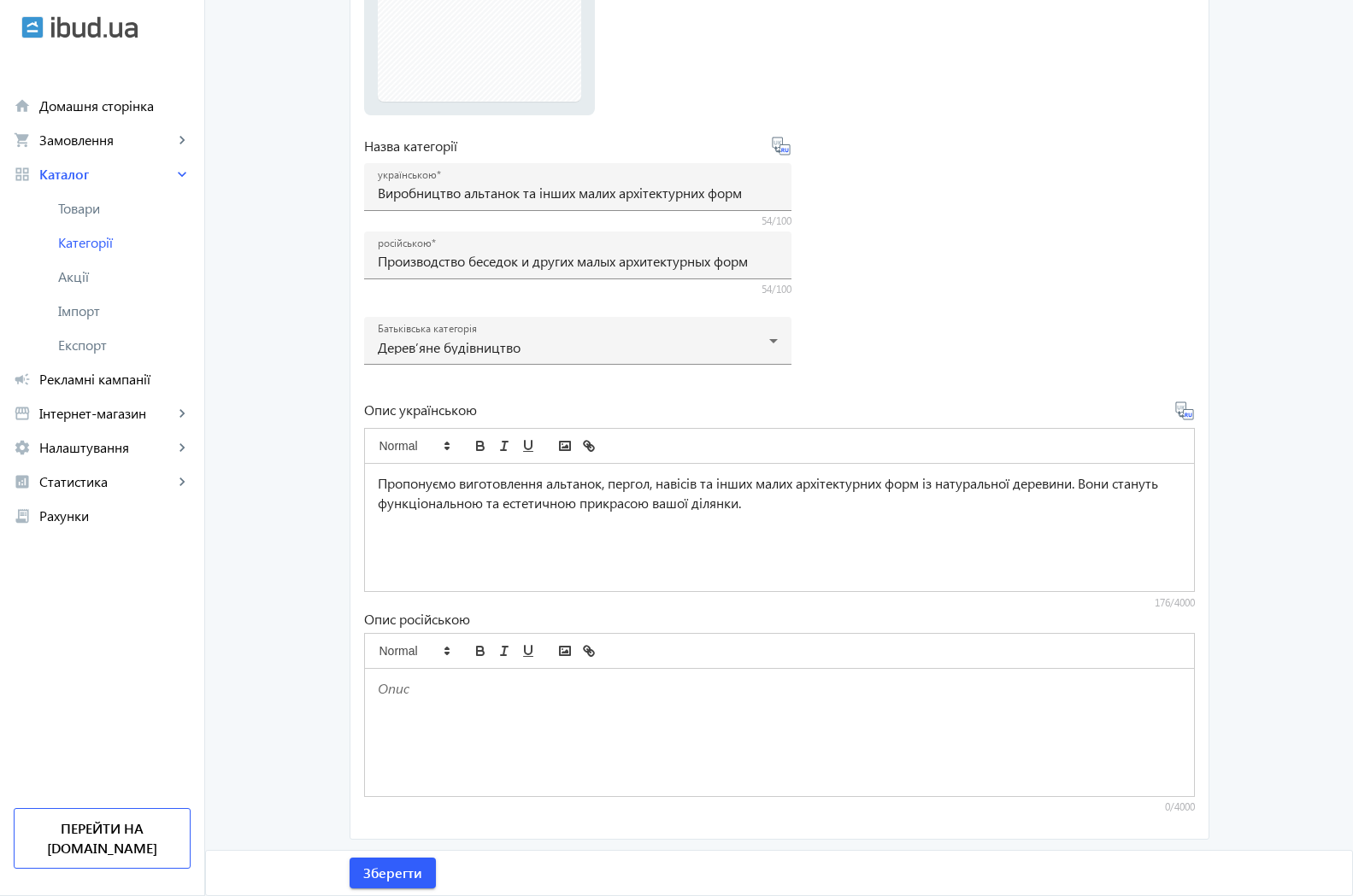
click at [402, 697] on p at bounding box center [779, 689] width 803 height 20
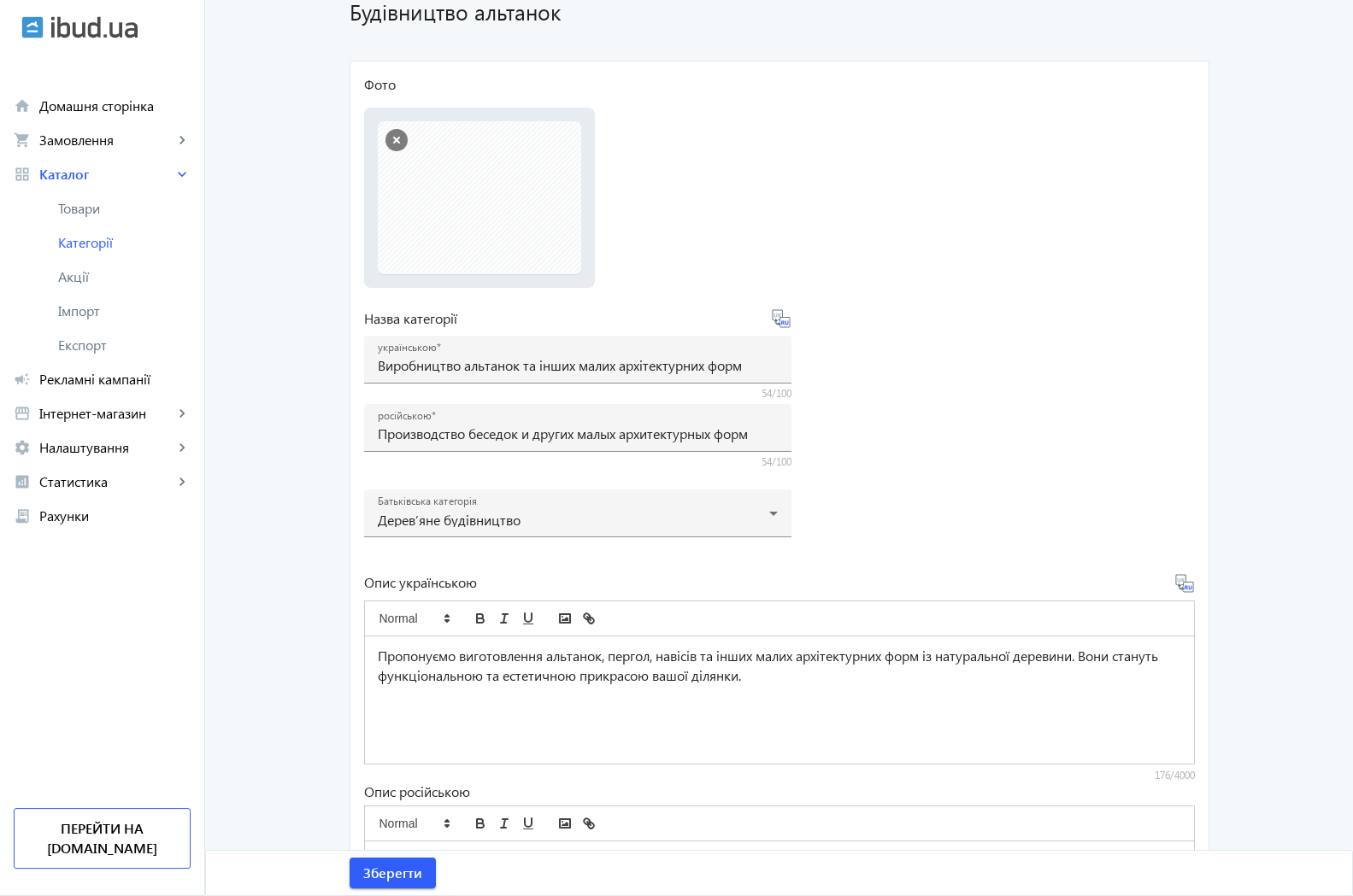
scroll to position [126, 0]
click at [452, 172] on li "5b06797bbff637033-59dc9601d23775739-15076285443-besedka.jpg 5b06797bbff637033-5…" at bounding box center [478, 199] width 203 height 152
click at [389, 144] on button "button" at bounding box center [396, 142] width 22 height 22
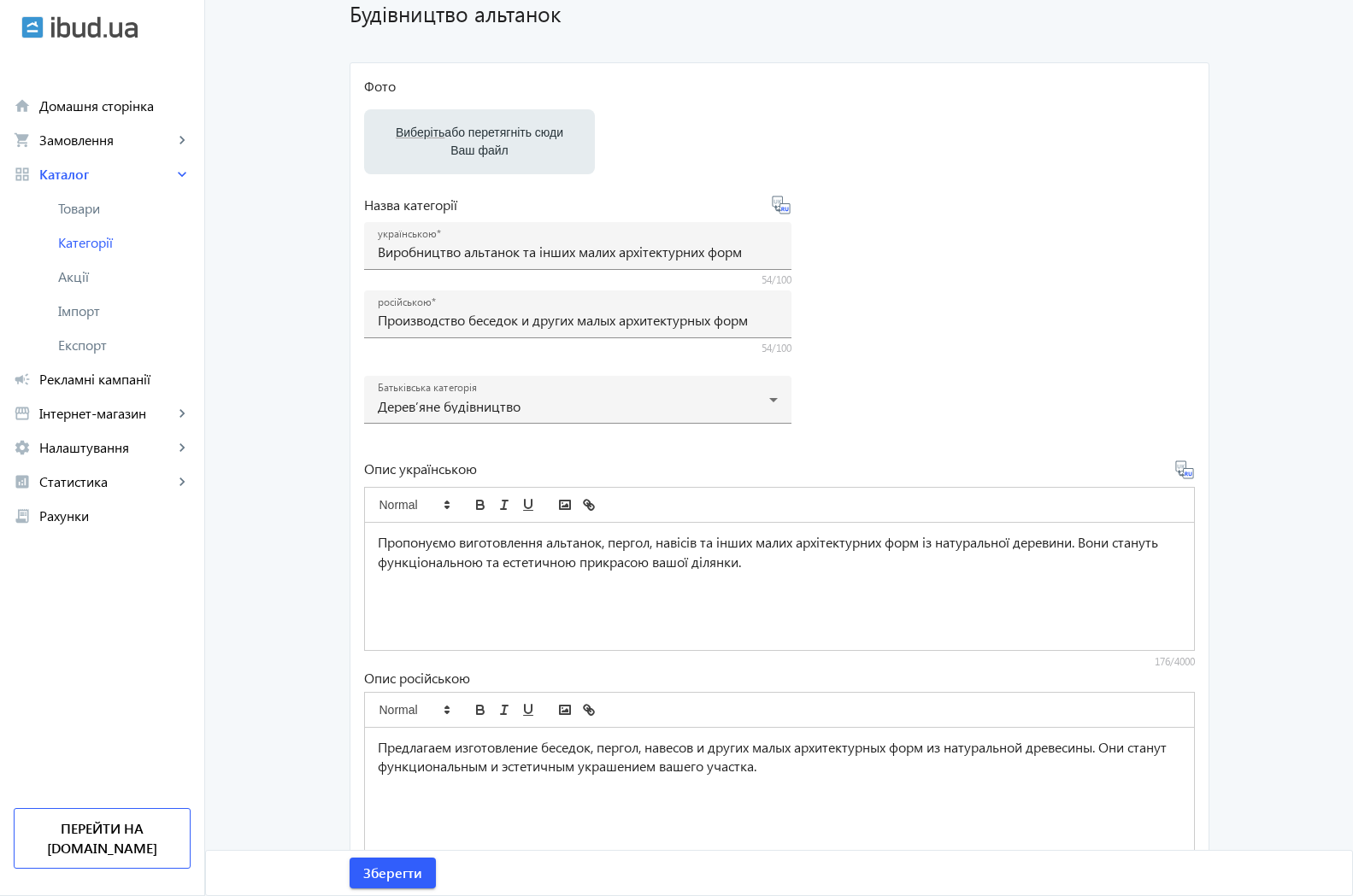
click at [414, 134] on span "Виберіть" at bounding box center [419, 133] width 49 height 14
click at [414, 134] on input "Виберіть або перетягніть сюди Ваш файл" at bounding box center [478, 144] width 203 height 21
type input "C:\fakepath\олимпус 001.jpg"
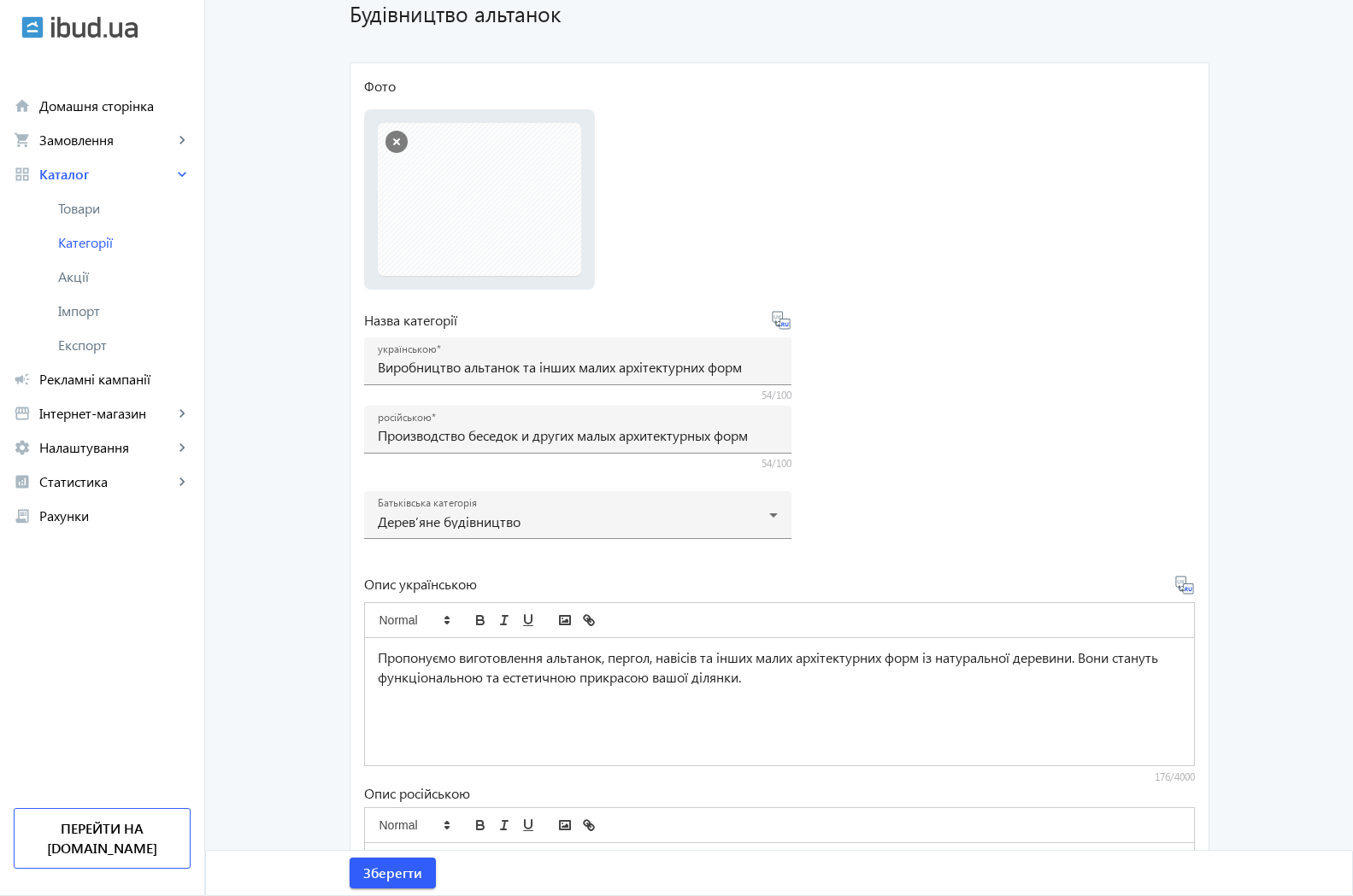
click at [951, 257] on file-loader "Фото Виберіть або перетягніть сюди Ваш файл олимпус 001.jpg олимпус 001.jpg 1.3…" at bounding box center [780, 183] width 831 height 213
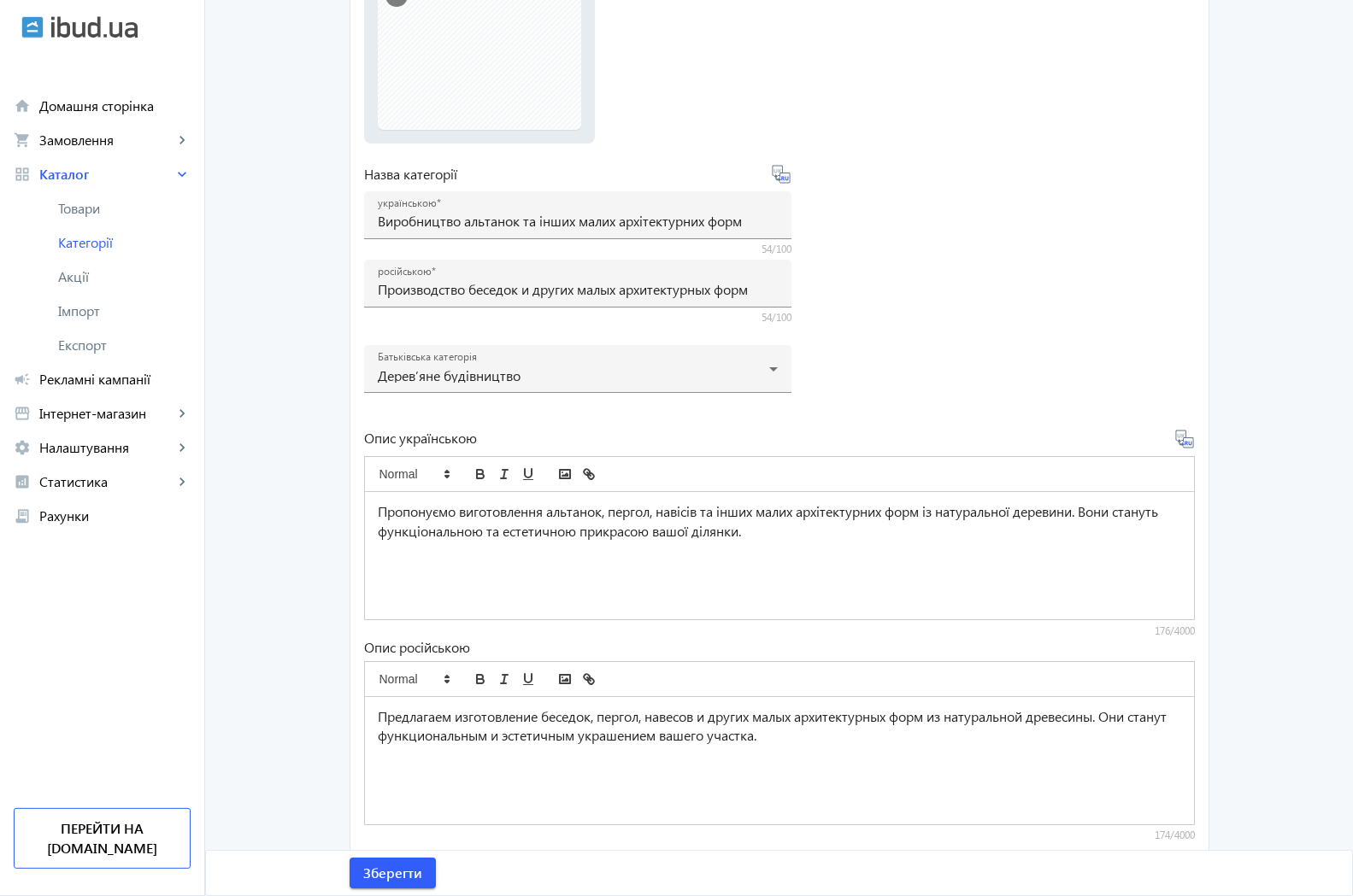
scroll to position [300, 0]
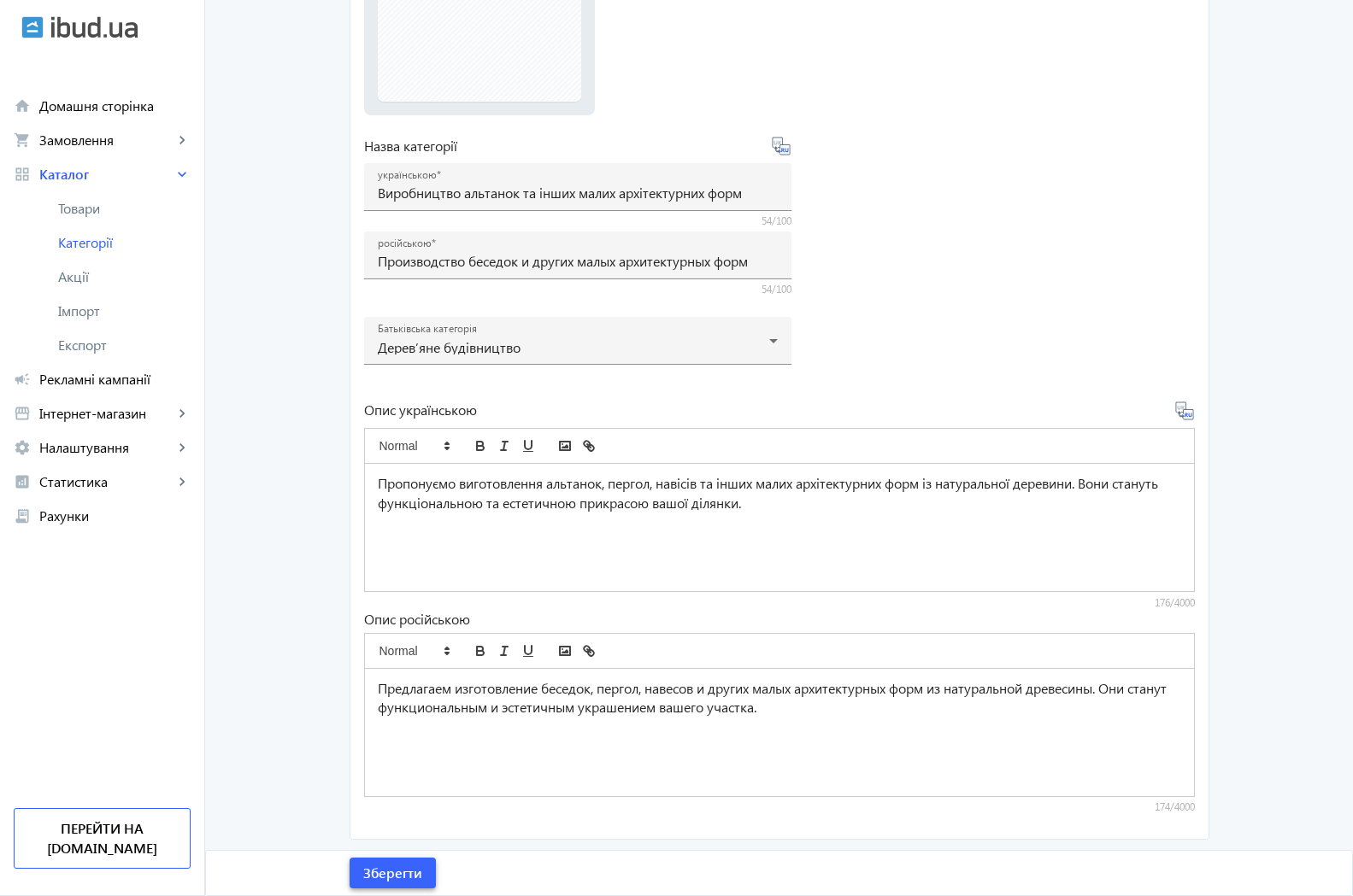
click at [389, 876] on span "Зберегти" at bounding box center [393, 872] width 59 height 19
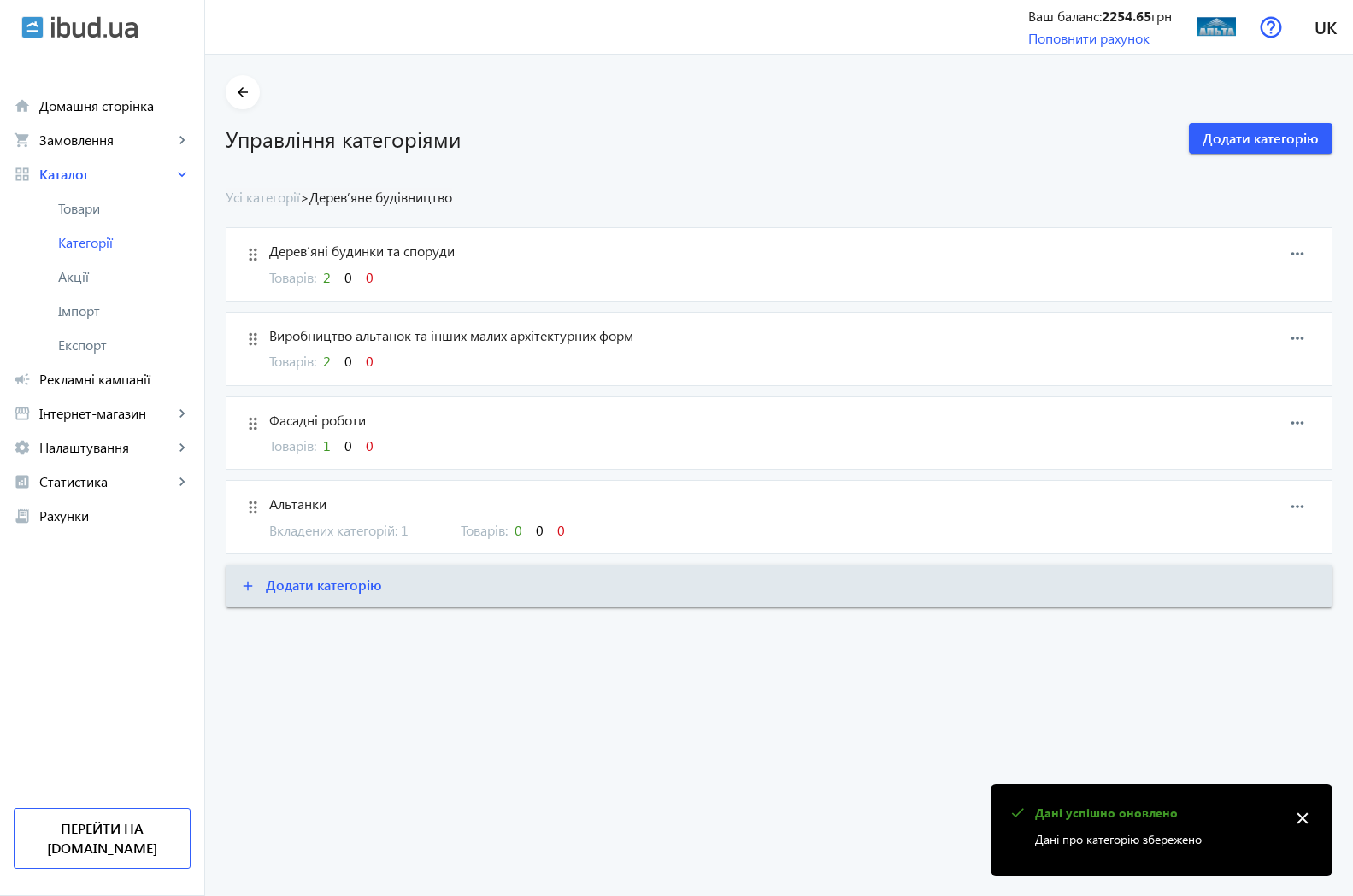
click at [323, 362] on span "2" at bounding box center [327, 360] width 8 height 18
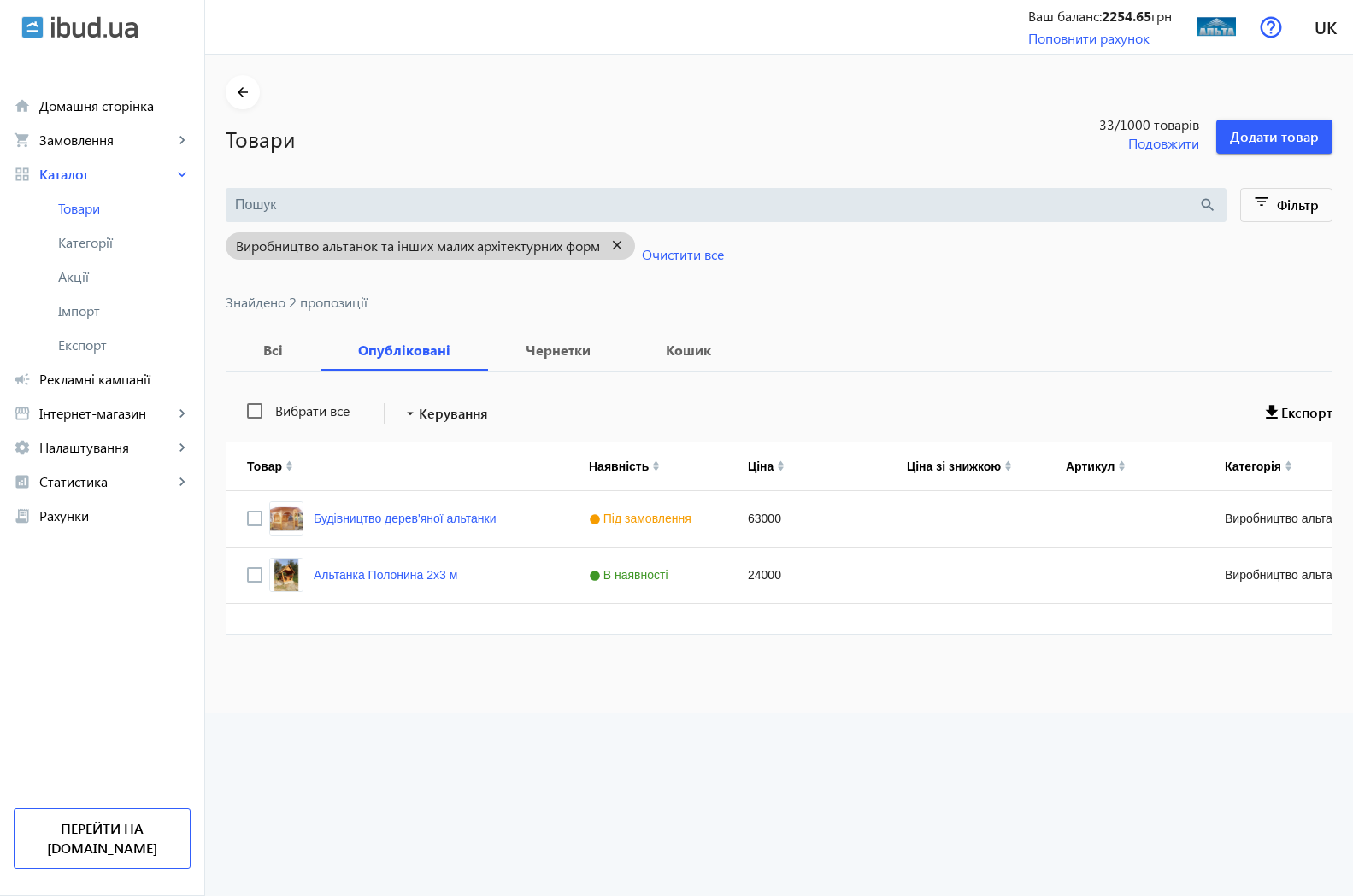
click at [610, 243] on mat-icon "close" at bounding box center [617, 246] width 35 height 22
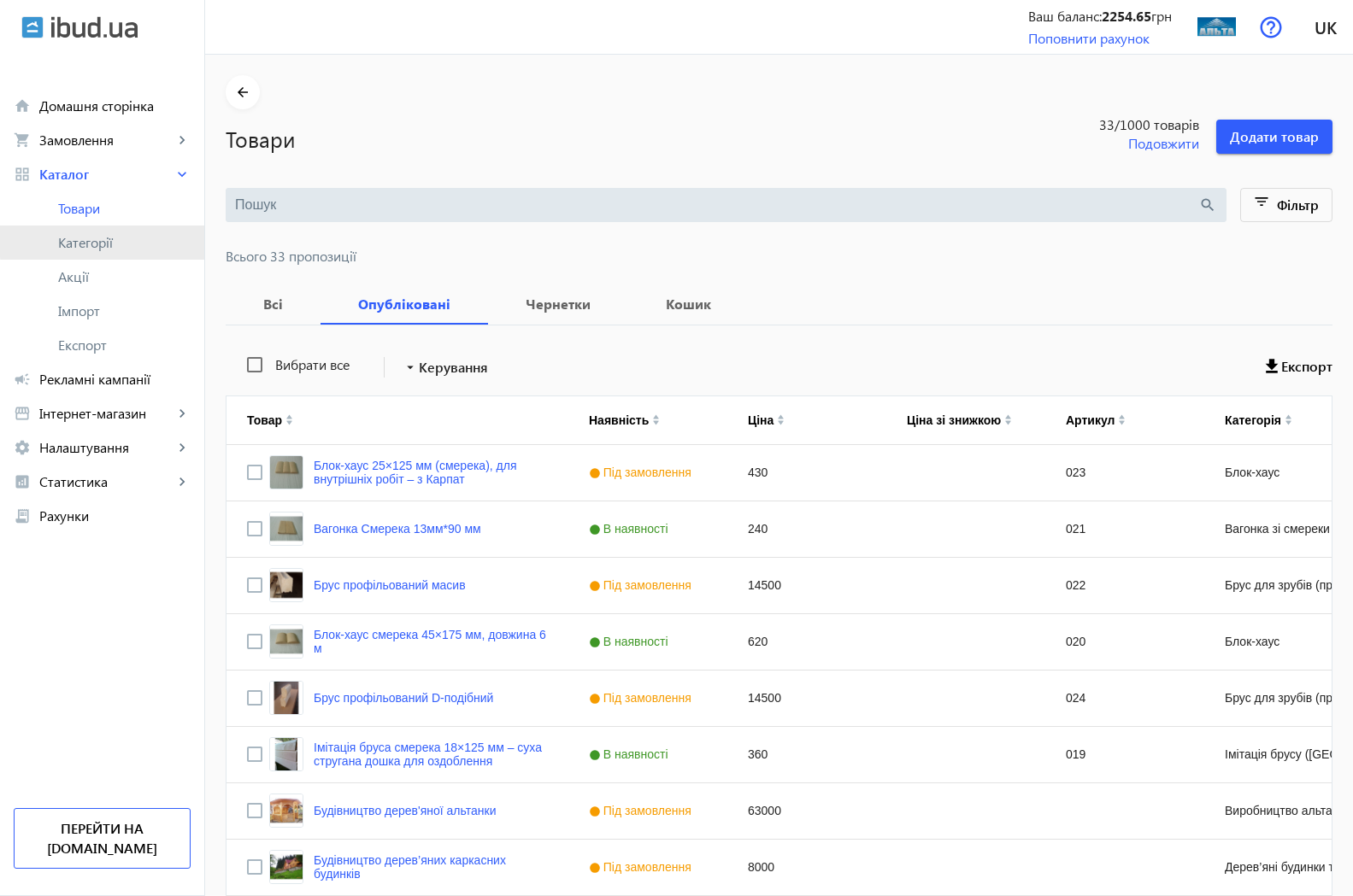
click at [108, 239] on span "Категорії" at bounding box center [125, 242] width 133 height 17
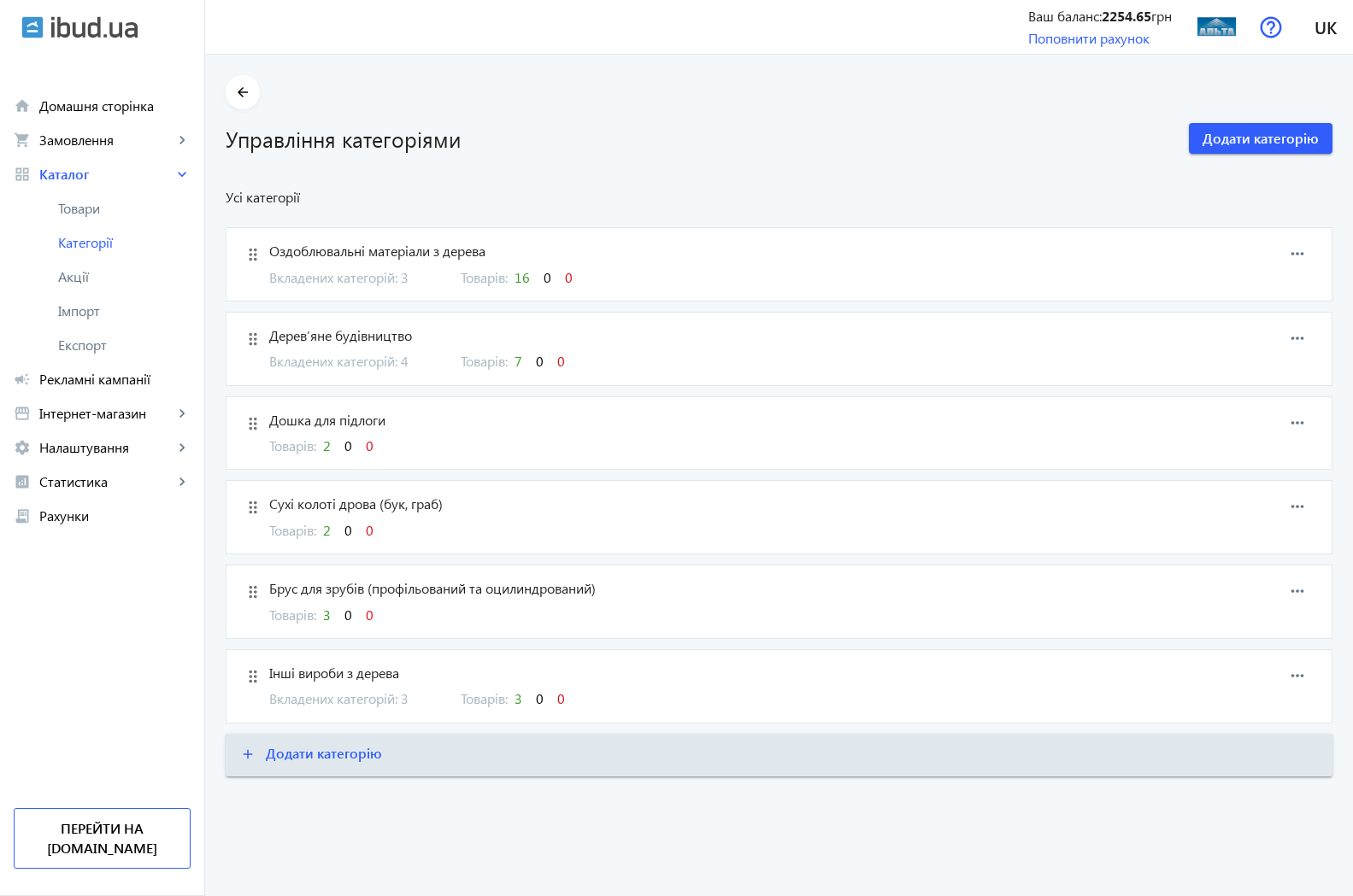
click at [344, 333] on span "Дерев’яне будівництво" at bounding box center [698, 336] width 859 height 19
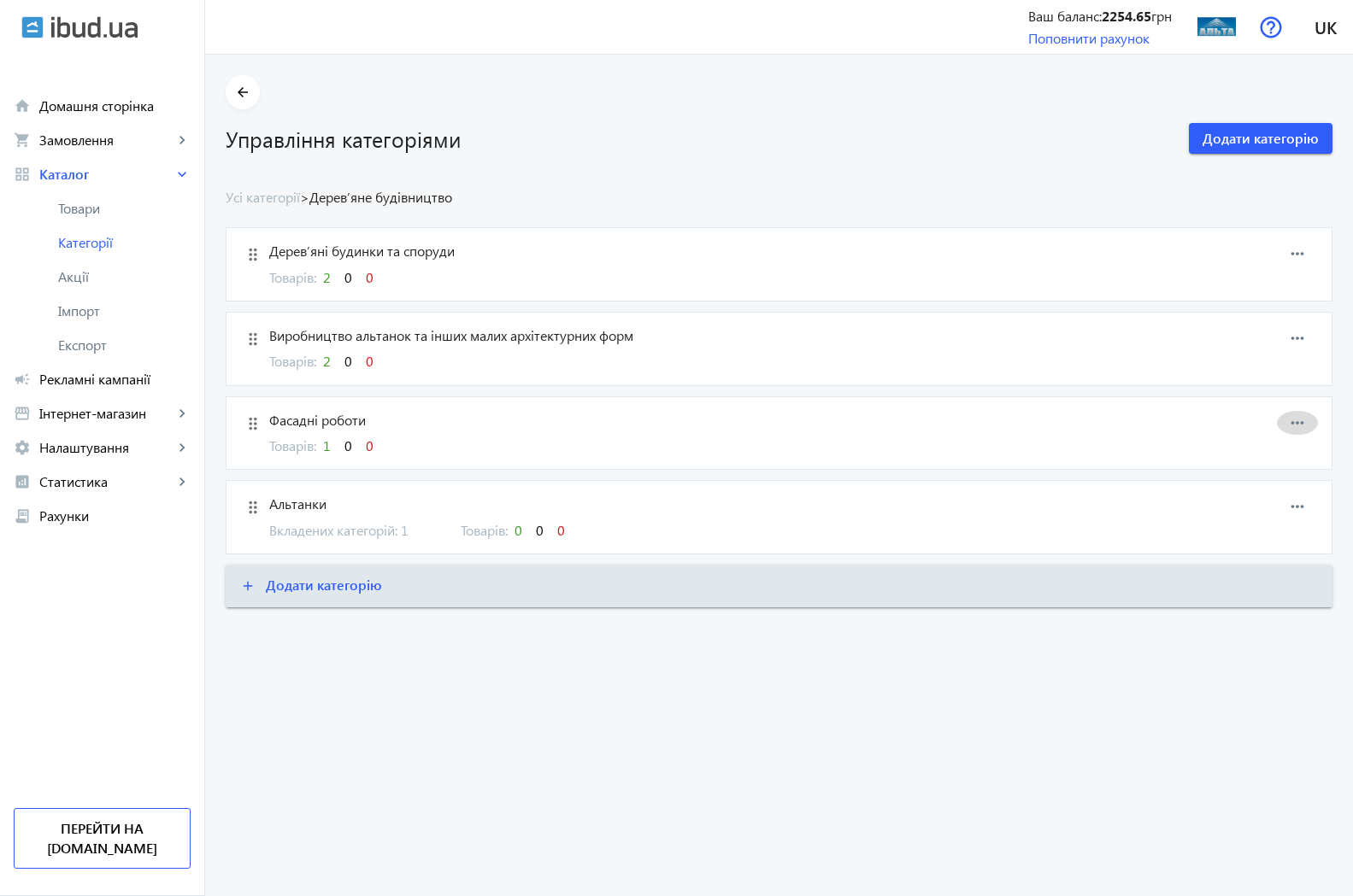
click at [1297, 420] on mat-icon "more_horiz" at bounding box center [1298, 423] width 26 height 26
click at [1262, 436] on span "Редагувати" at bounding box center [1270, 439] width 68 height 14
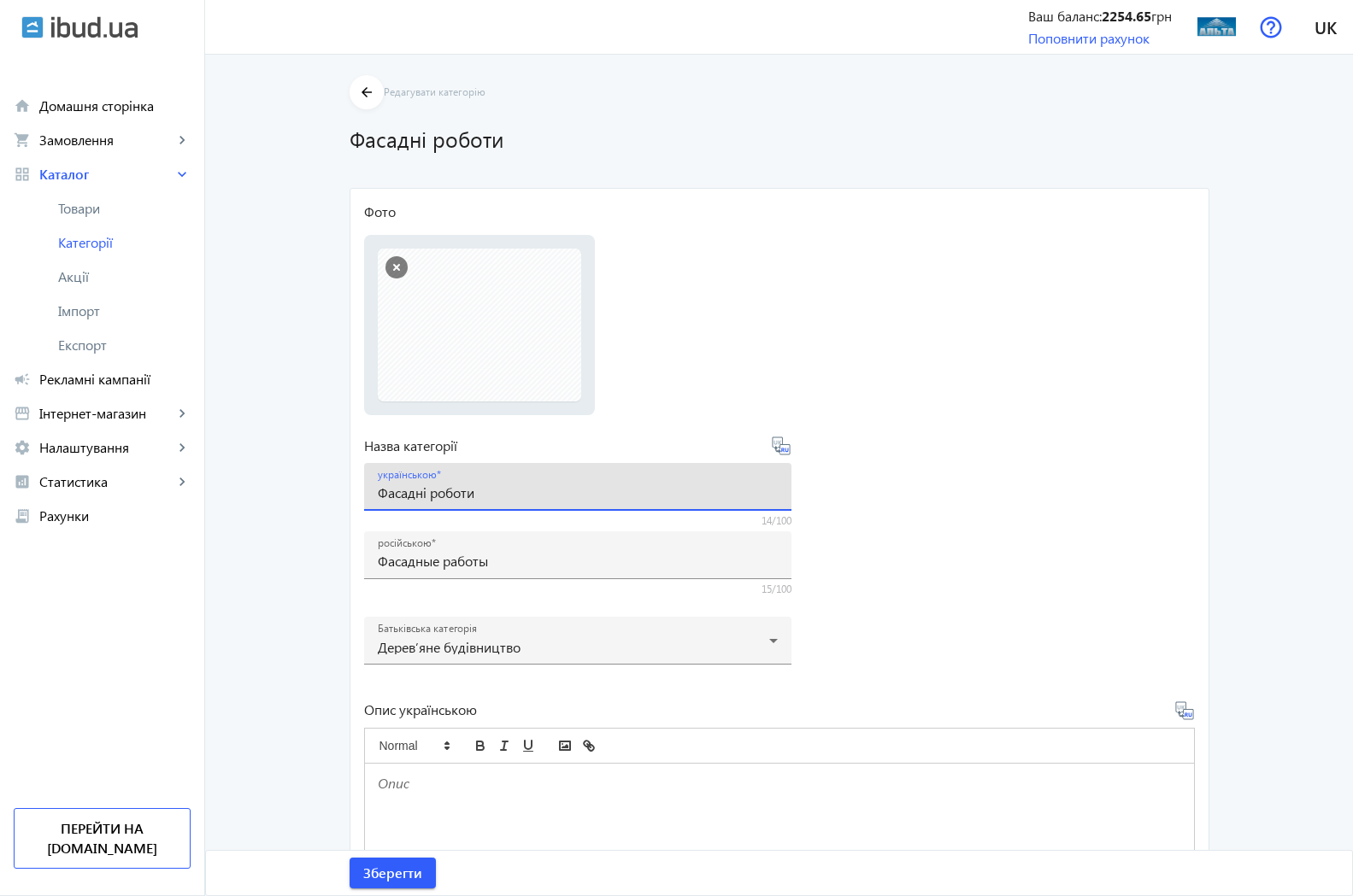
drag, startPoint x: 491, startPoint y: 495, endPoint x: 302, endPoint y: 495, distance: 189.0
click at [377, 495] on input "Фасадні роботи" at bounding box center [577, 492] width 400 height 18
paste input "здоблення фасадів та інтер’єрів деревом"
type input "Оздоблення фасадів та інтер’єрів деревом"
click at [1002, 533] on form "Фото Виберіть або перетягніть сюди Ваш файл 5b06797a546889169-59dc803ecee747499…" at bounding box center [780, 663] width 831 height 923
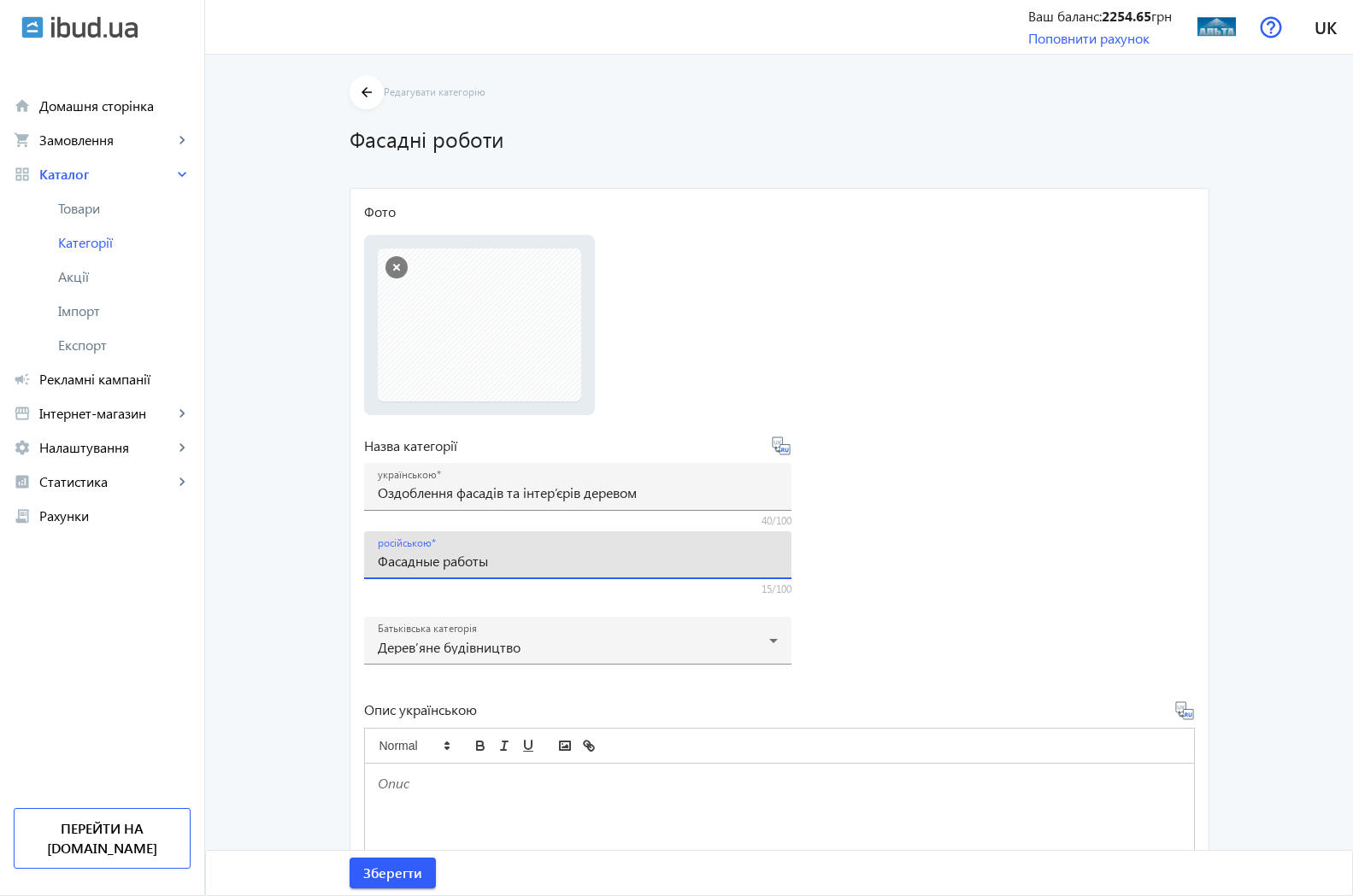
drag, startPoint x: 522, startPoint y: 558, endPoint x: 332, endPoint y: 558, distance: 190.0
click at [377, 558] on input "Фасадные работы" at bounding box center [577, 560] width 400 height 18
paste input "тделка фасадов и интерьеров деревом"
type input "Отделка фасадов и интерьеров деревом"
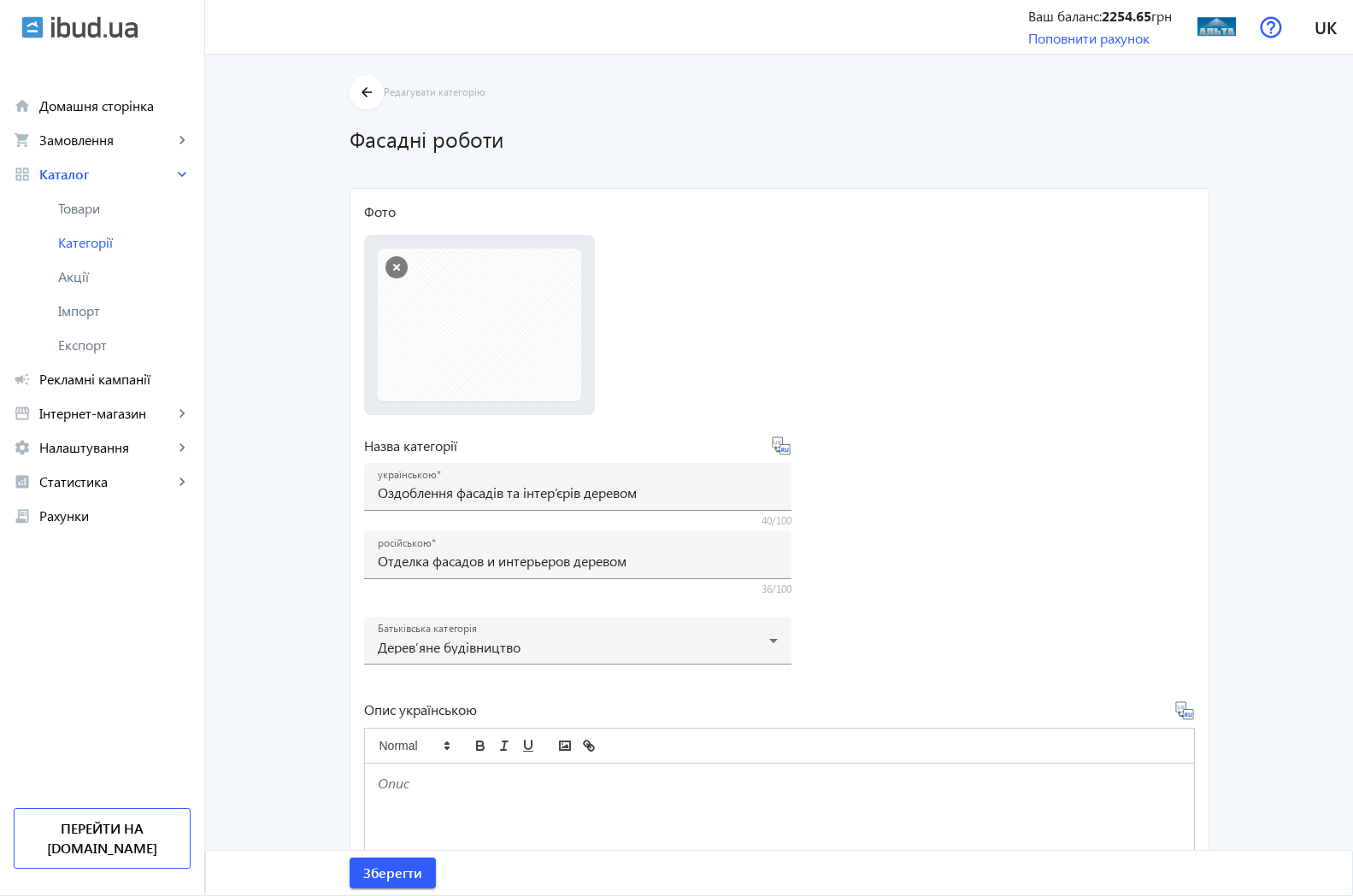
click at [1038, 567] on form "Фото Виберіть або перетягніть сюди Ваш файл 5b06797a546889169-59dc803ecee747499…" at bounding box center [780, 663] width 831 height 923
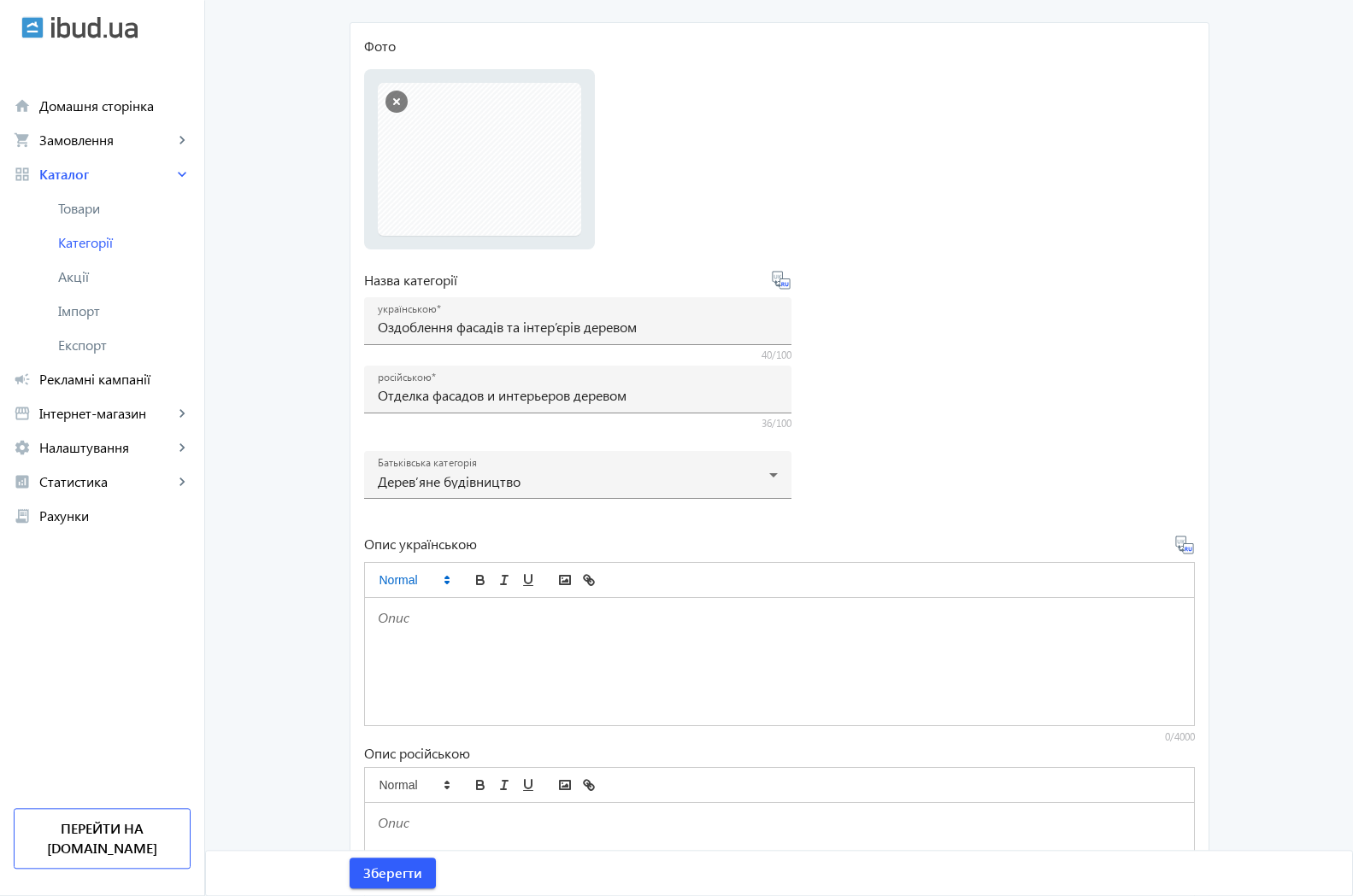
scroll to position [174, 0]
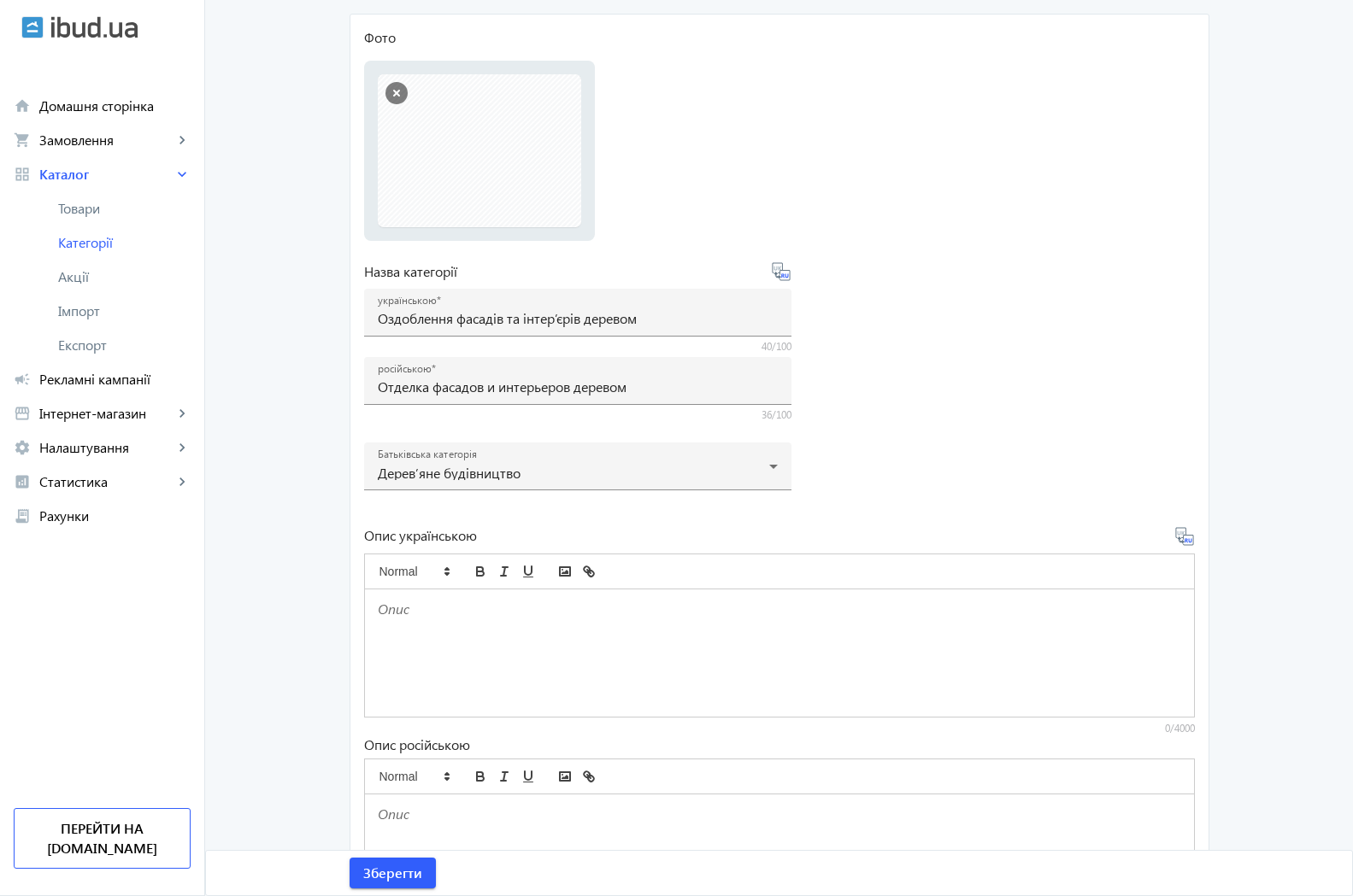
click at [411, 622] on div at bounding box center [779, 652] width 829 height 128
drag, startPoint x: 1106, startPoint y: 449, endPoint x: 1092, endPoint y: 451, distance: 14.1
click at [1106, 448] on form "Фото Виберіть або перетягніть сюди Ваш файл 5b06797a546889169-59dc803ecee747499…" at bounding box center [780, 489] width 831 height 923
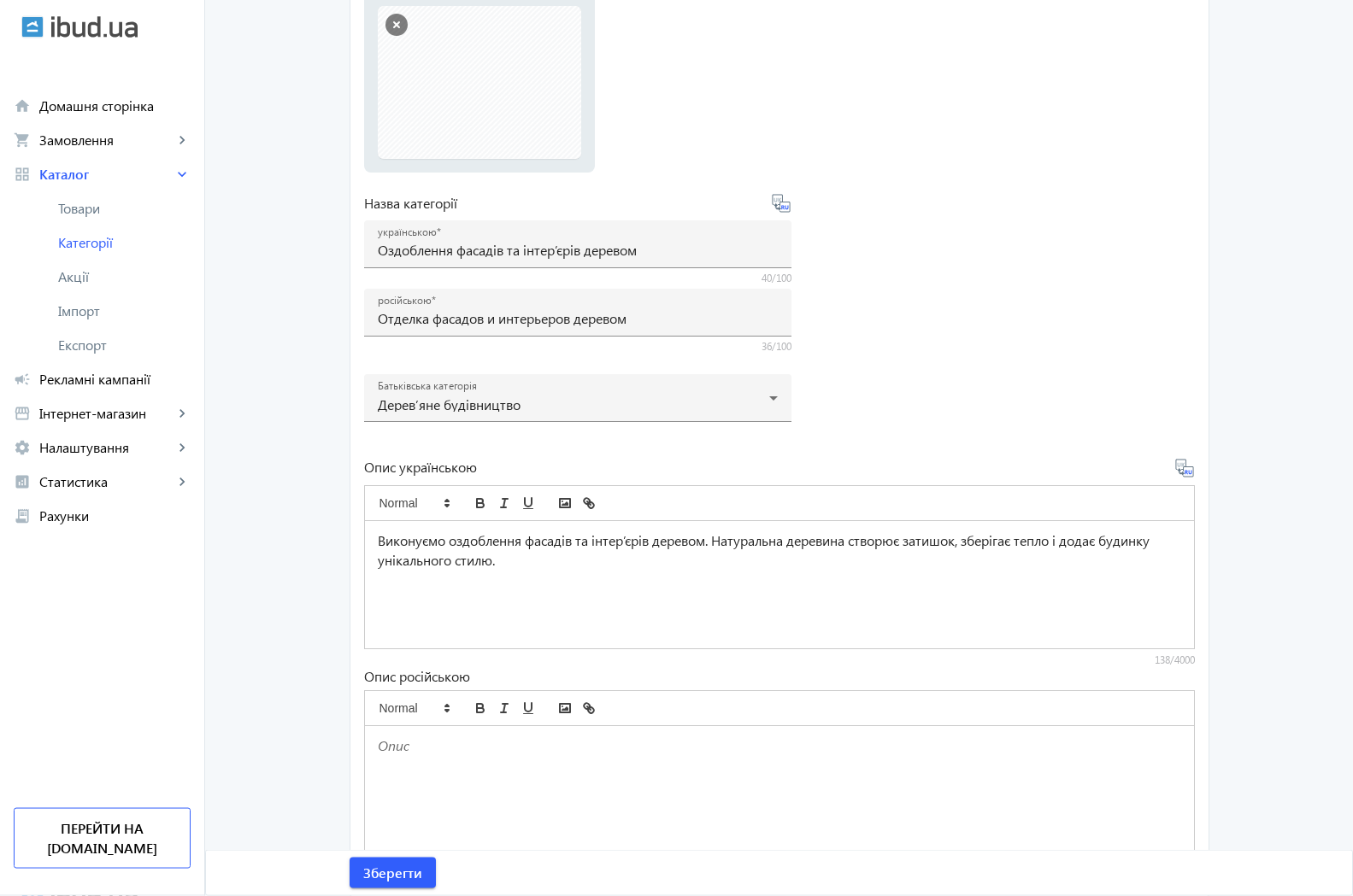
scroll to position [300, 0]
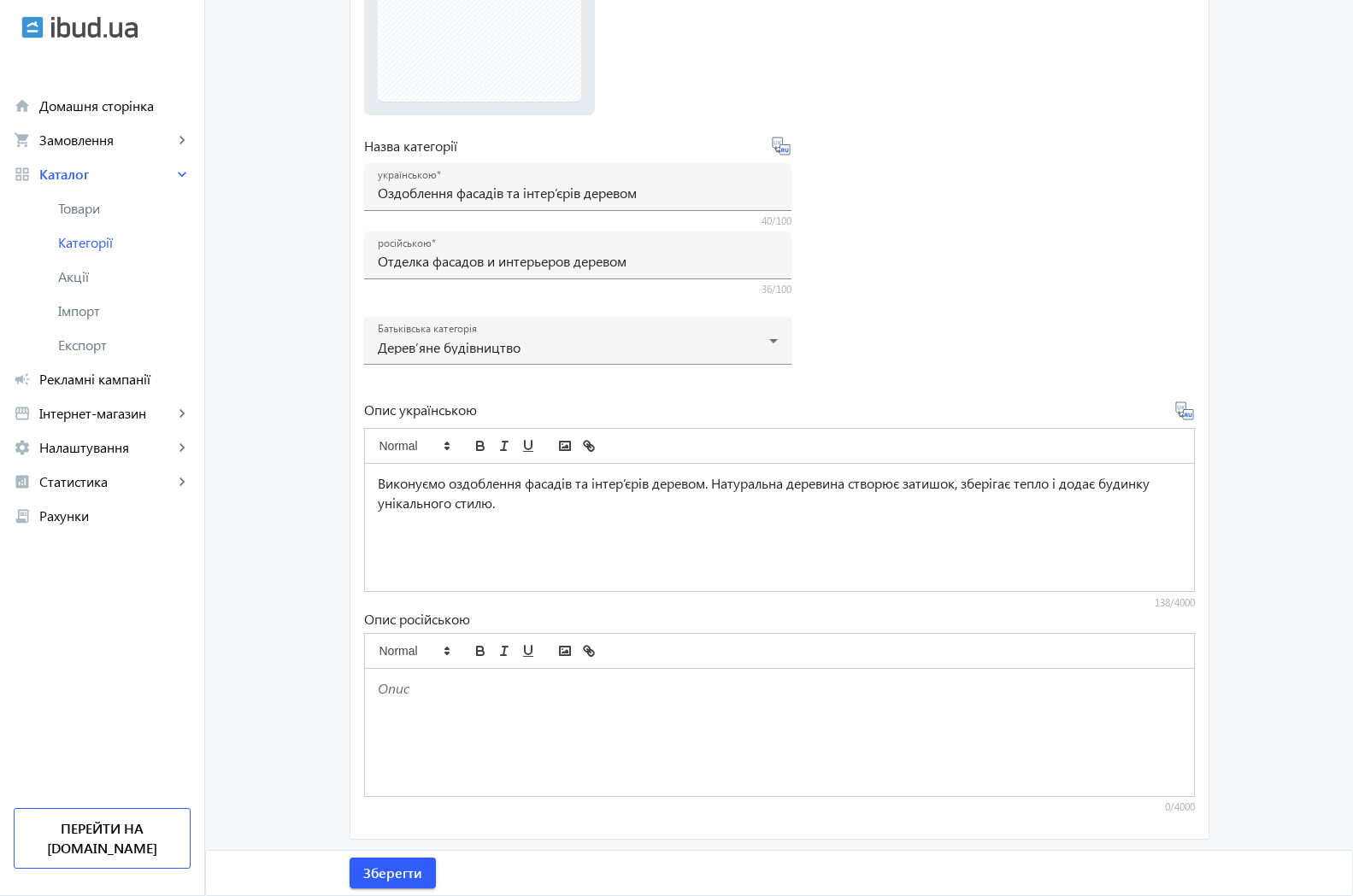
click at [392, 695] on p at bounding box center [779, 689] width 803 height 20
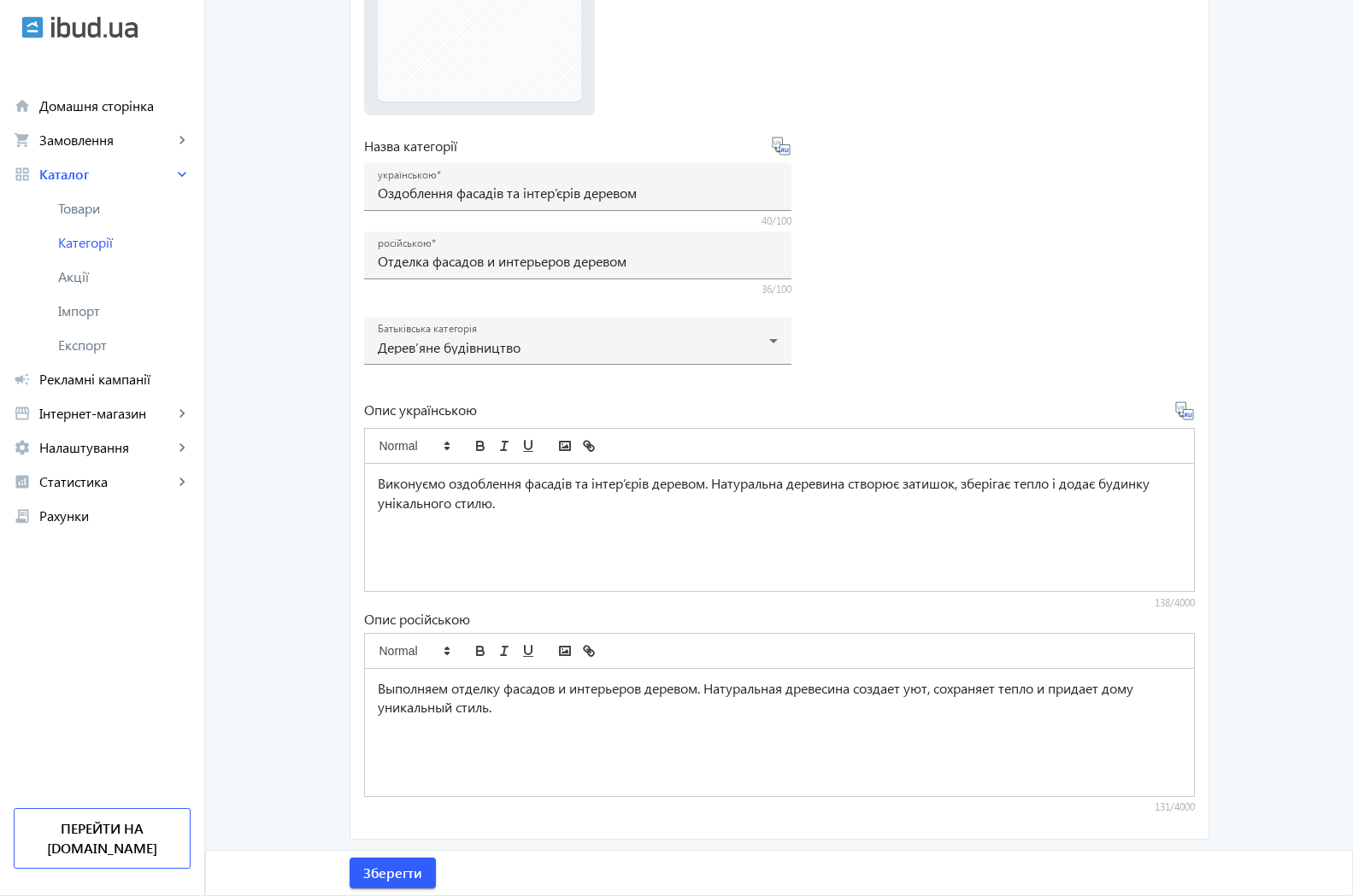
click at [1128, 323] on form "Фото Виберіть або перетягніть сюди Ваш файл 5b06797a546889169-59dc803ecee747499…" at bounding box center [780, 364] width 831 height 923
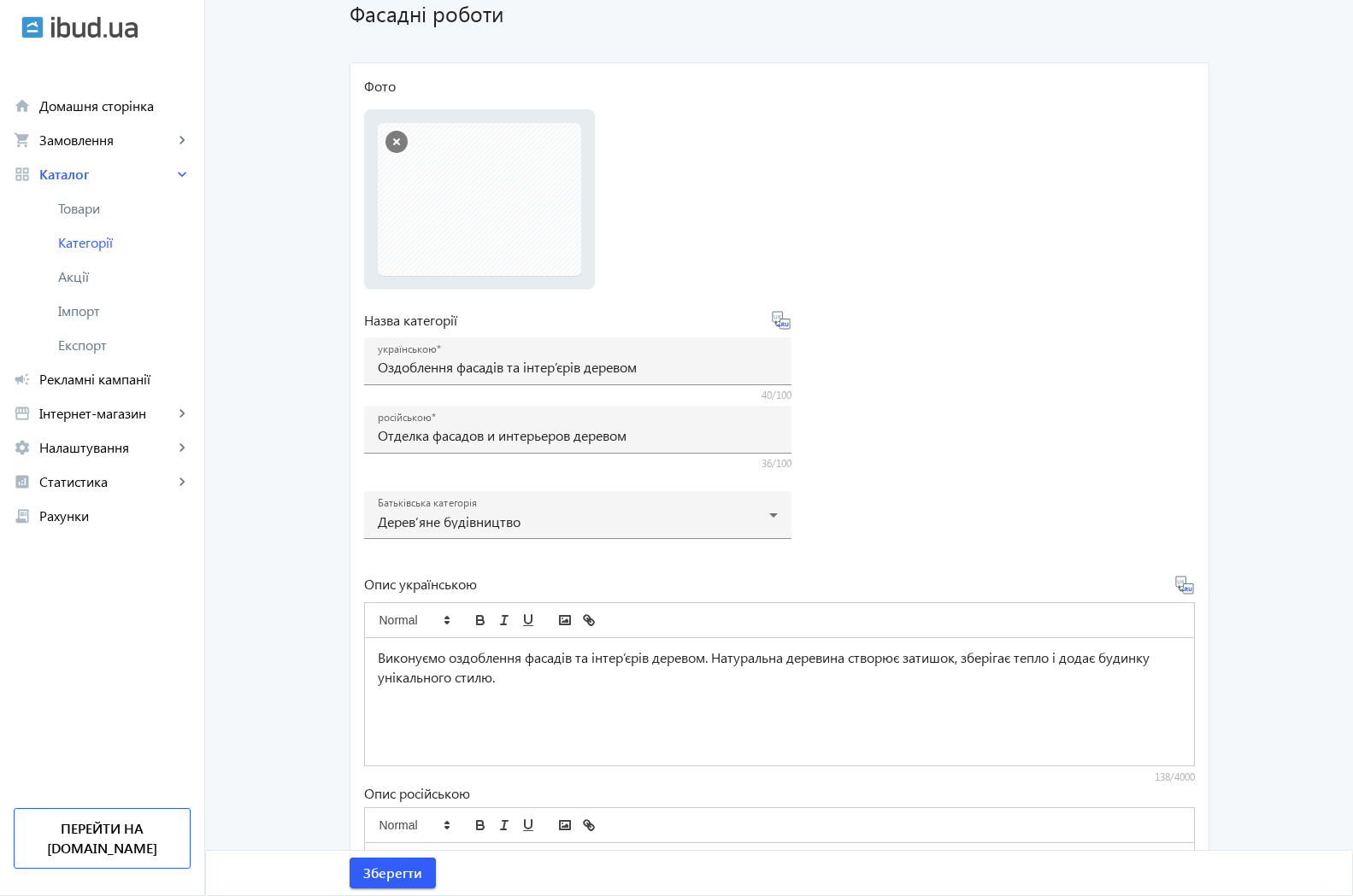
click at [393, 145] on button "button" at bounding box center [396, 142] width 22 height 22
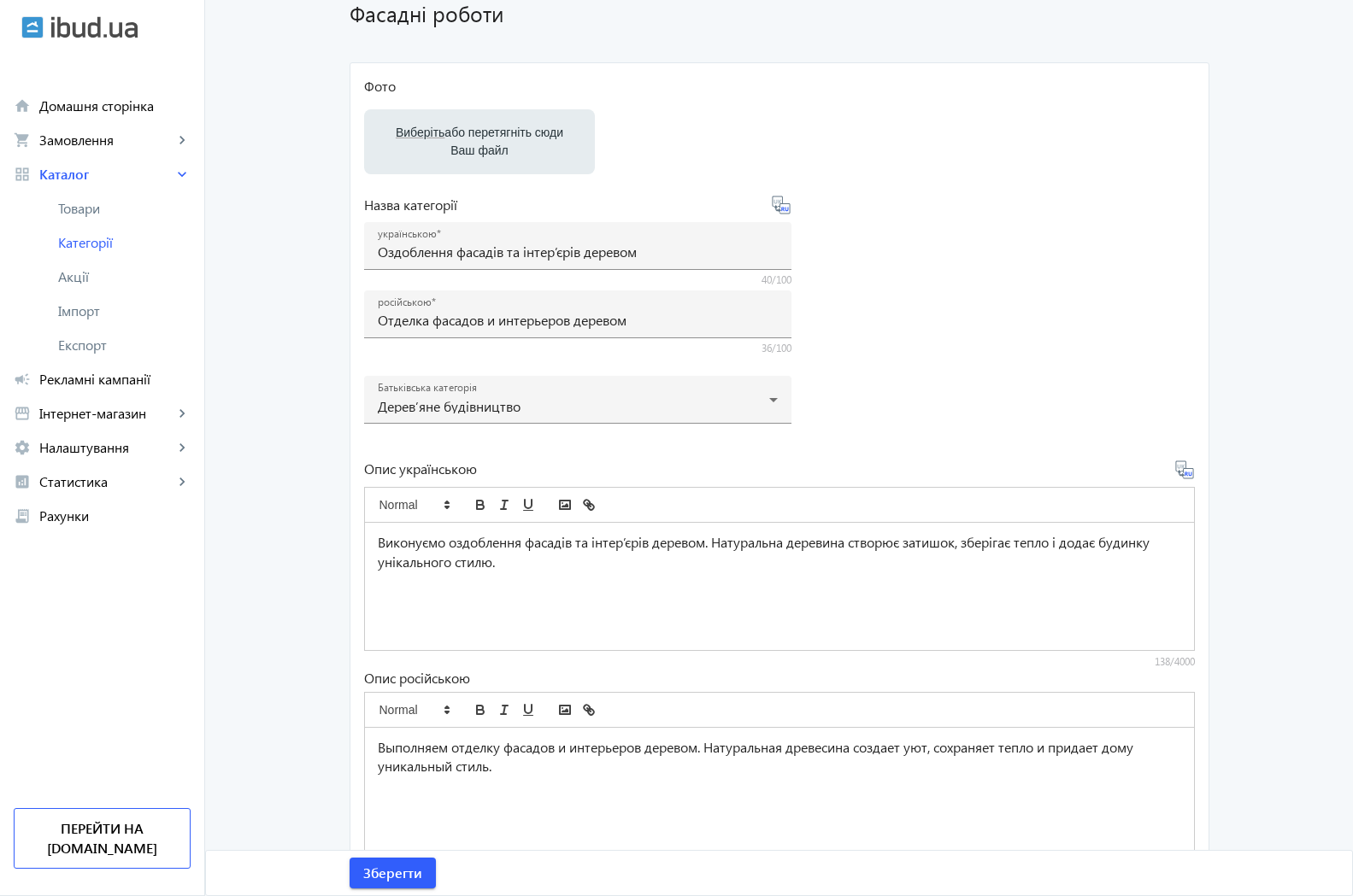
click at [408, 132] on span "Виберіть" at bounding box center [419, 133] width 49 height 14
click at [408, 134] on input "Виберіть або перетягніть сюди Ваш файл" at bounding box center [478, 144] width 203 height 21
type input "C:\fakepath\fasad.JPG"
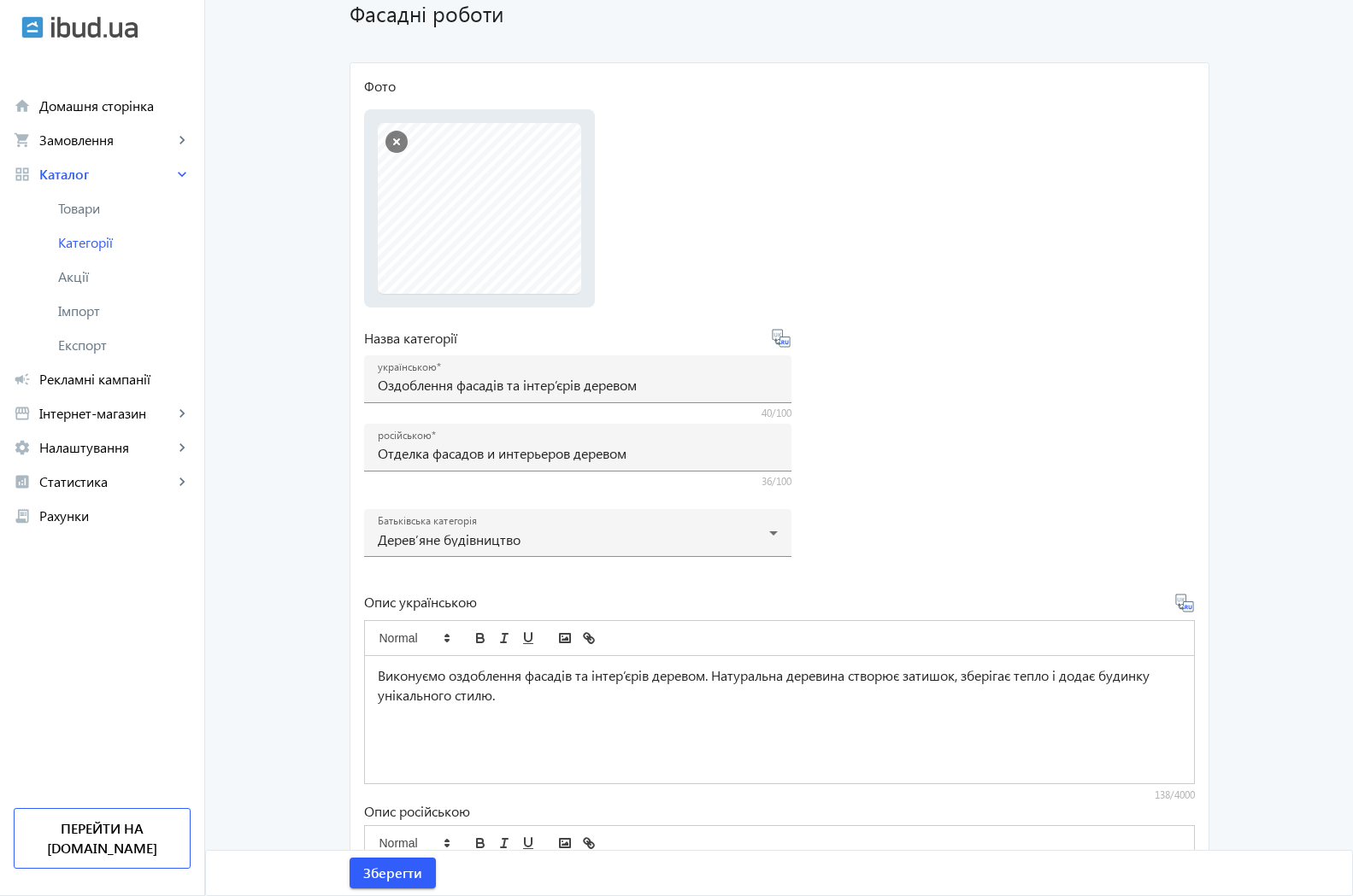
click at [937, 252] on file-loader "Фото Виберіть або перетягніть сюди Ваш файл fasad.JPG fasad.JPG 198 KB Added fa…" at bounding box center [780, 192] width 831 height 231
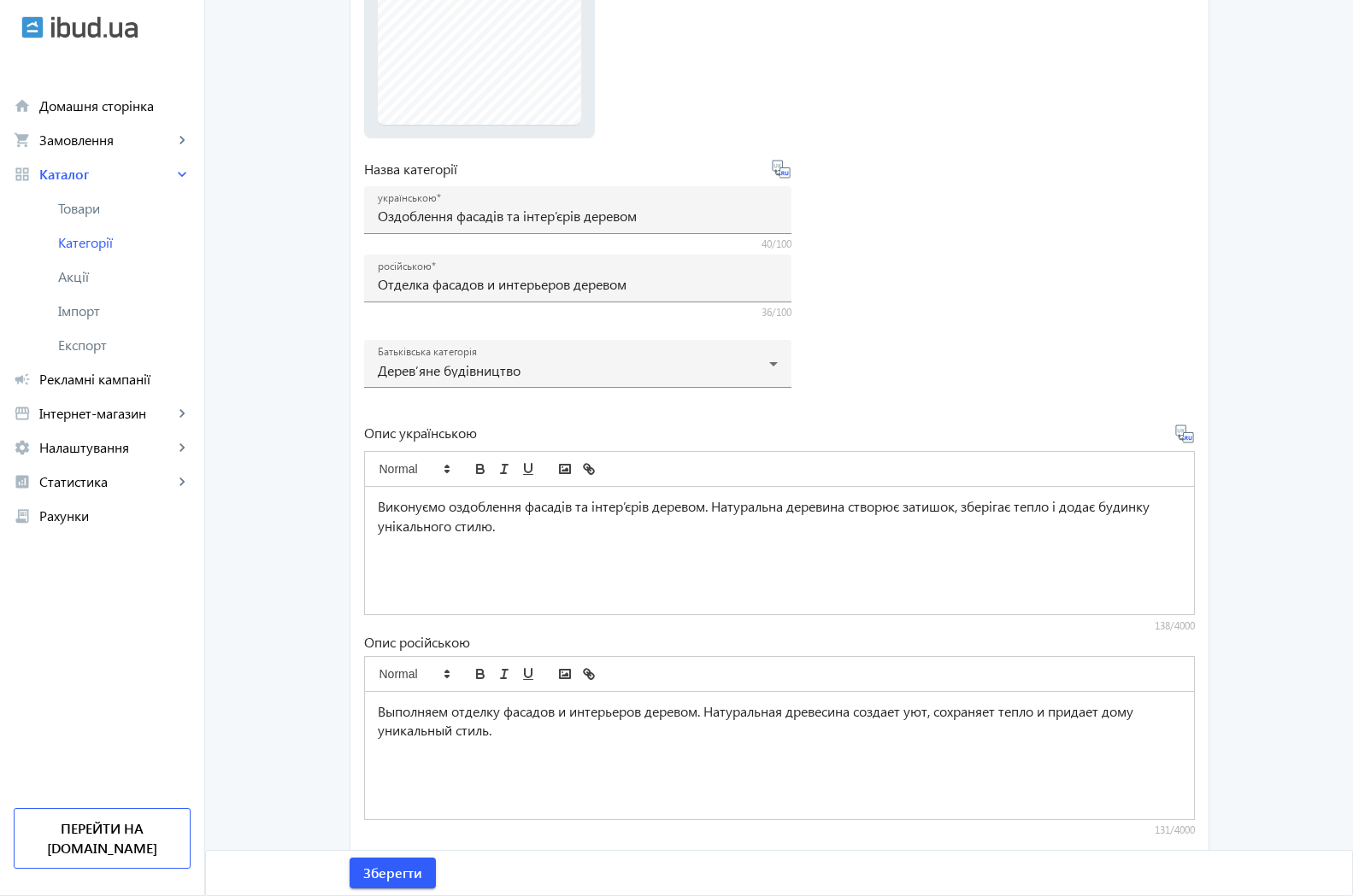
scroll to position [318, 0]
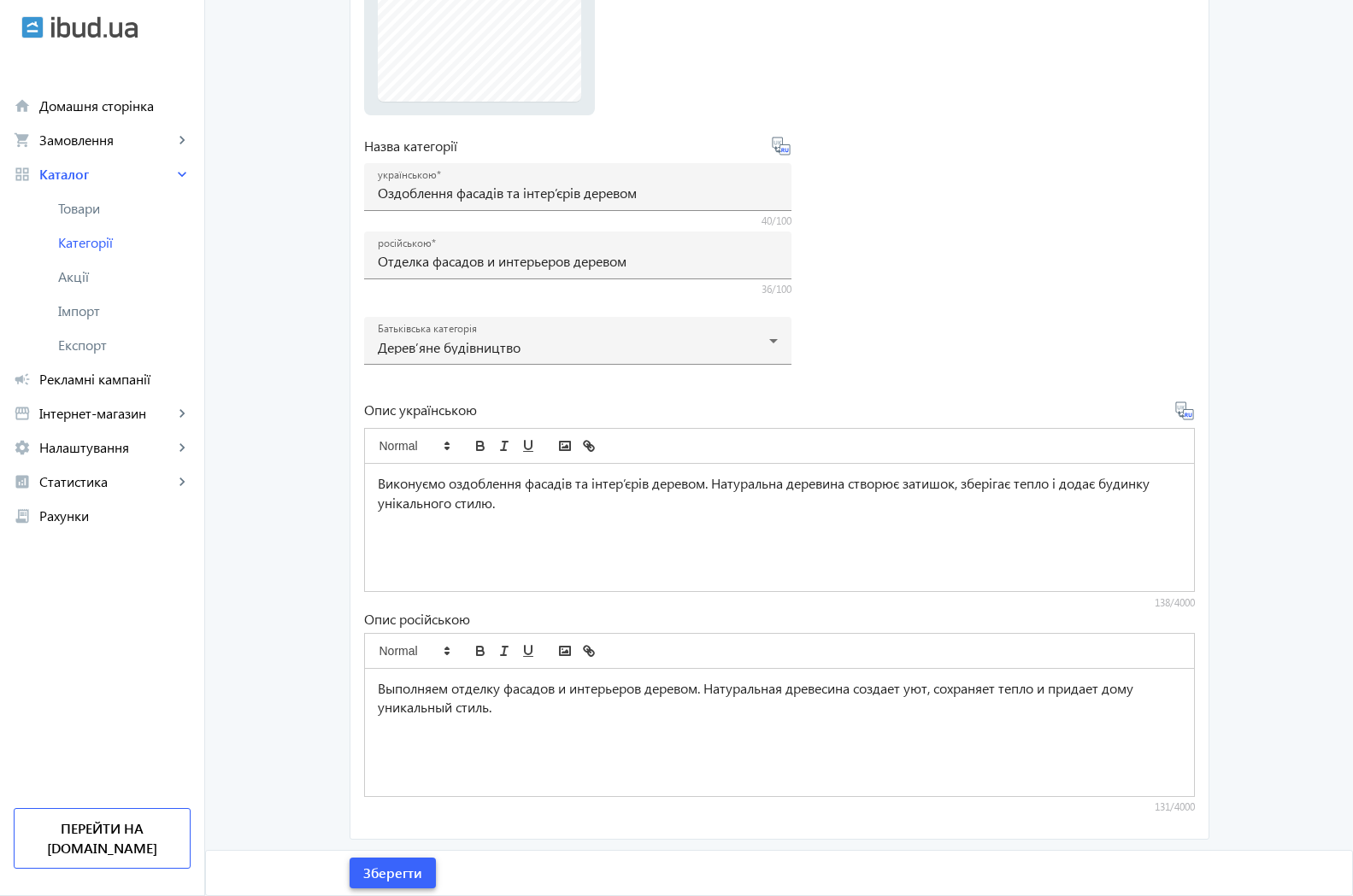
click at [385, 870] on span "Зберегти" at bounding box center [393, 872] width 59 height 19
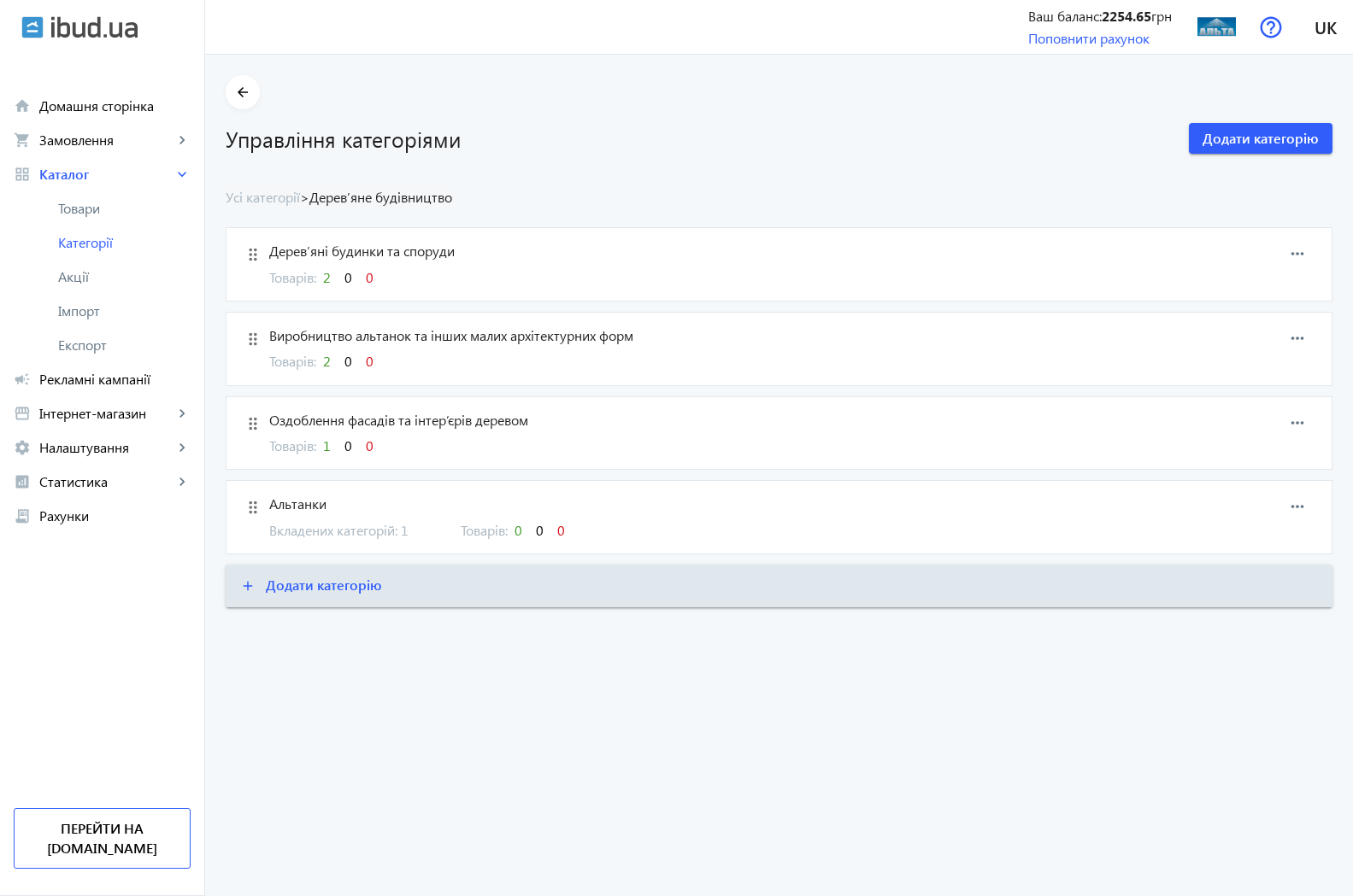
click at [290, 508] on span "Альтанки" at bounding box center [698, 504] width 859 height 19
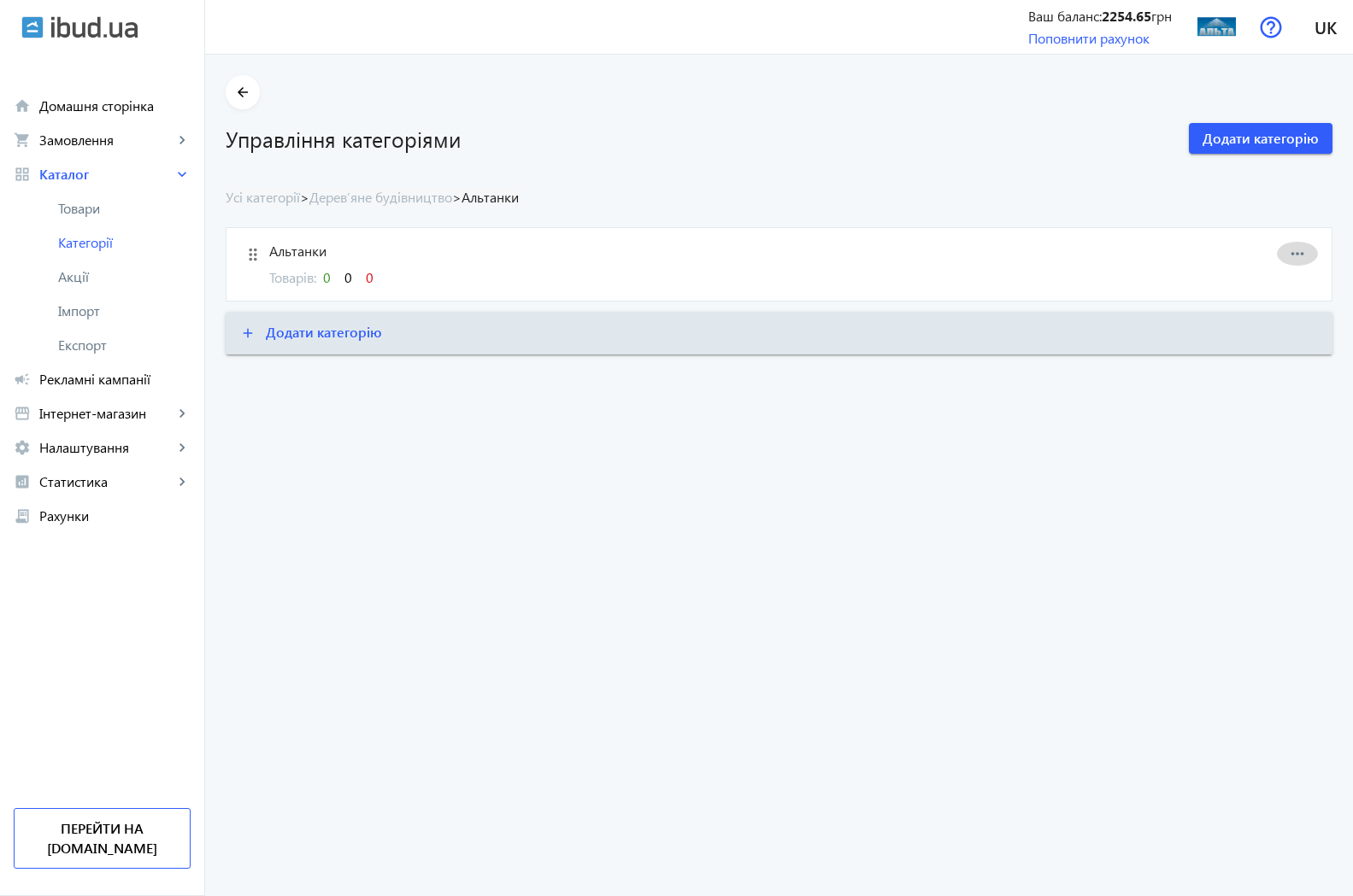
click at [1299, 262] on mat-icon "more_horiz" at bounding box center [1298, 253] width 26 height 26
click at [1259, 309] on span "Видалити" at bounding box center [1270, 310] width 68 height 14
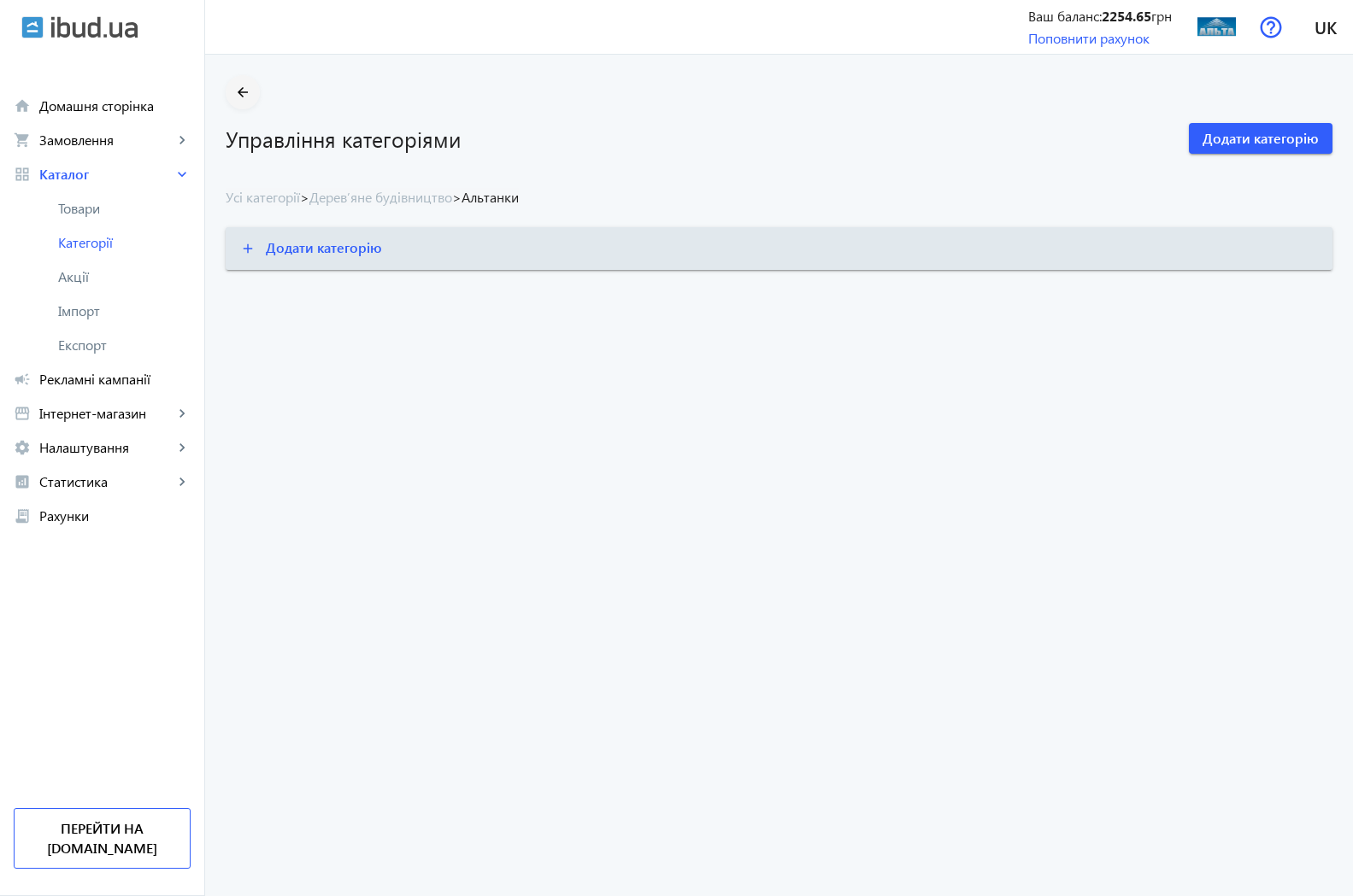
click at [233, 90] on mat-icon "arrow_back" at bounding box center [244, 93] width 22 height 22
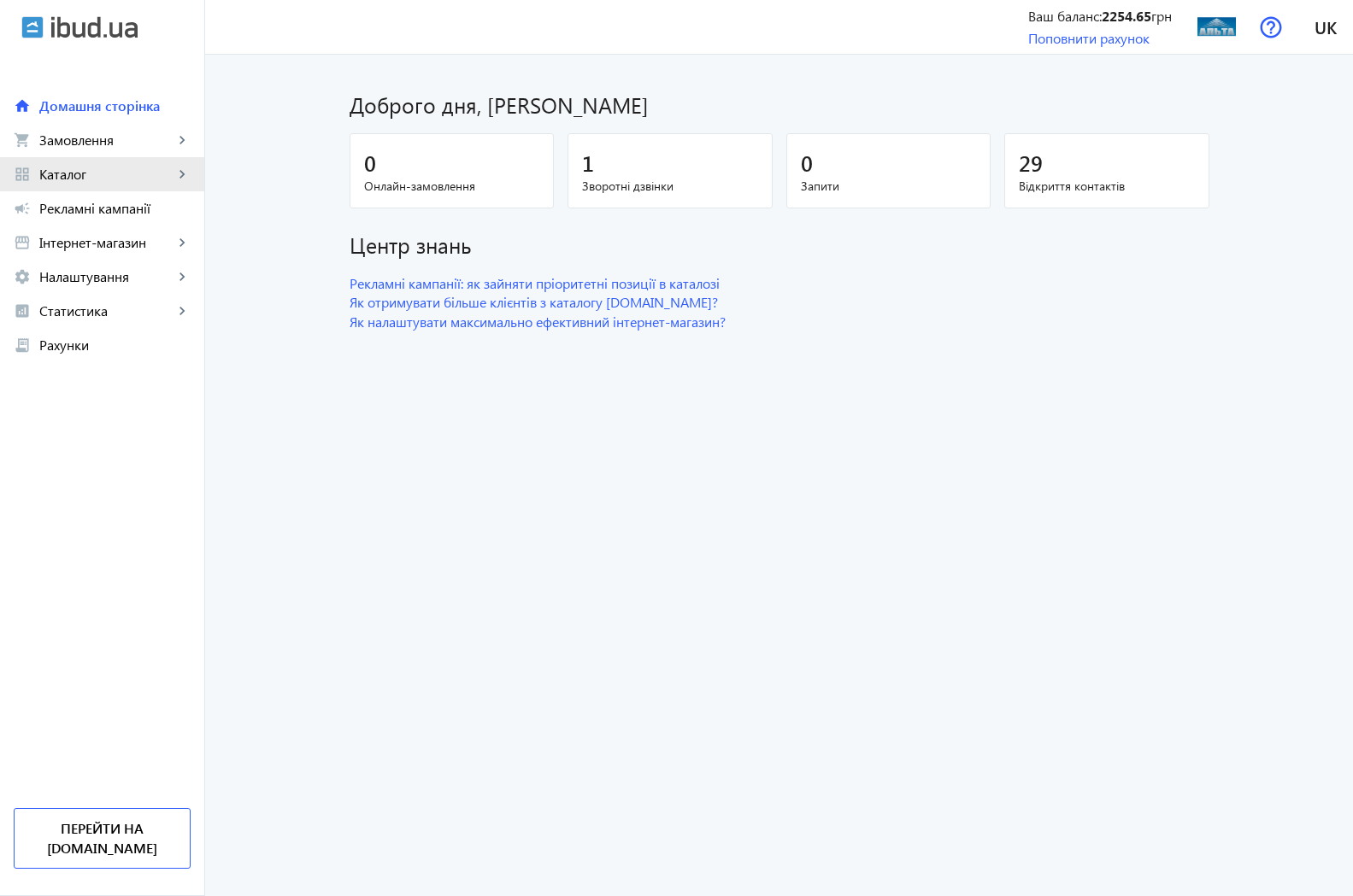
click at [75, 176] on span "Каталог" at bounding box center [106, 173] width 134 height 17
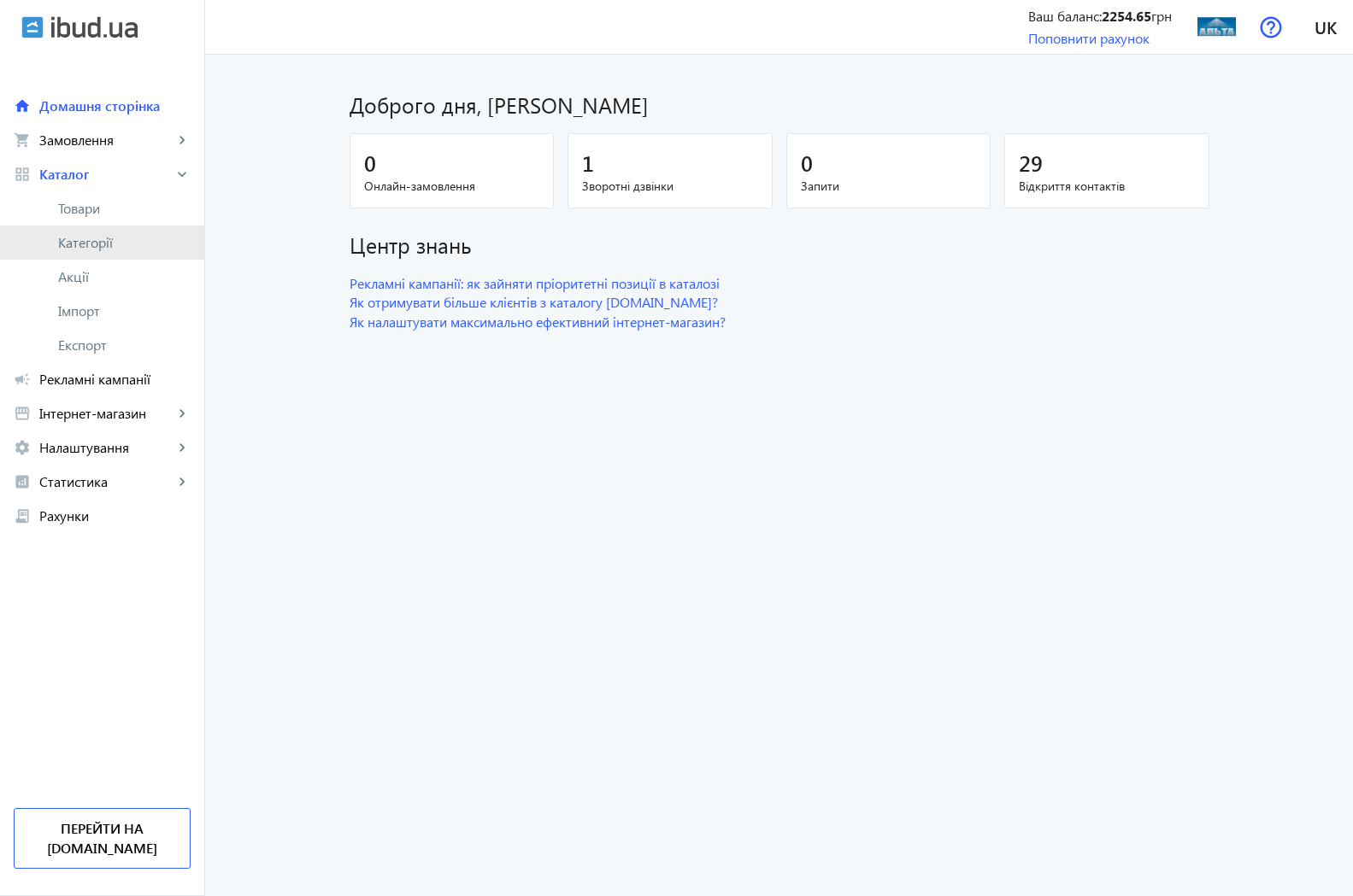
click at [67, 239] on span "Категорії" at bounding box center [125, 242] width 133 height 17
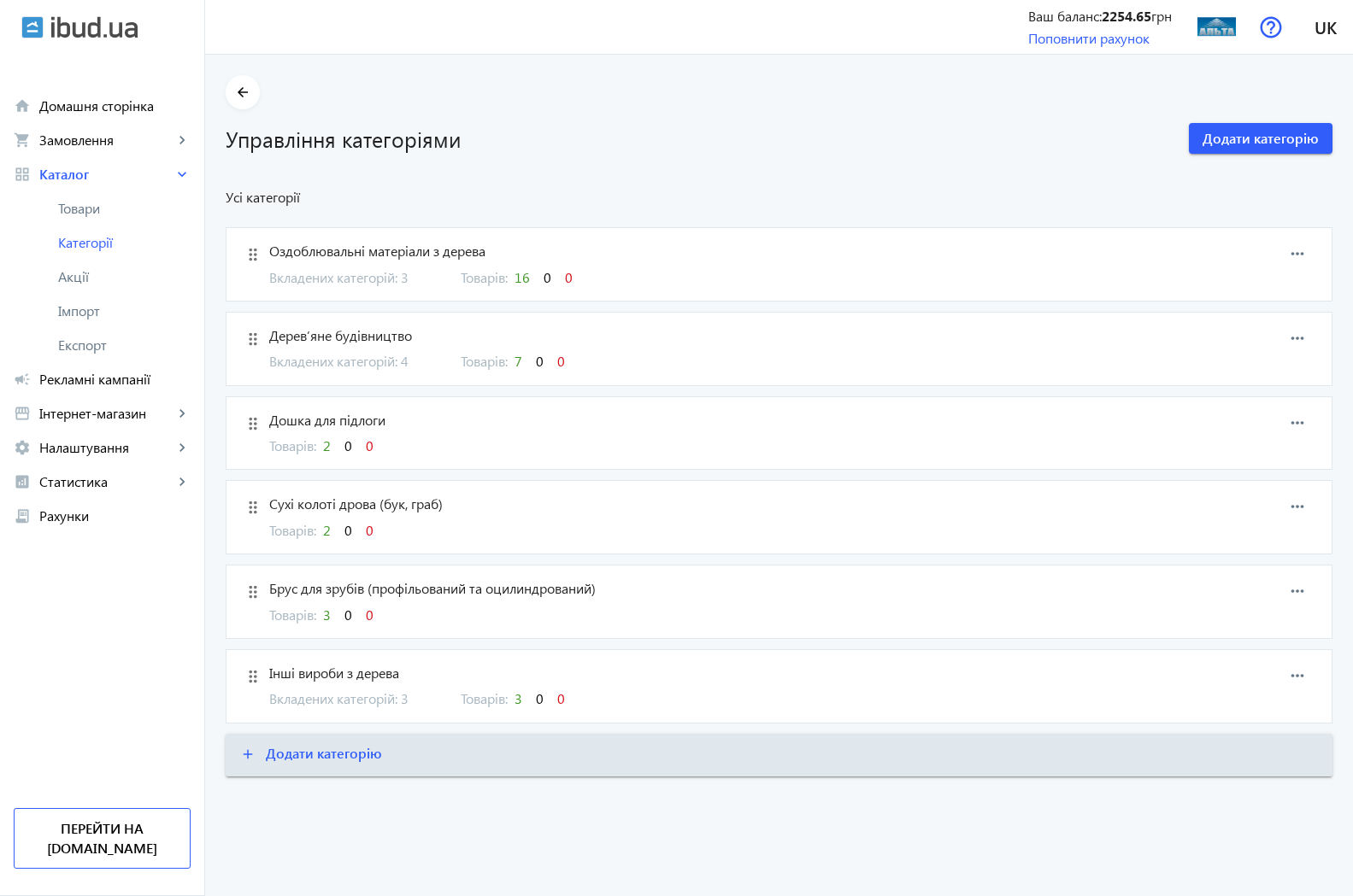
click at [310, 336] on span "Дерев’яне будівництво" at bounding box center [698, 336] width 859 height 19
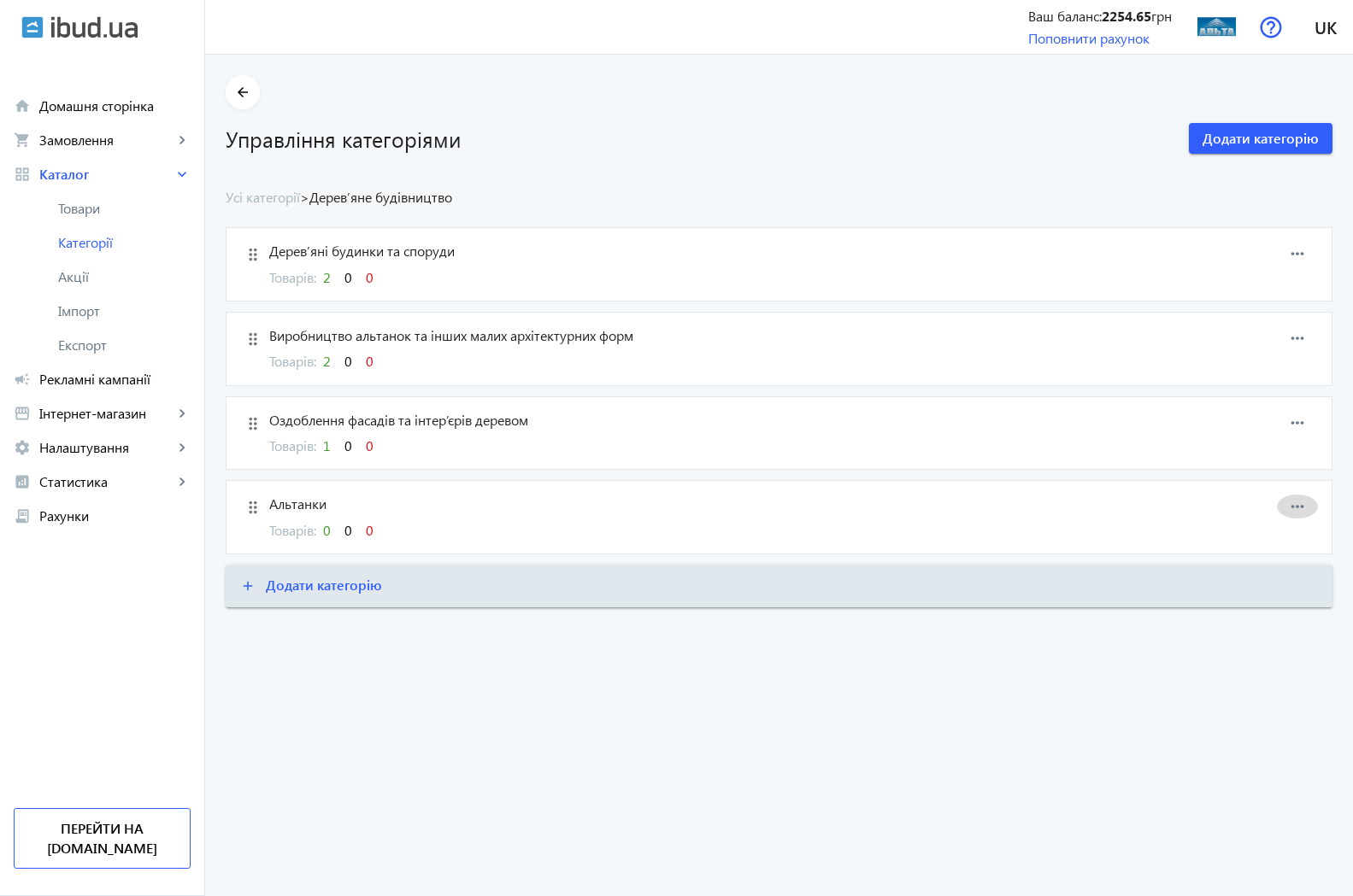
click at [1289, 508] on mat-icon "more_horiz" at bounding box center [1298, 507] width 26 height 26
click at [1267, 525] on span "Редагувати" at bounding box center [1270, 523] width 68 height 14
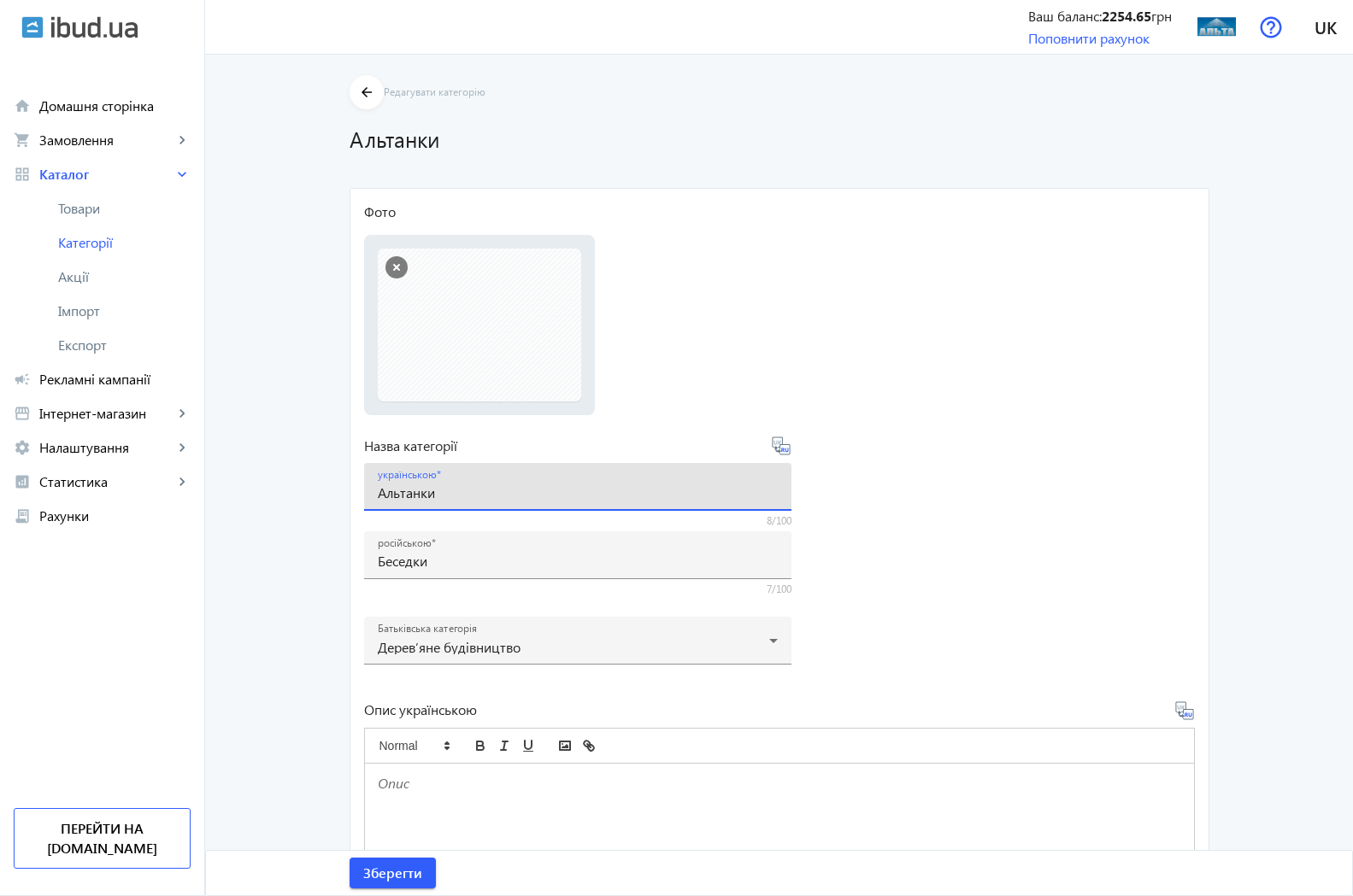
drag, startPoint x: 436, startPoint y: 498, endPoint x: 310, endPoint y: 490, distance: 126.3
click at [377, 490] on input "Альтанки" at bounding box center [577, 492] width 400 height 18
paste input "еставрація та ремонт дерев’яних будинків"
click at [451, 557] on input "Беседки" at bounding box center [577, 560] width 400 height 18
drag, startPoint x: 642, startPoint y: 488, endPoint x: 360, endPoint y: 492, distance: 282.0
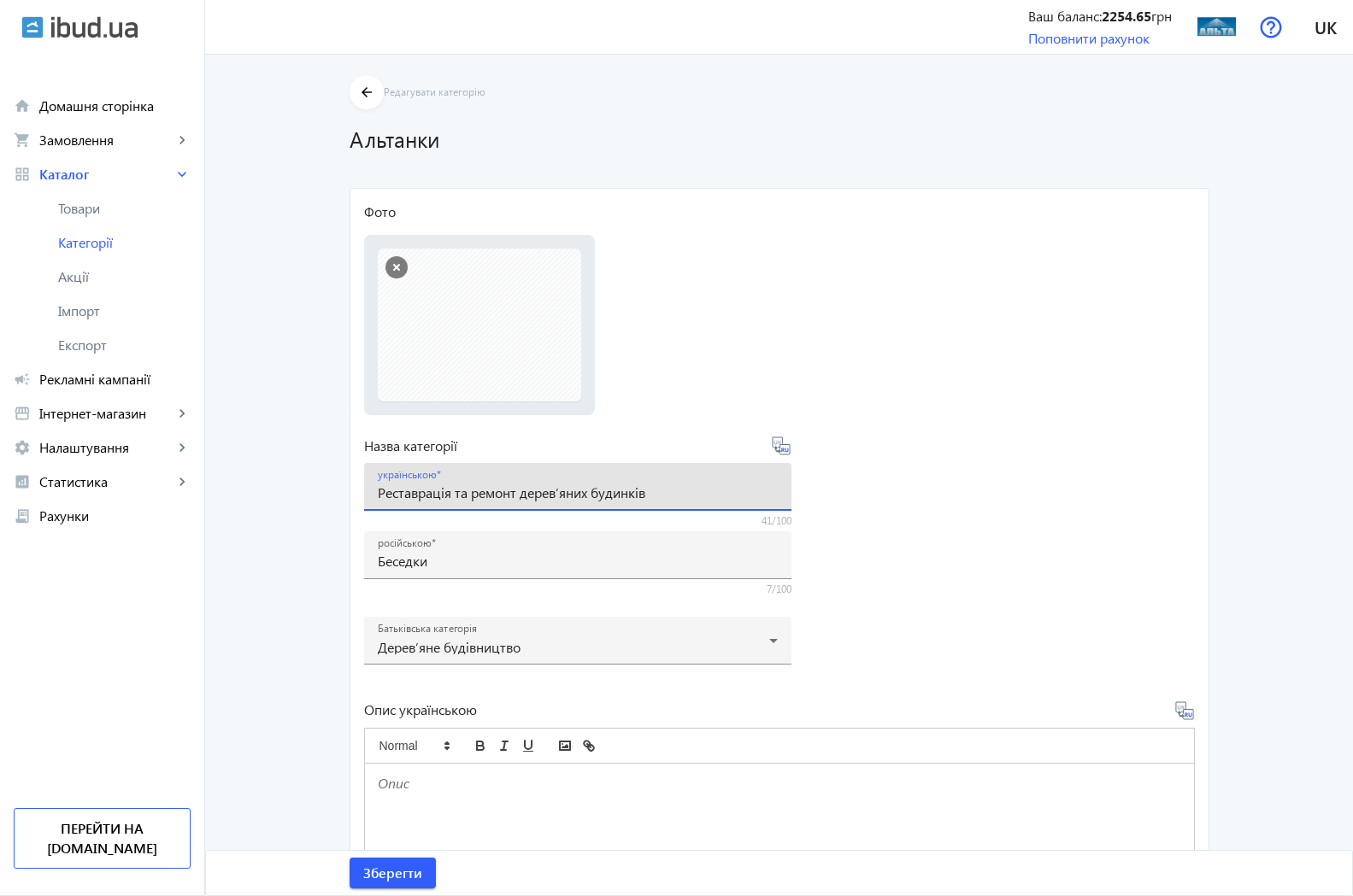
click at [377, 492] on input "Реставрація та ремонт дерев’яних будинків" at bounding box center [577, 492] width 400 height 18
paste input "'"
type input "Реставрація та ремонт дерев'яних будинків"
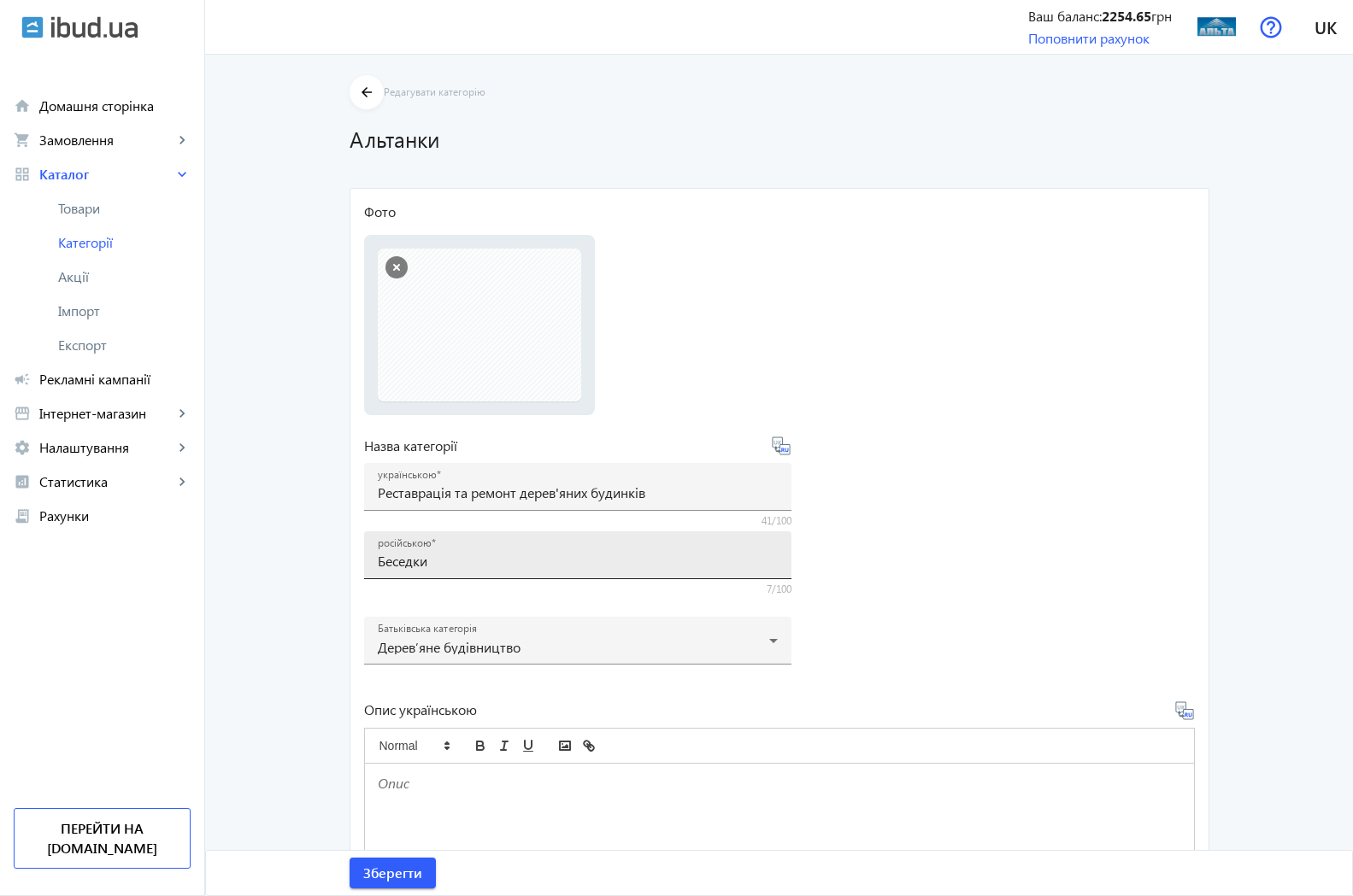
drag, startPoint x: 490, startPoint y: 574, endPoint x: 364, endPoint y: 567, distance: 126.2
click at [364, 567] on div "російською Беседки" at bounding box center [577, 555] width 427 height 48
drag, startPoint x: 440, startPoint y: 558, endPoint x: 300, endPoint y: 554, distance: 140.1
click at [377, 554] on input "Беседки" at bounding box center [577, 560] width 400 height 18
paste input "еставрация и ремонт деревянных домов"
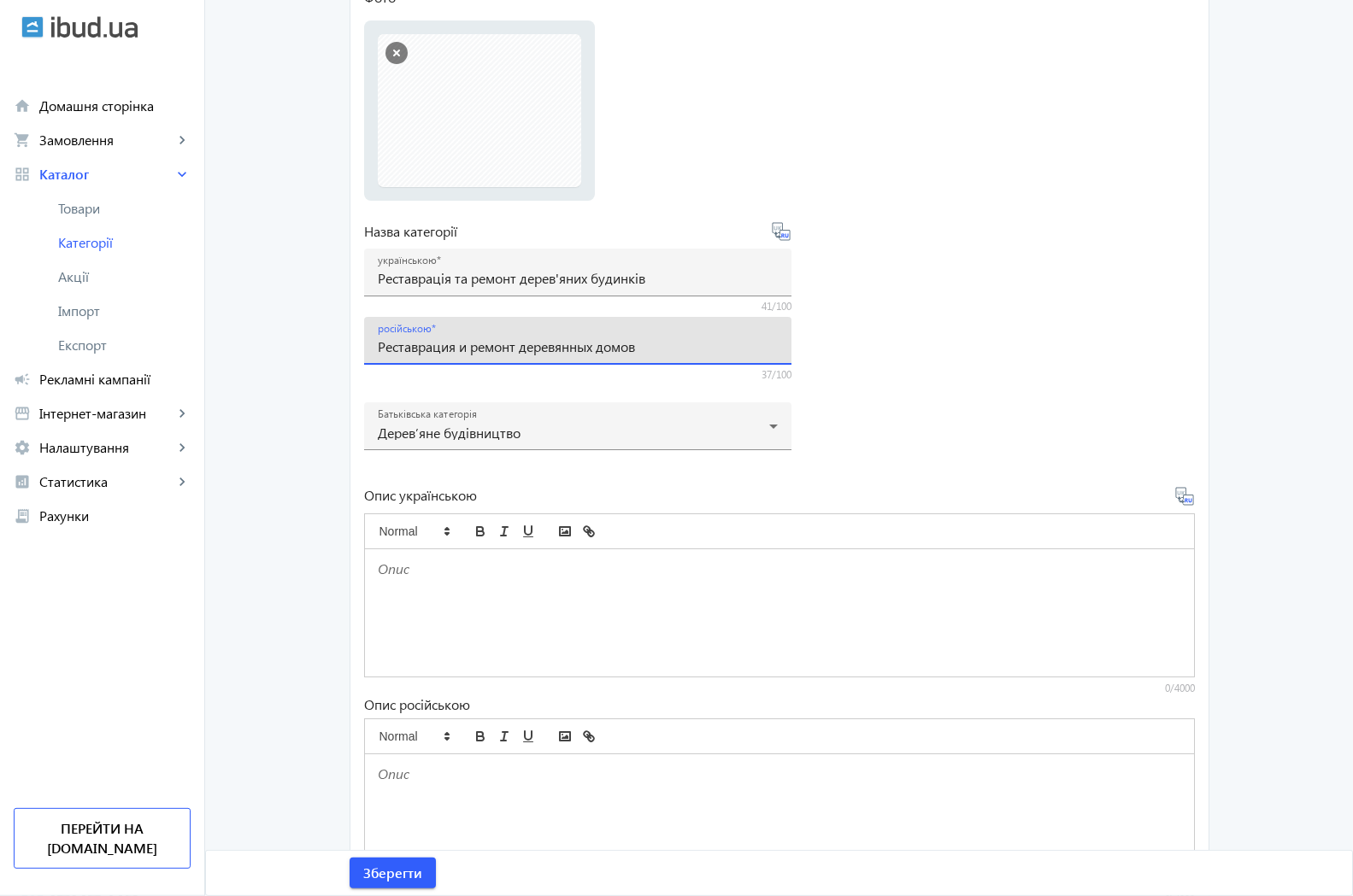
scroll to position [261, 0]
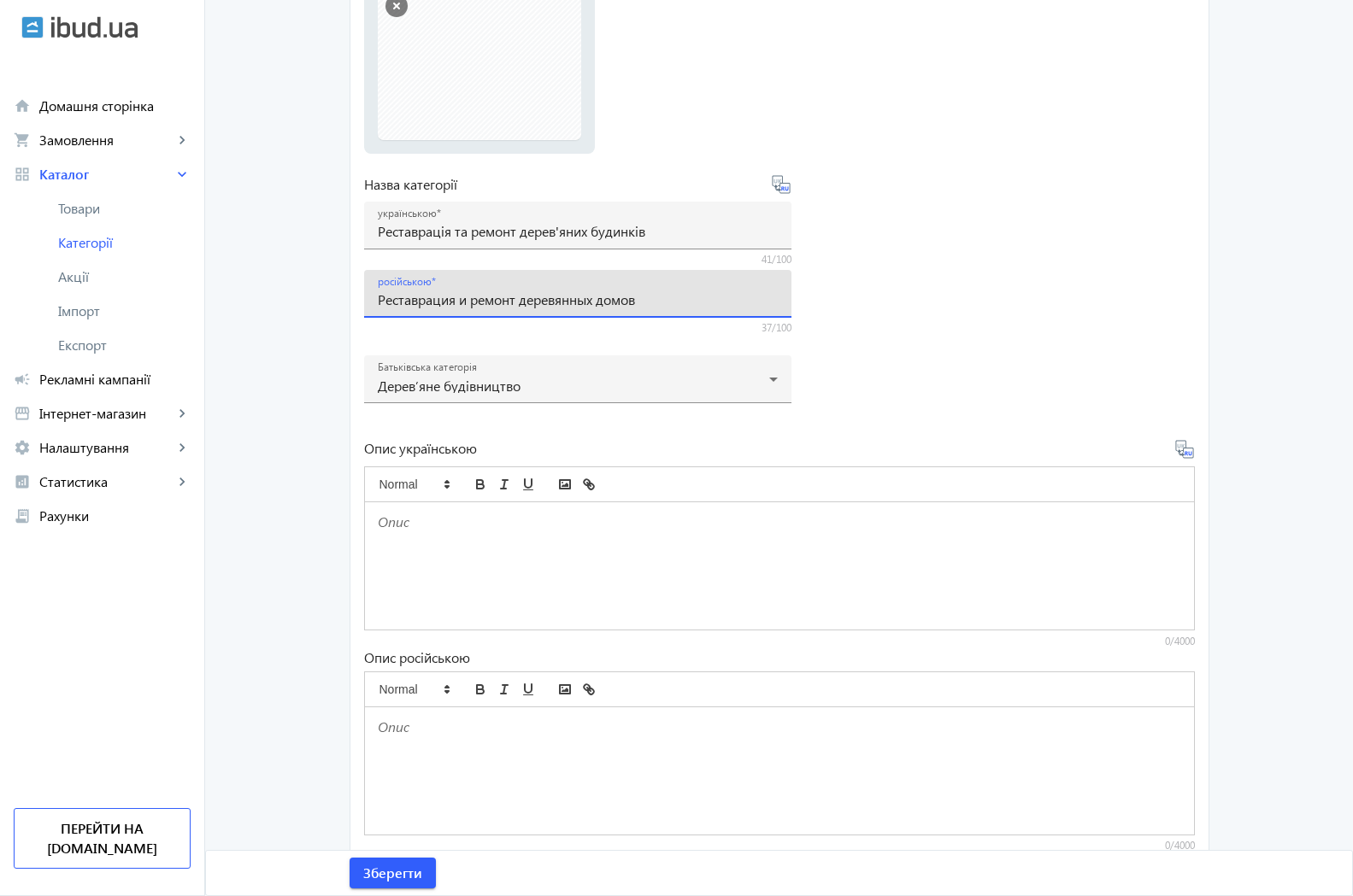
type input "Реставрация и ремонт деревянных домов"
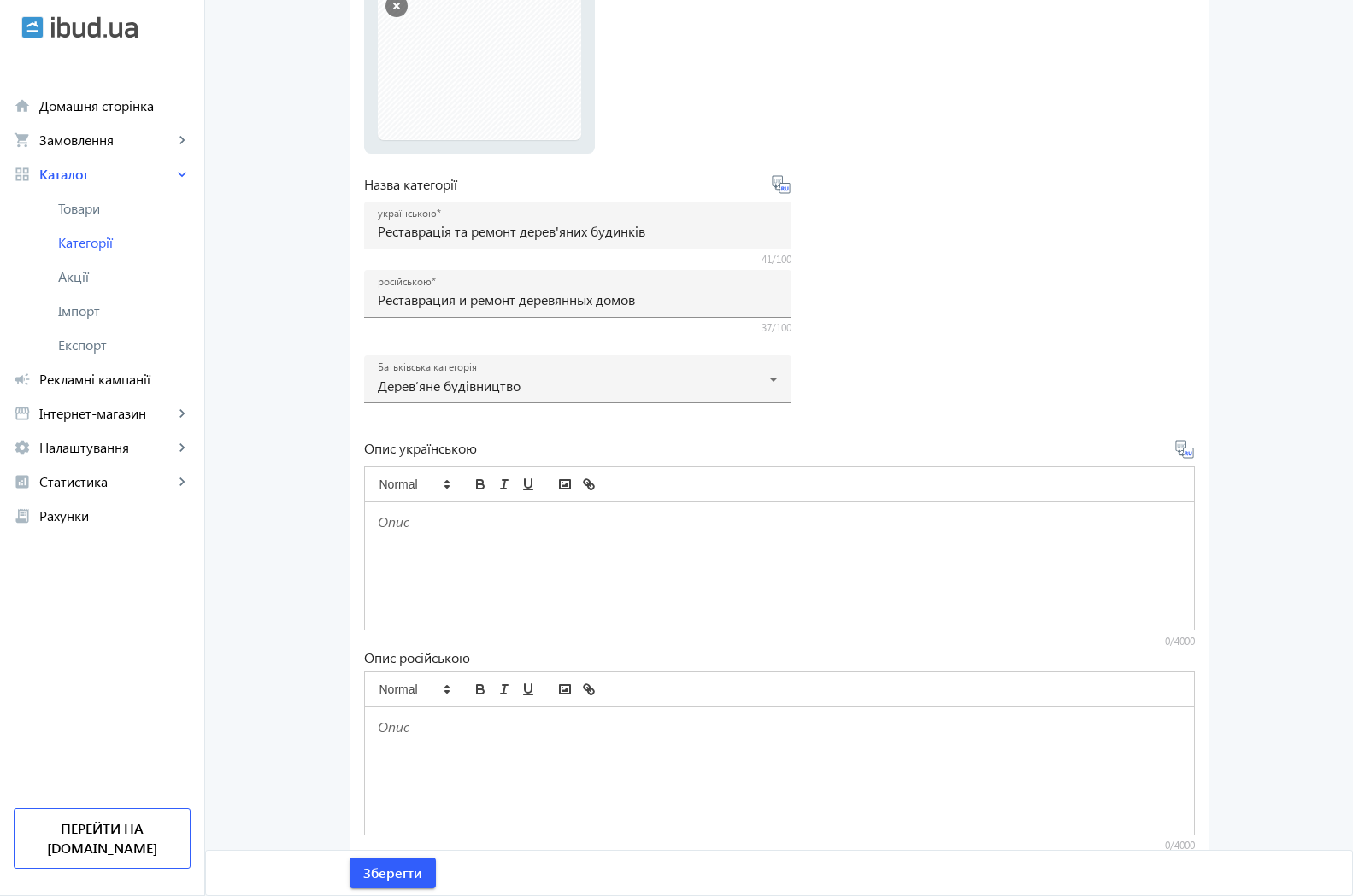
click at [457, 536] on div at bounding box center [779, 565] width 829 height 128
click at [408, 731] on p at bounding box center [779, 728] width 803 height 20
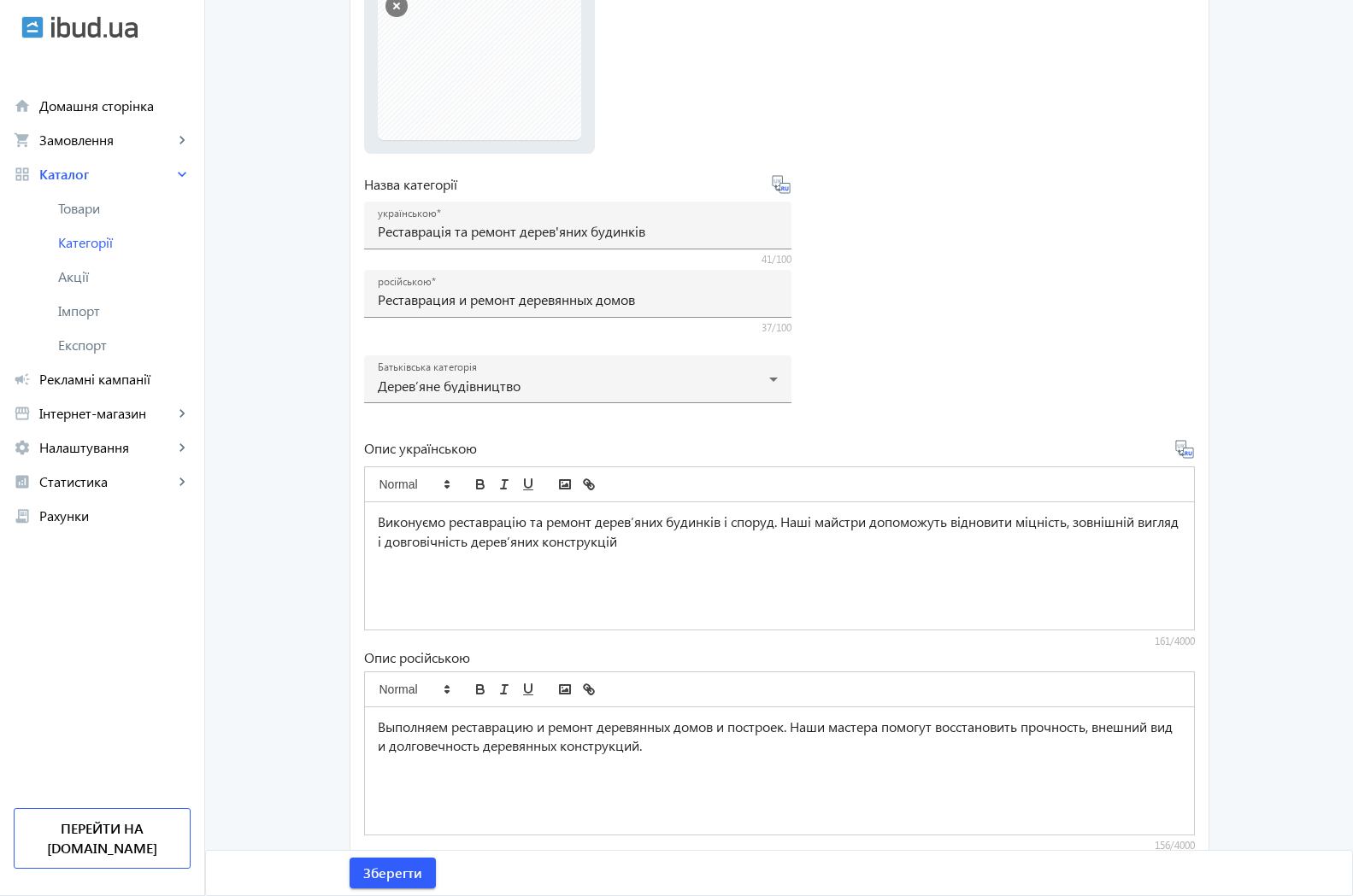
click at [1219, 410] on div "arrow_back Редагувати категорію Альтанки Фото Виберіть або перетягніть сюди Ваш…" at bounding box center [779, 346] width 900 height 1064
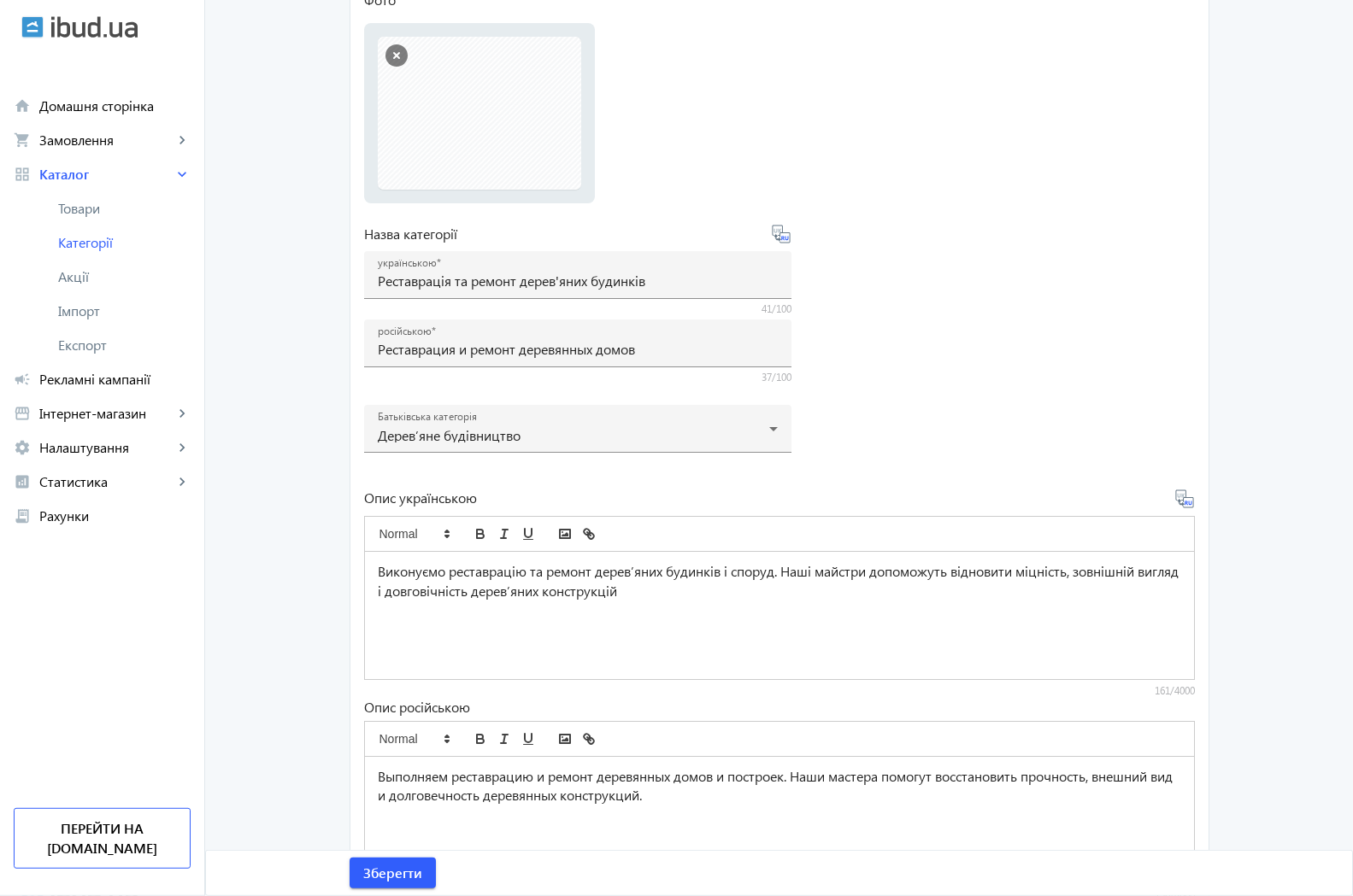
scroll to position [126, 0]
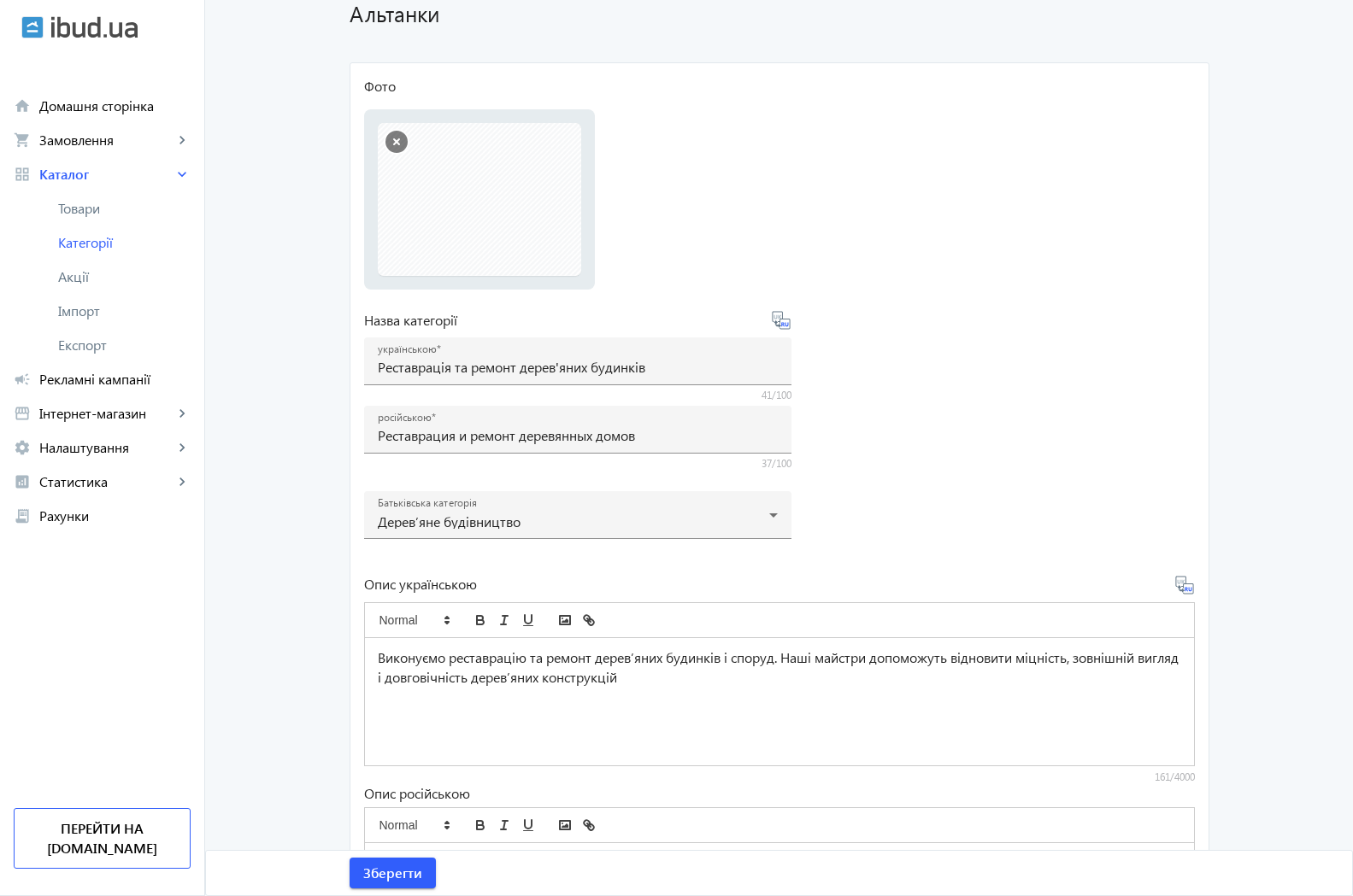
click at [392, 148] on button "button" at bounding box center [396, 142] width 22 height 22
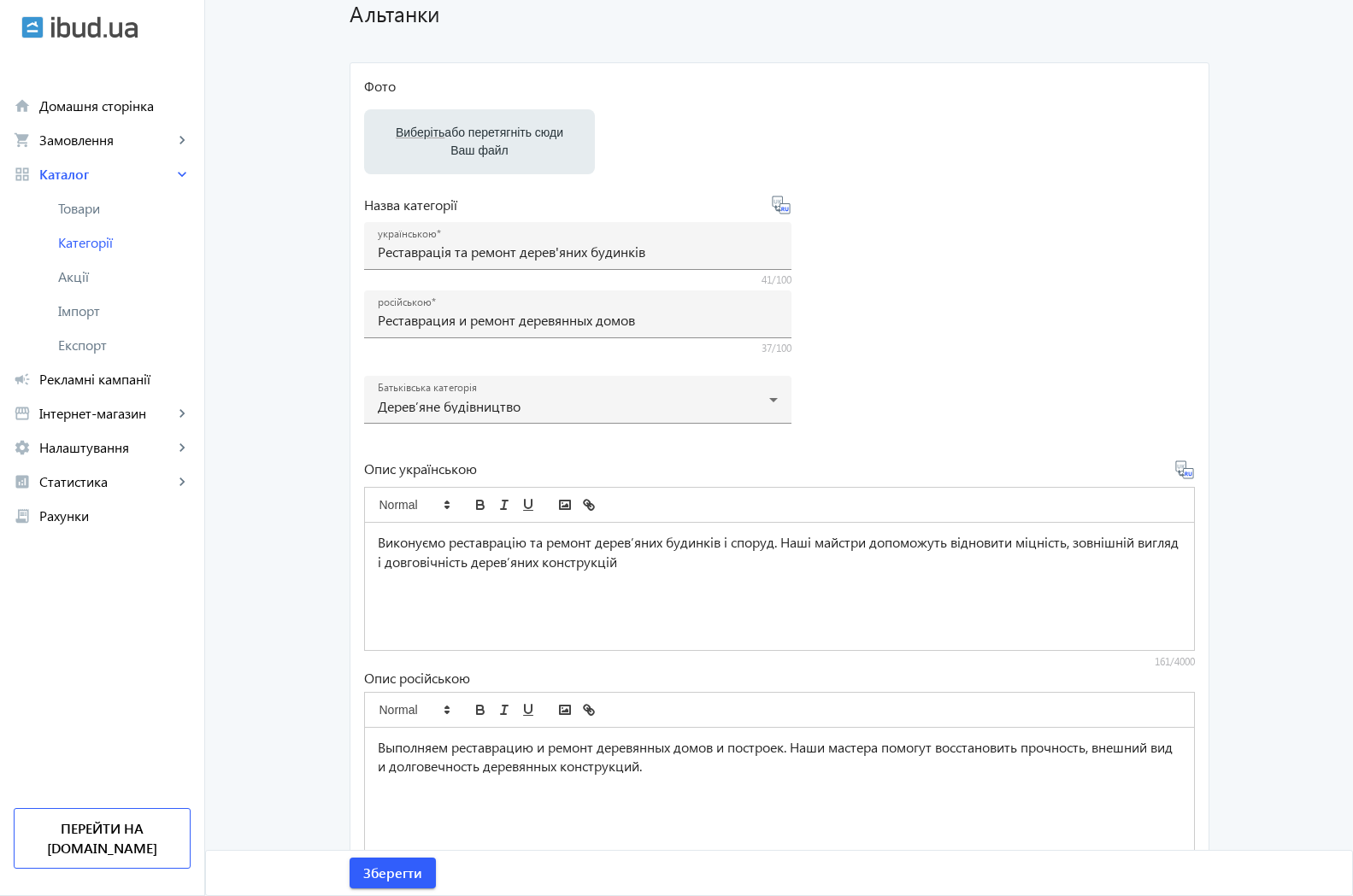
click at [410, 134] on span "Виберіть" at bounding box center [419, 133] width 49 height 14
click at [410, 134] on input "Виберіть або перетягніть сюди Ваш файл" at bounding box center [478, 144] width 203 height 21
type input "C:\fakepath\1.jpg"
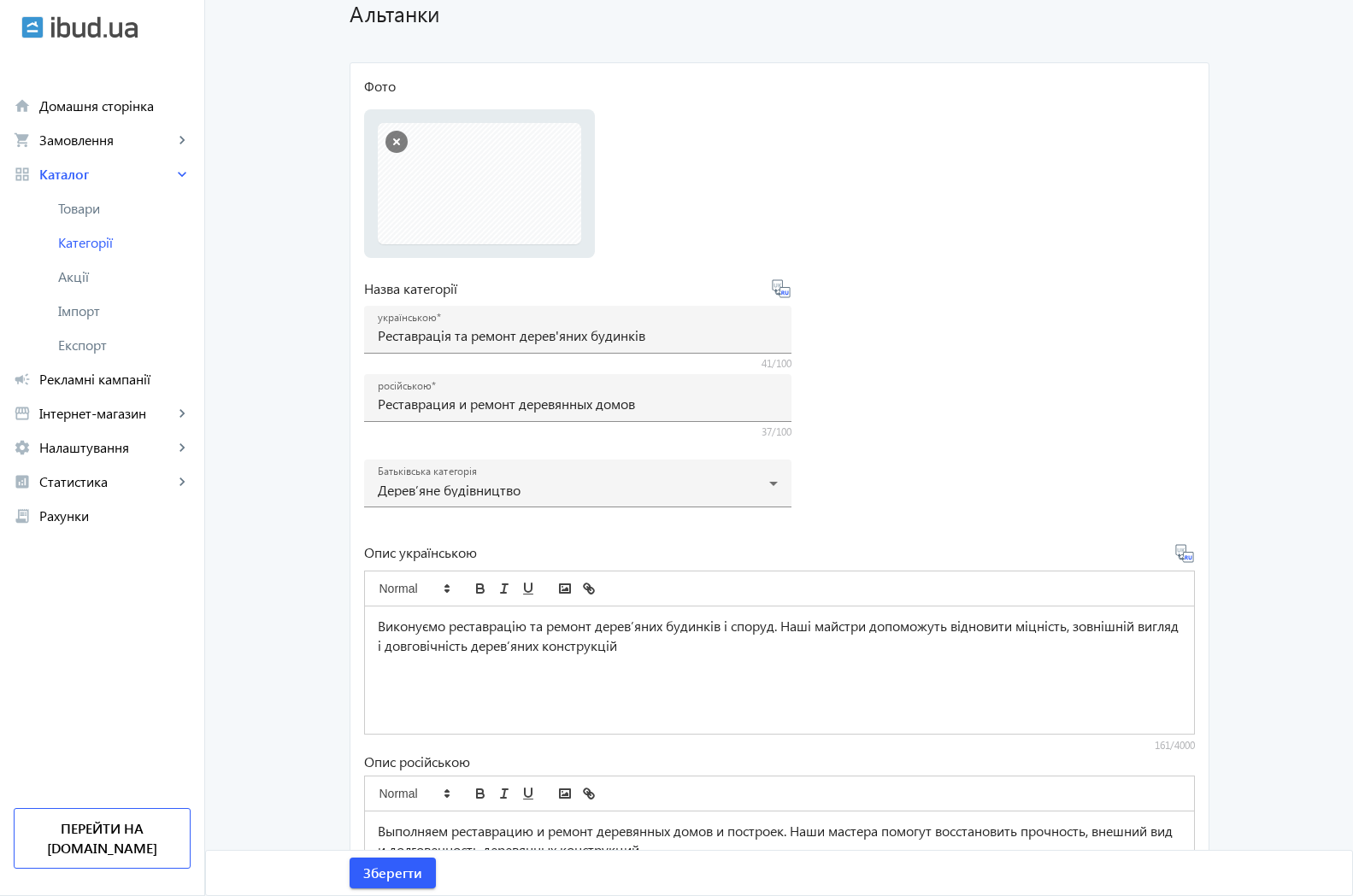
click at [923, 237] on file-loader "Фото Виберіть або перетягніть сюди Ваш файл 1.jpg 1.jpg 248 KB" at bounding box center [780, 167] width 831 height 181
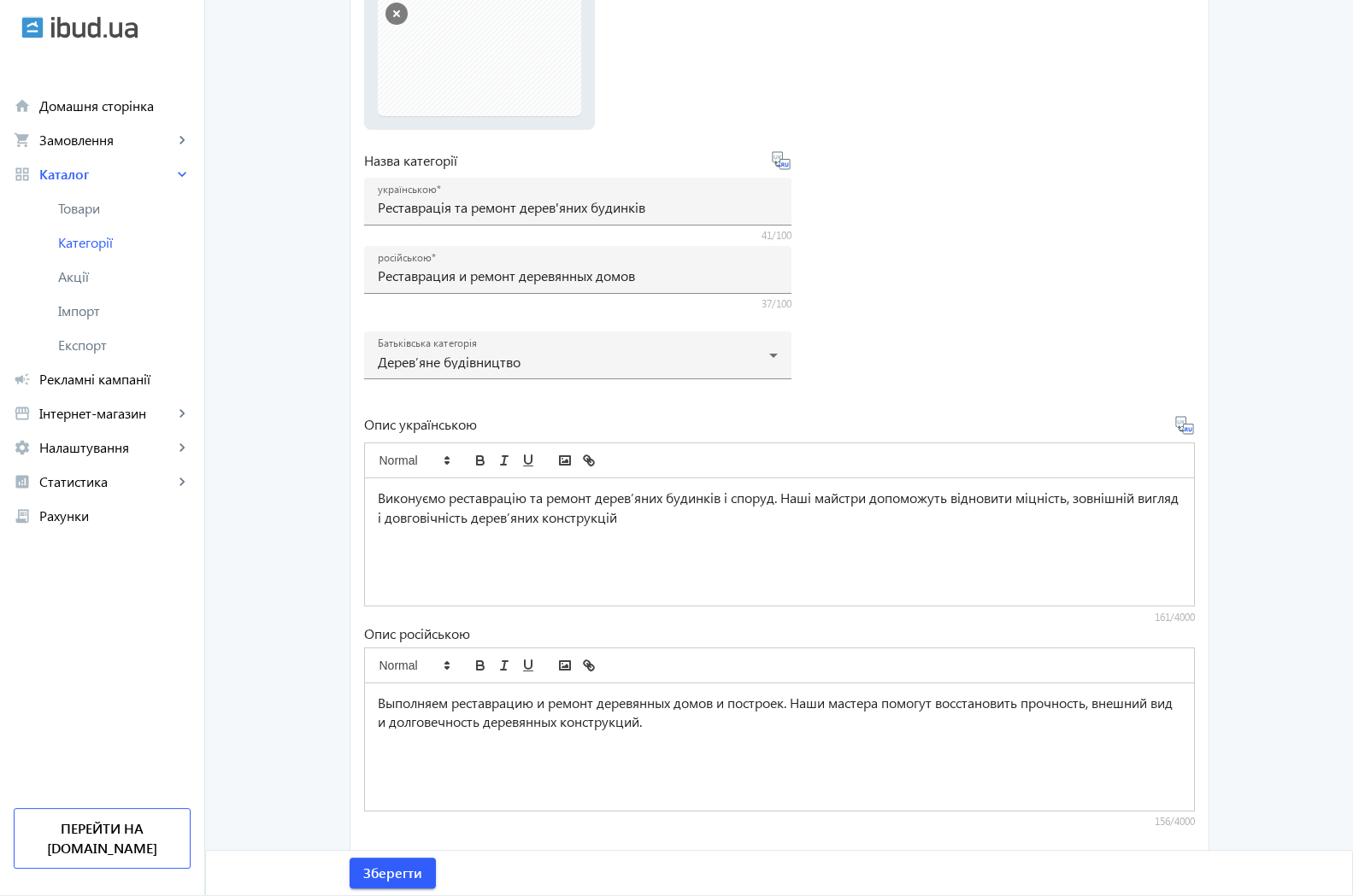
scroll to position [268, 0]
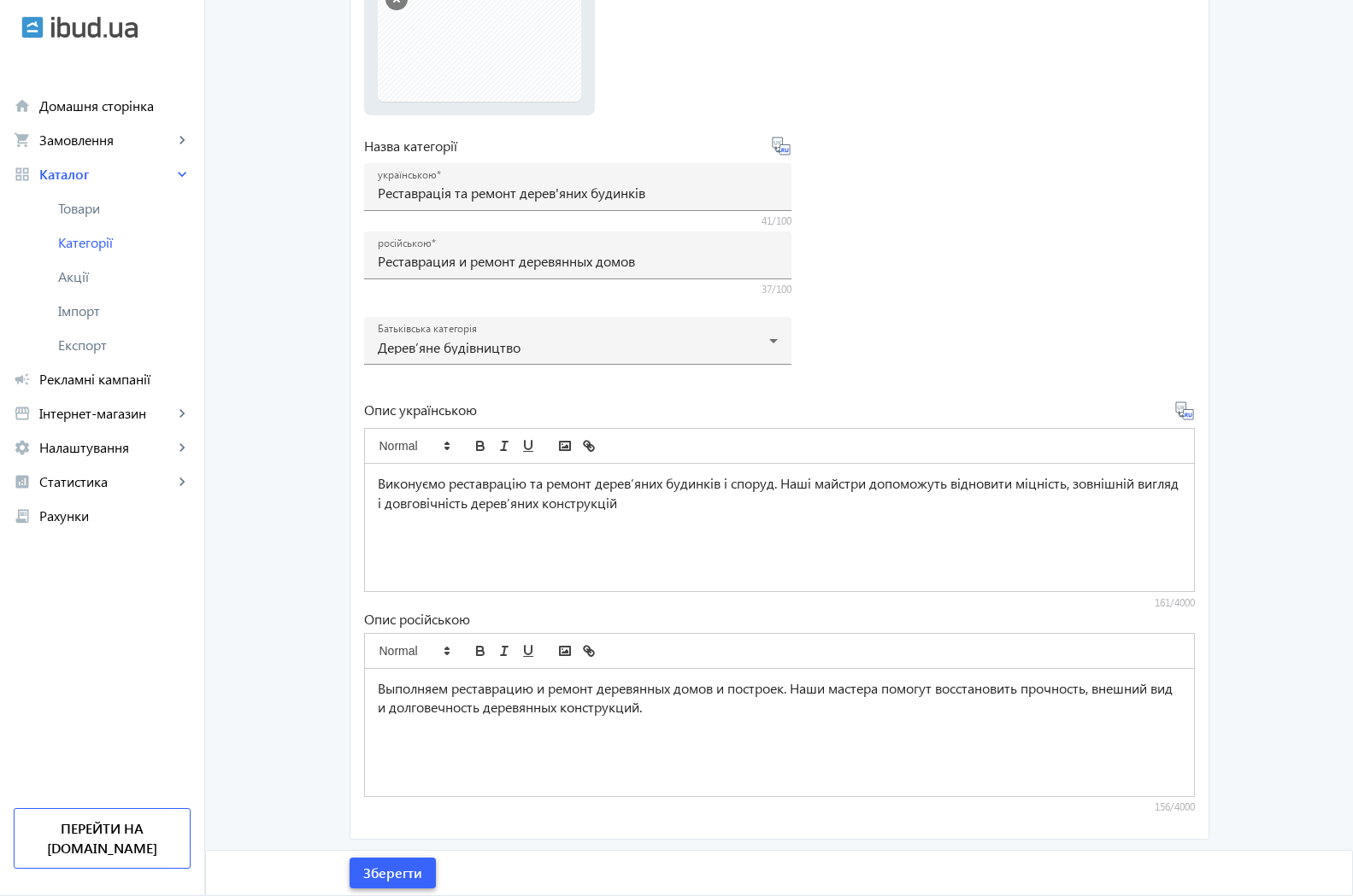
click at [382, 871] on span "Зберегти" at bounding box center [393, 872] width 59 height 19
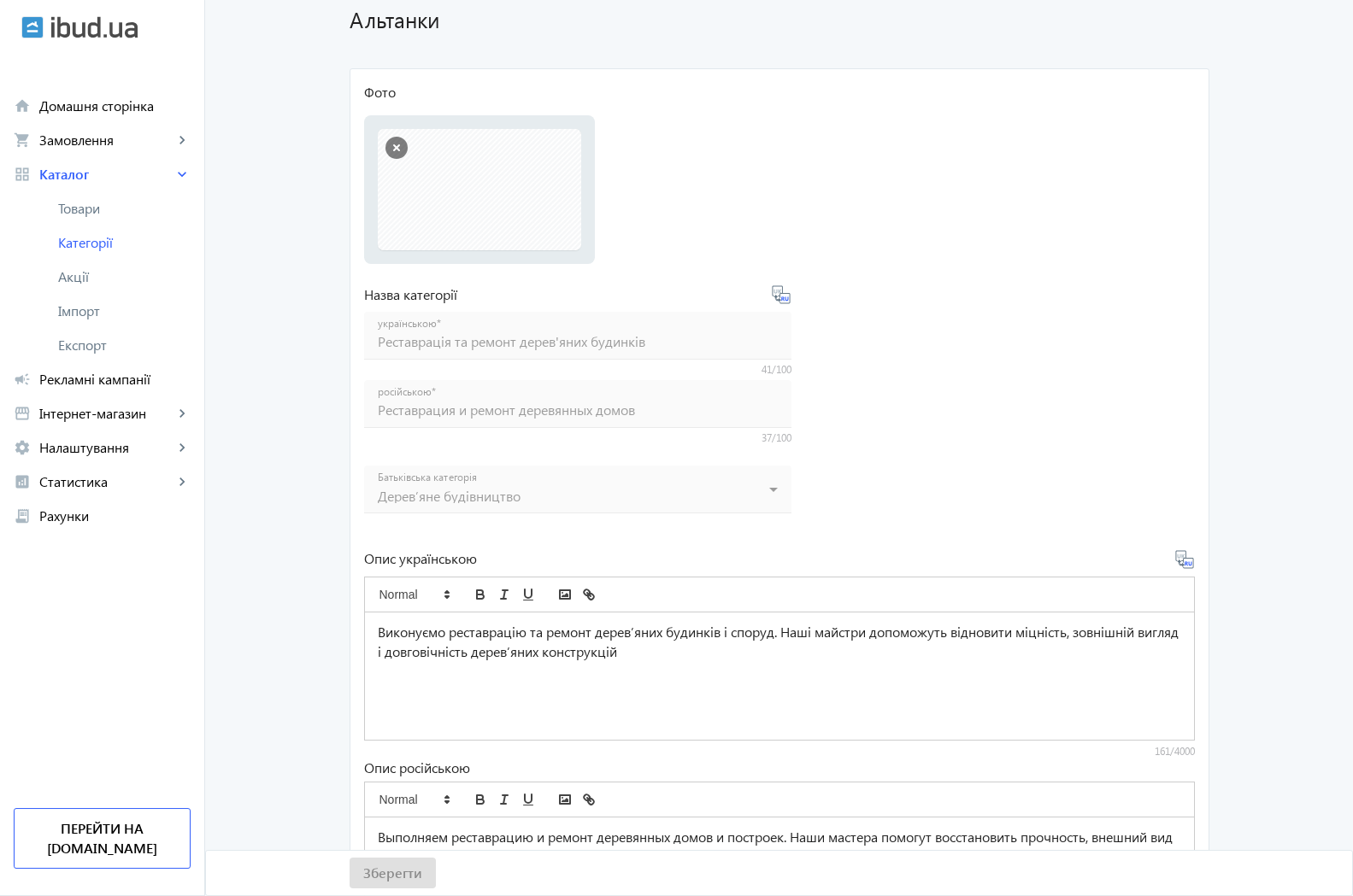
scroll to position [94, 0]
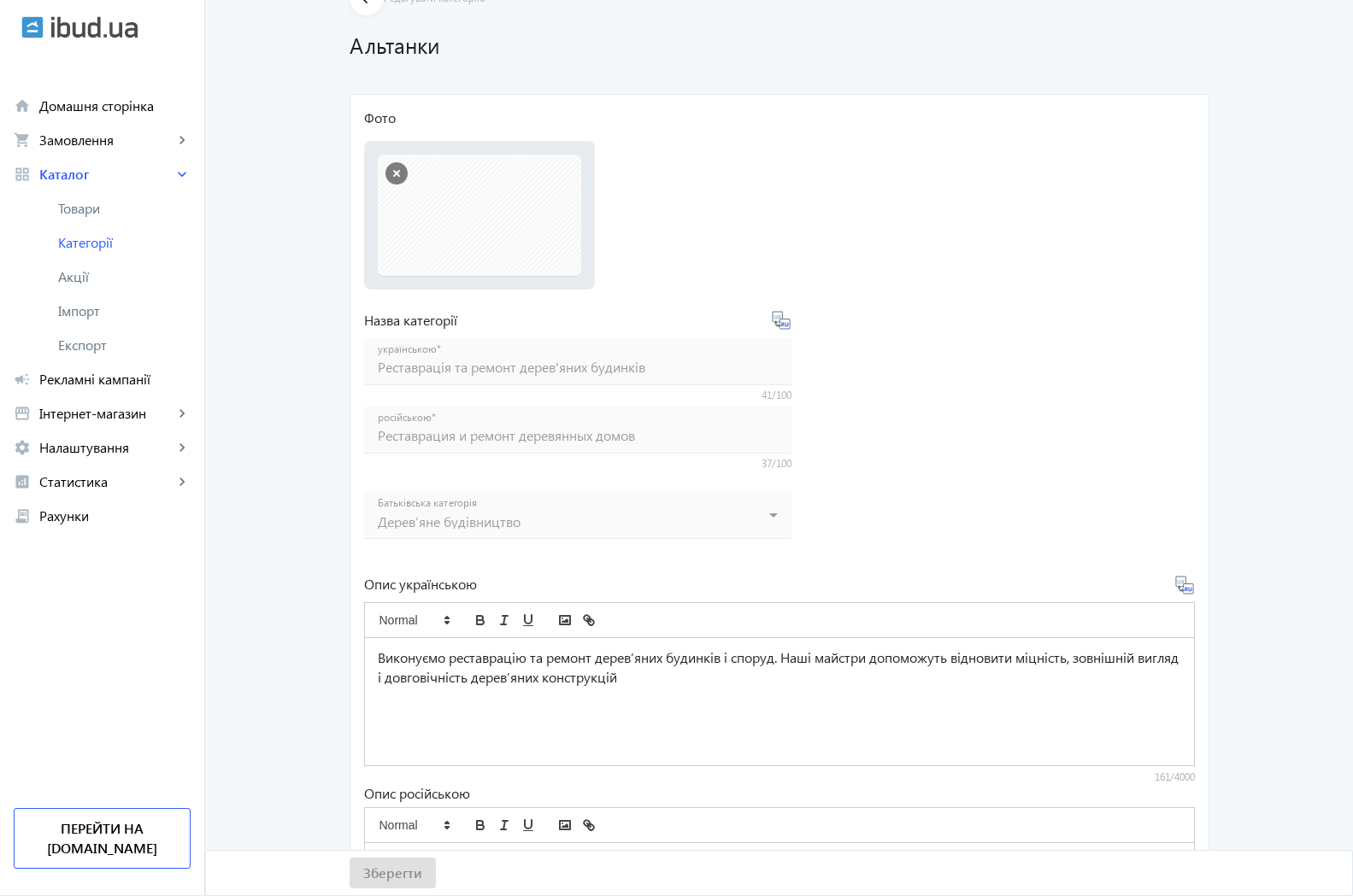
click at [912, 247] on file-loader "Фото Виберіть або перетягніть сюди Ваш файл 1.jpg 1.jpg 248 KB" at bounding box center [780, 199] width 831 height 181
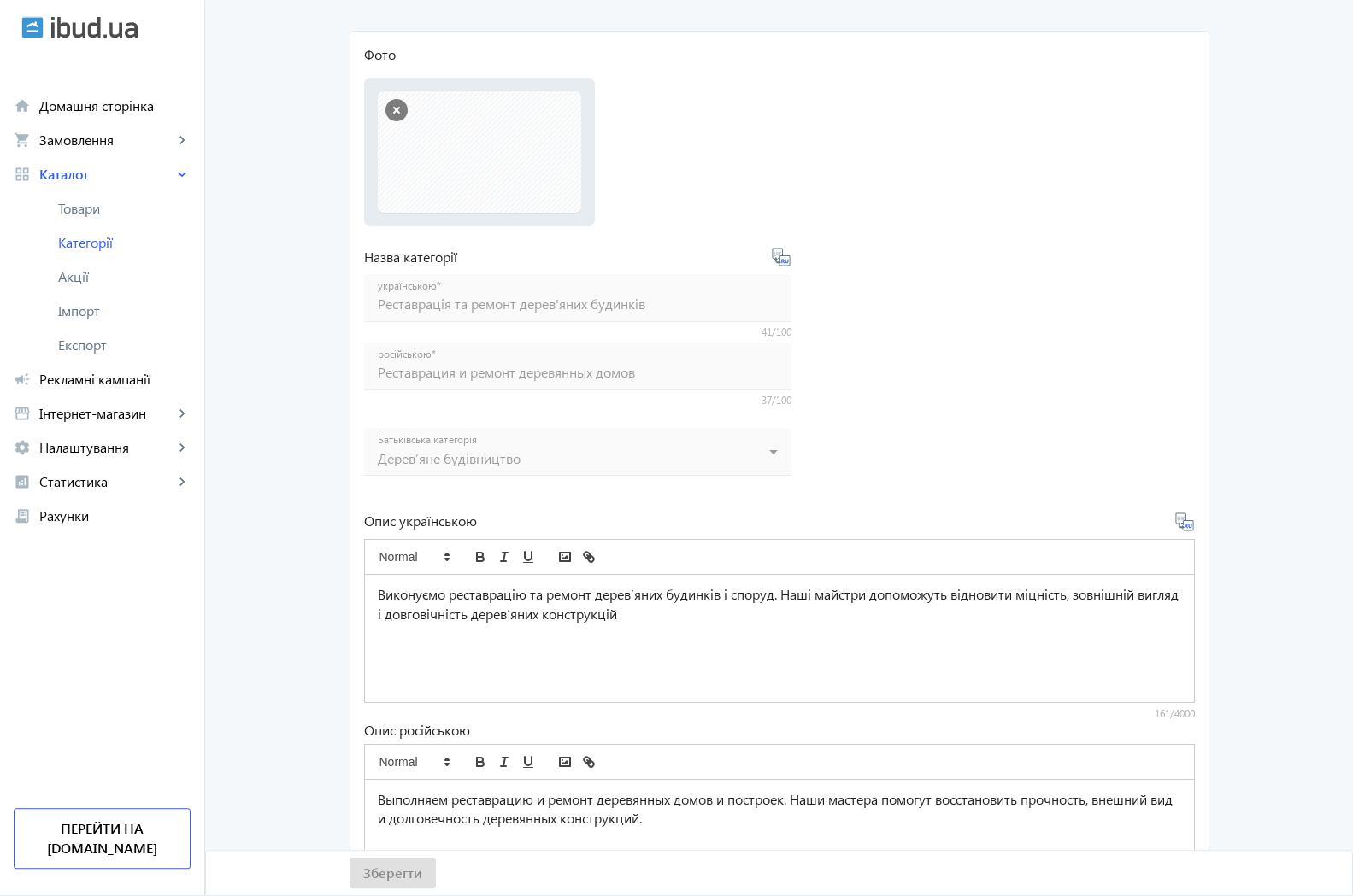
scroll to position [268, 0]
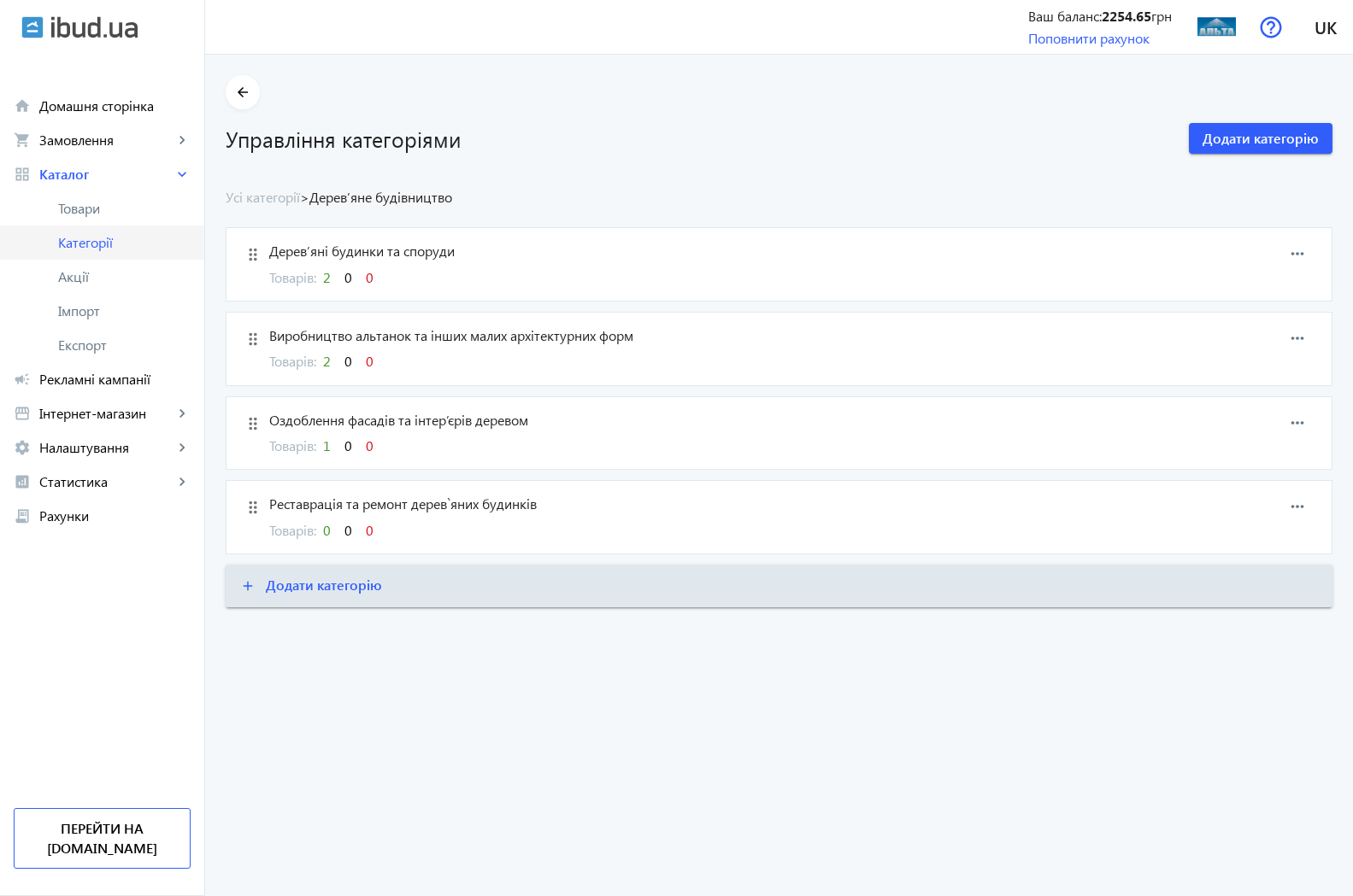
click at [94, 242] on span "Категорії" at bounding box center [125, 242] width 133 height 17
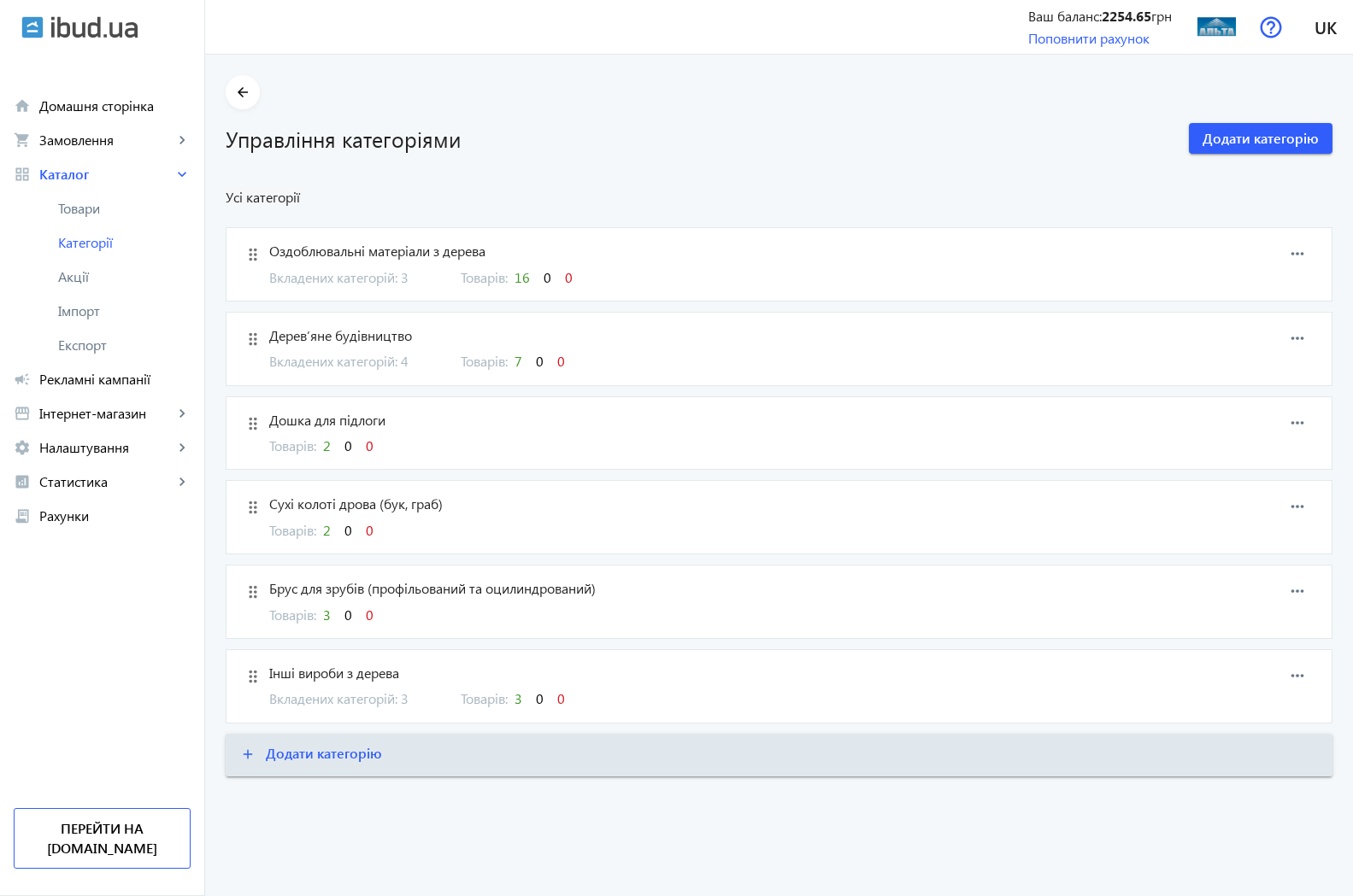
click at [359, 253] on span "Оздоблювальні матеріали з дерева" at bounding box center [698, 250] width 859 height 19
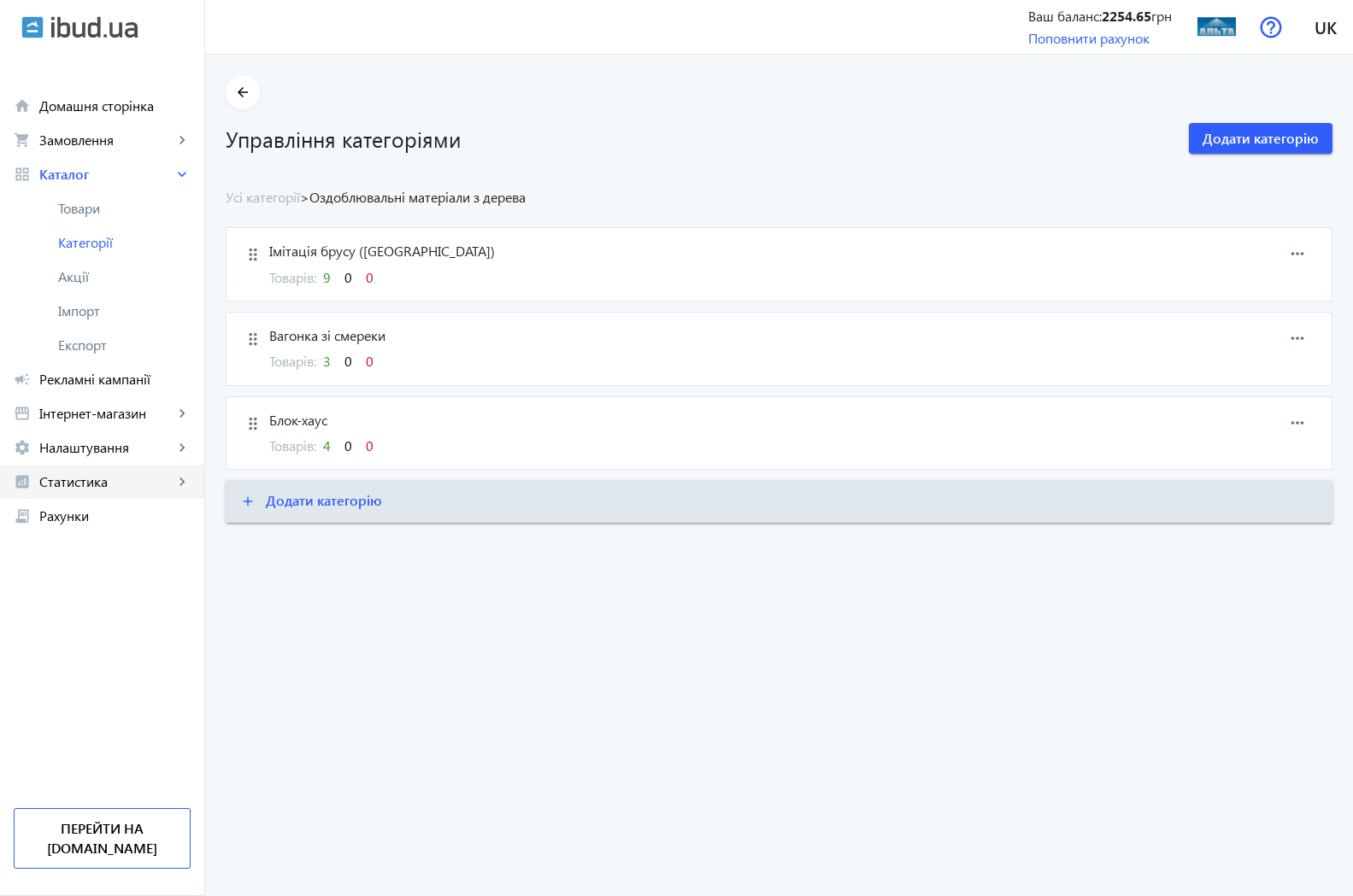
click at [57, 484] on span "Статистика" at bounding box center [106, 481] width 134 height 17
click at [91, 518] on span "Огляд" at bounding box center [125, 516] width 133 height 17
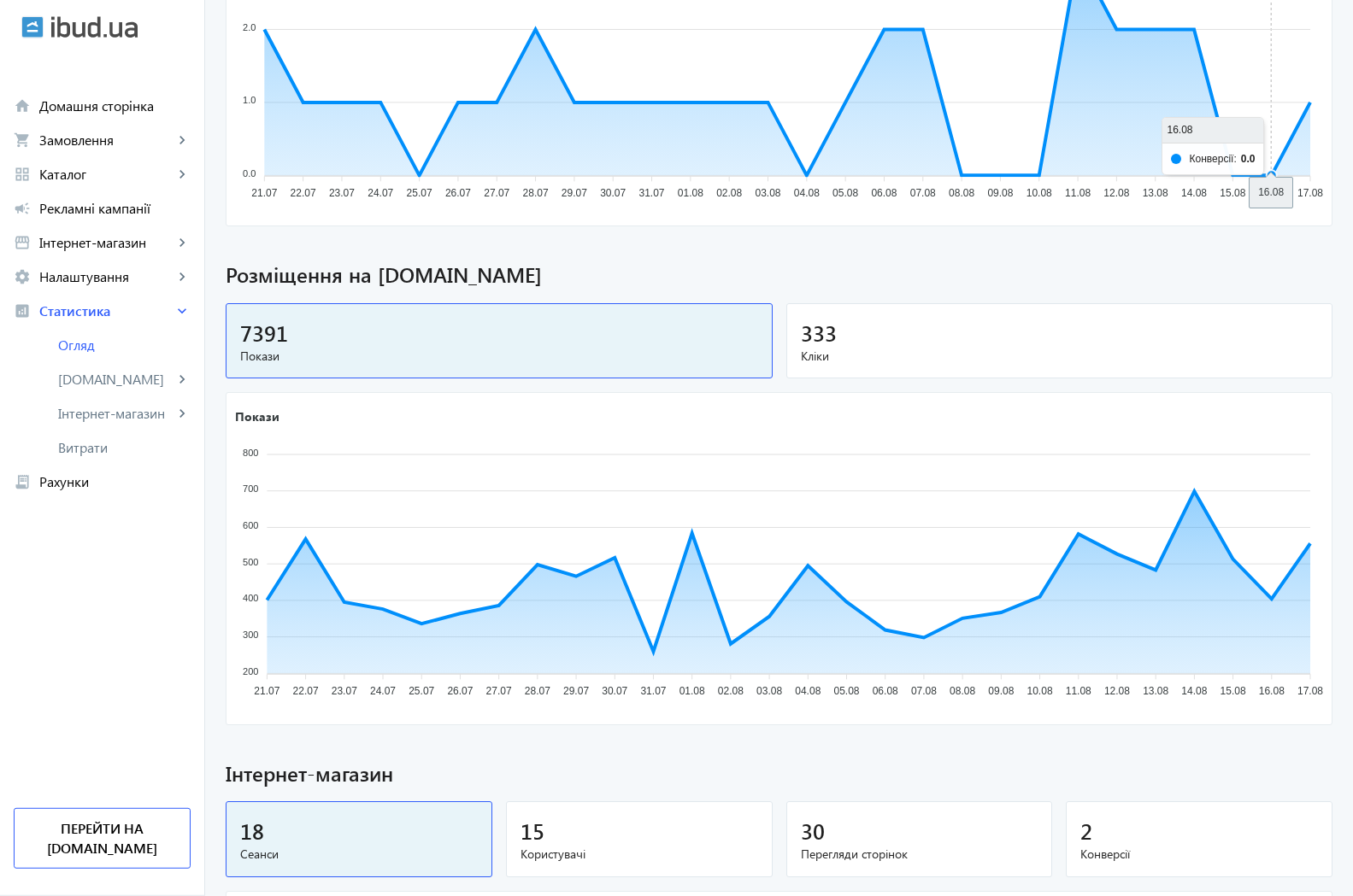
scroll to position [174, 0]
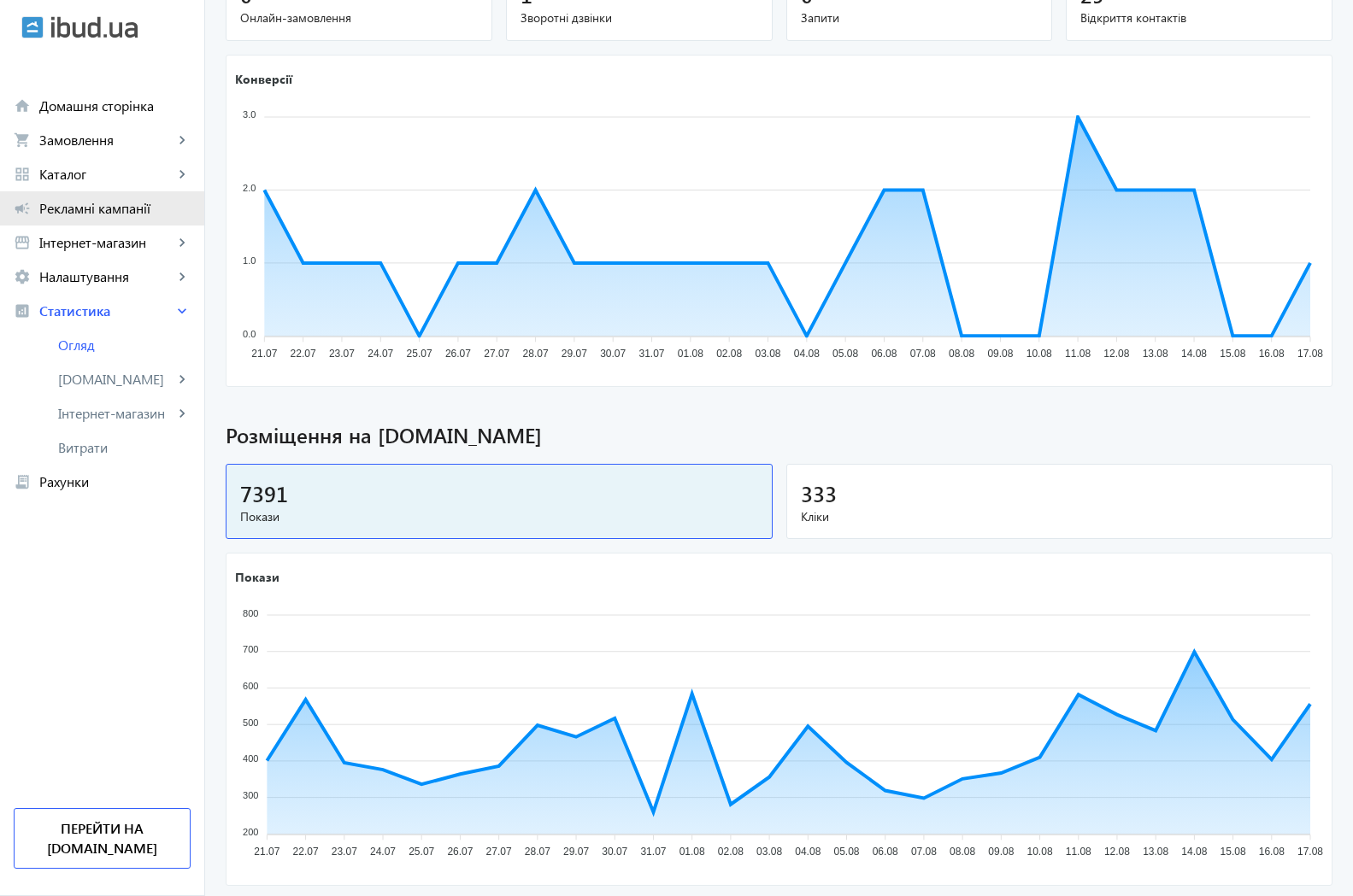
click at [94, 207] on span "Рекламні кампанії" at bounding box center [115, 208] width 152 height 17
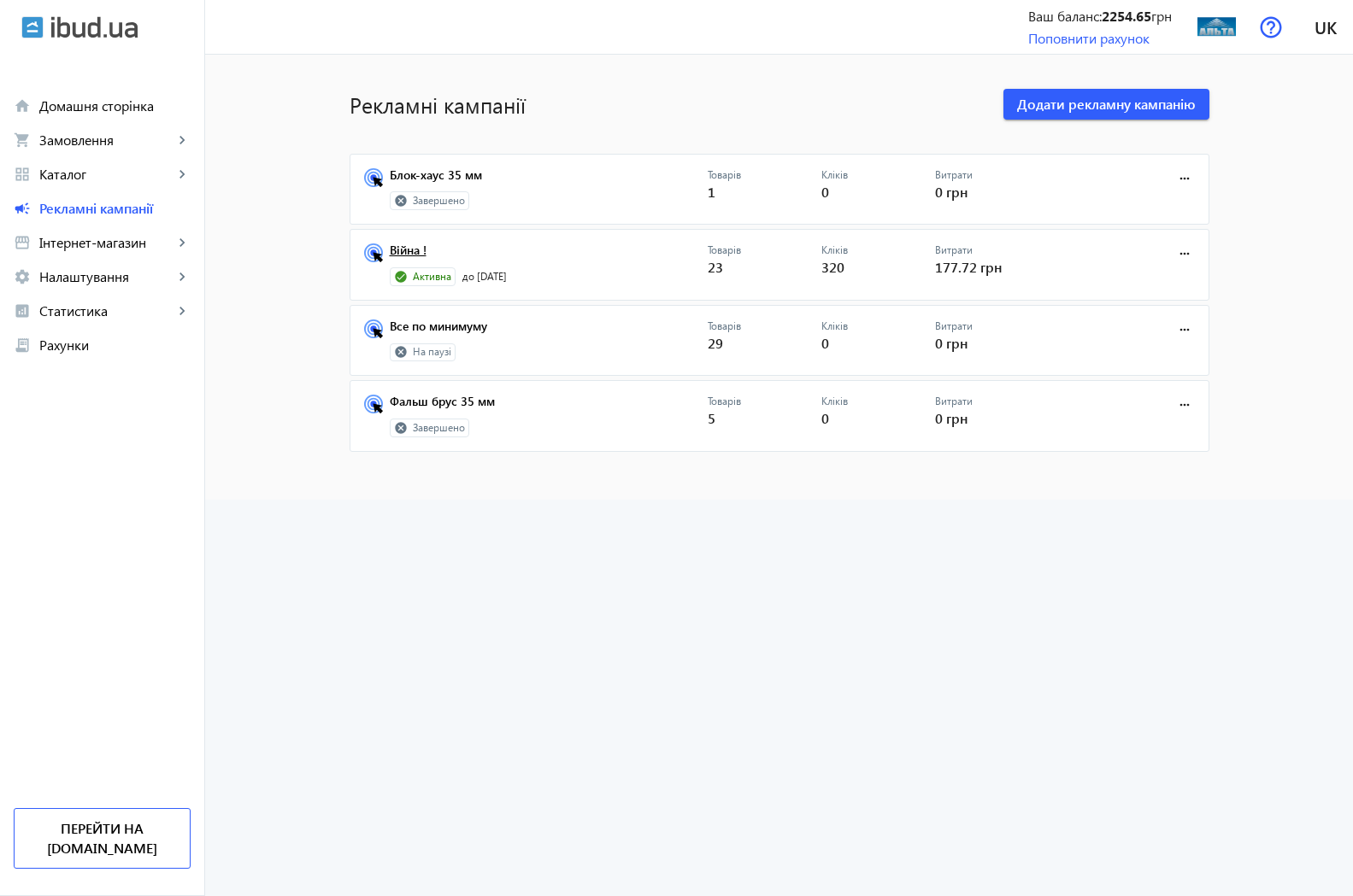
click at [406, 254] on link "Війна !" at bounding box center [548, 255] width 318 height 24
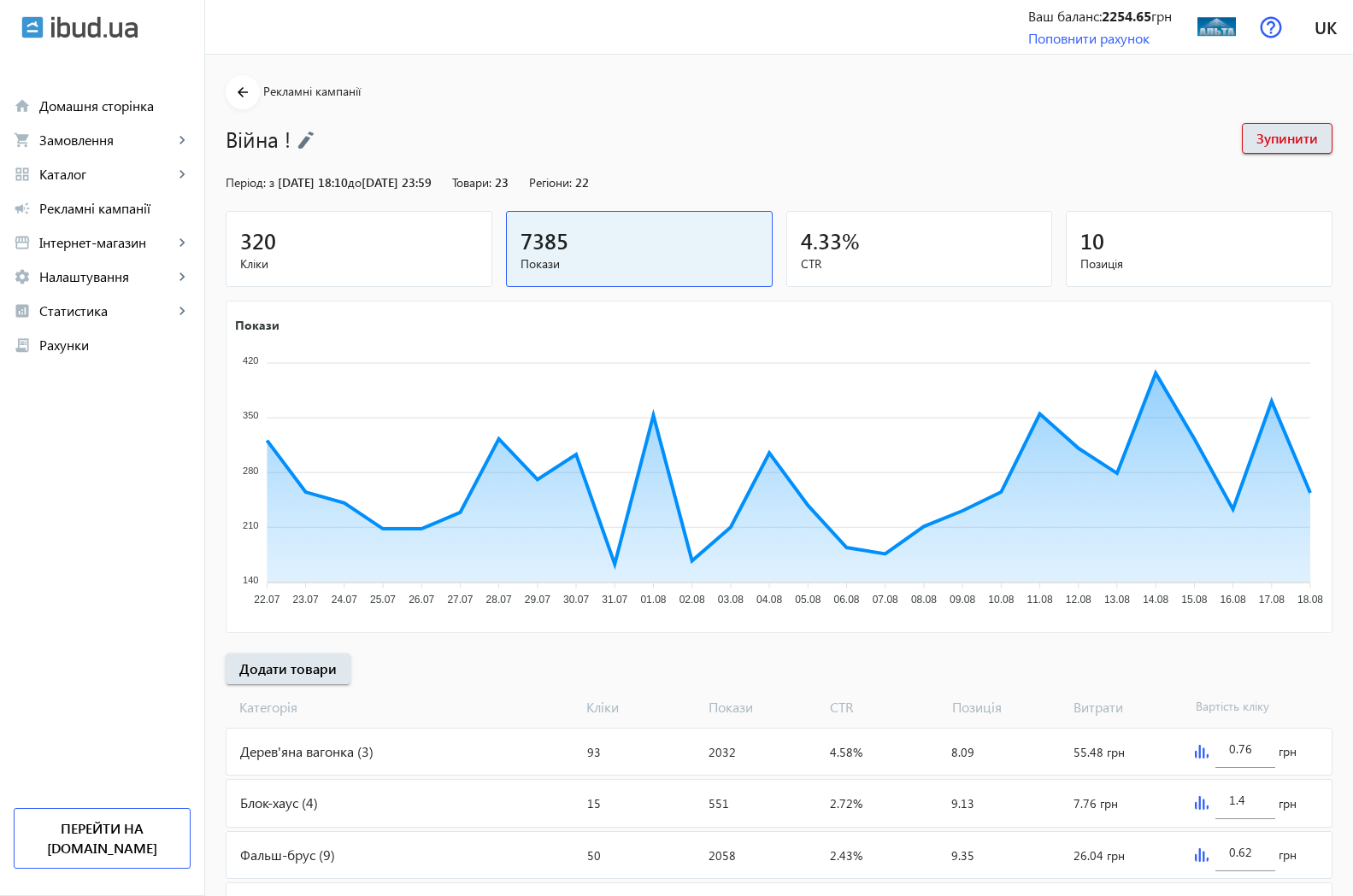
click at [275, 248] on div "320" at bounding box center [359, 241] width 238 height 30
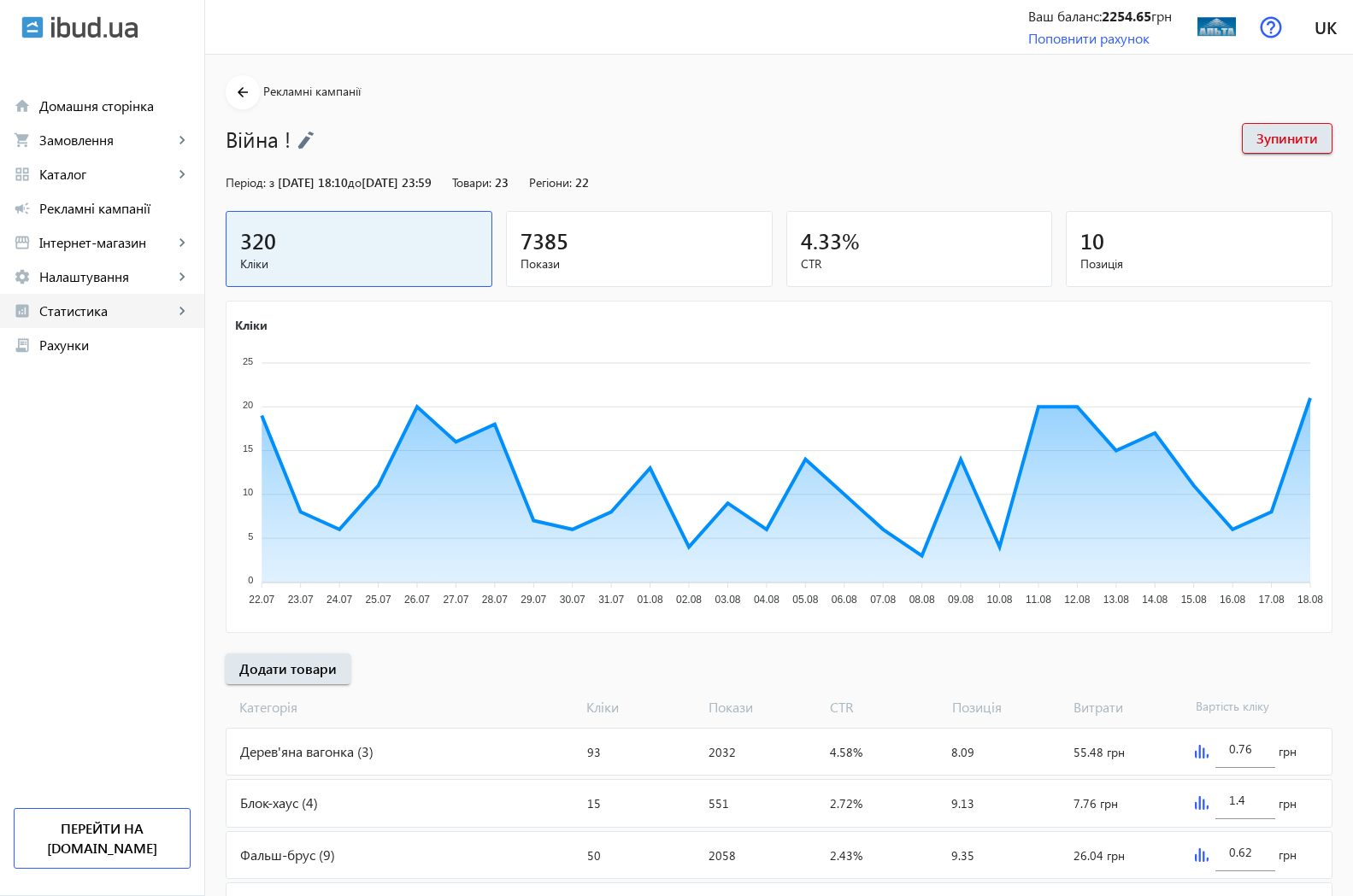
scroll to position [240, 0]
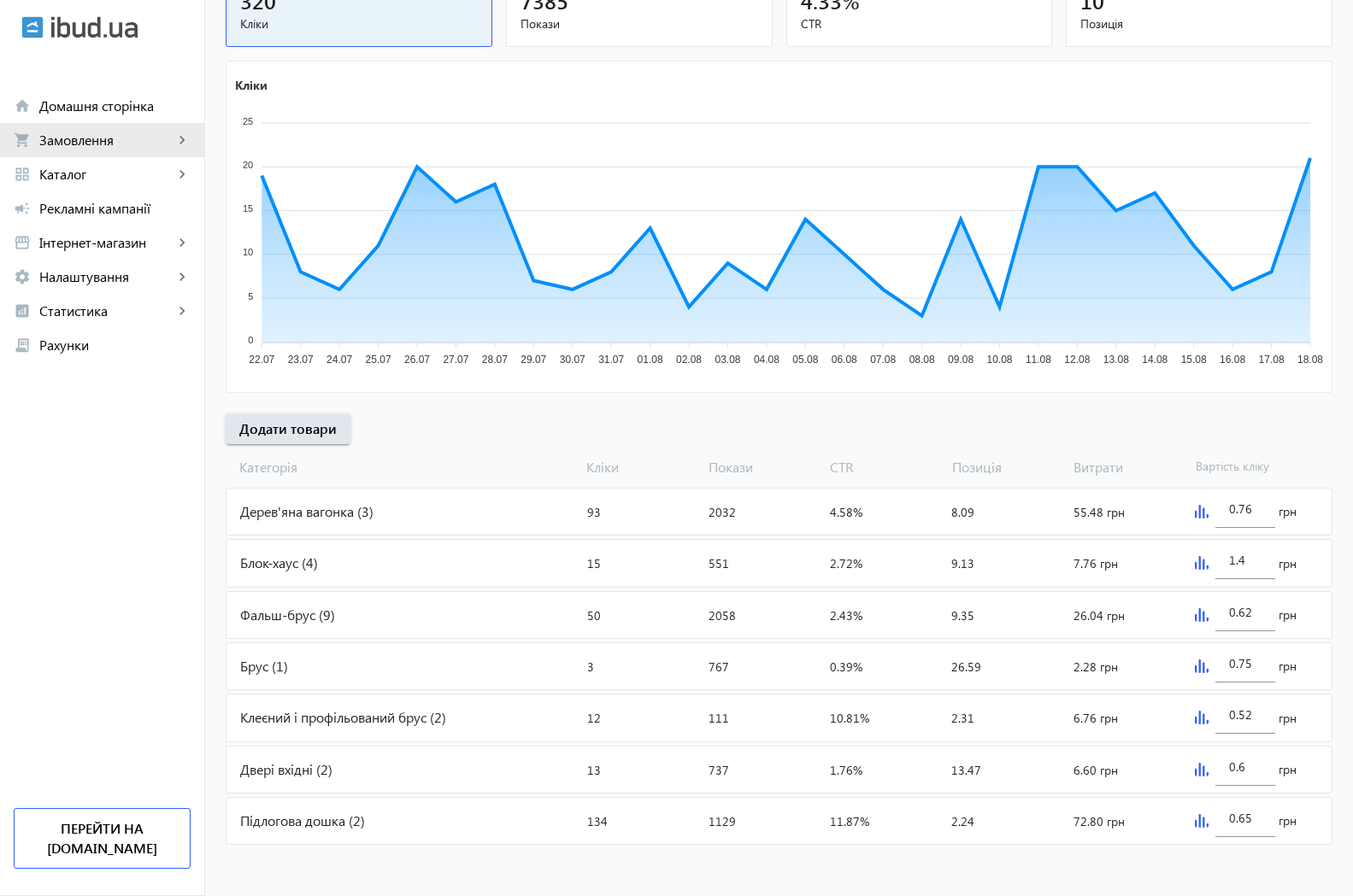
click at [67, 143] on span "Замовлення" at bounding box center [106, 140] width 134 height 17
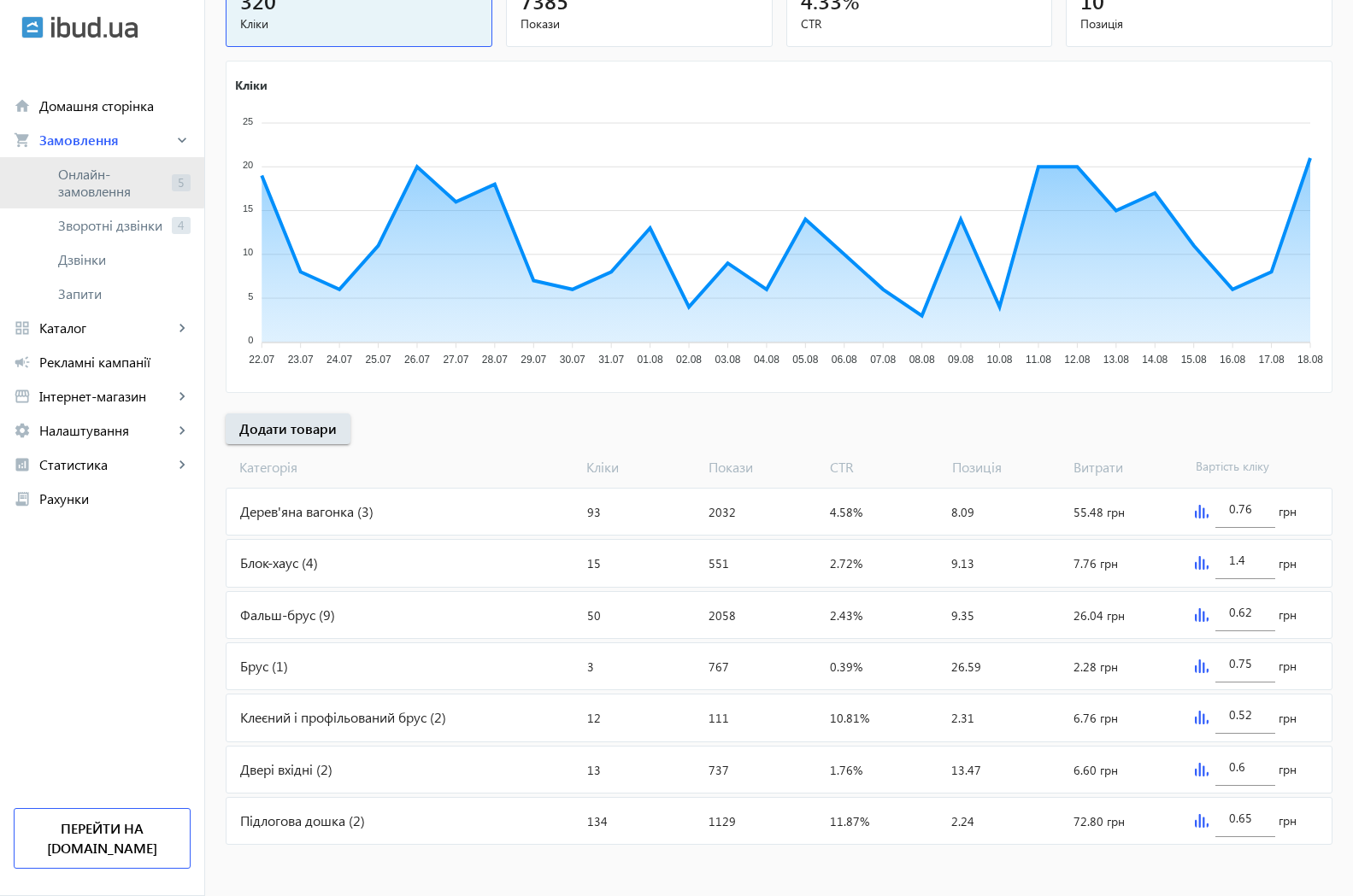
click at [66, 176] on span "Онлайн-замовлення" at bounding box center [112, 182] width 107 height 35
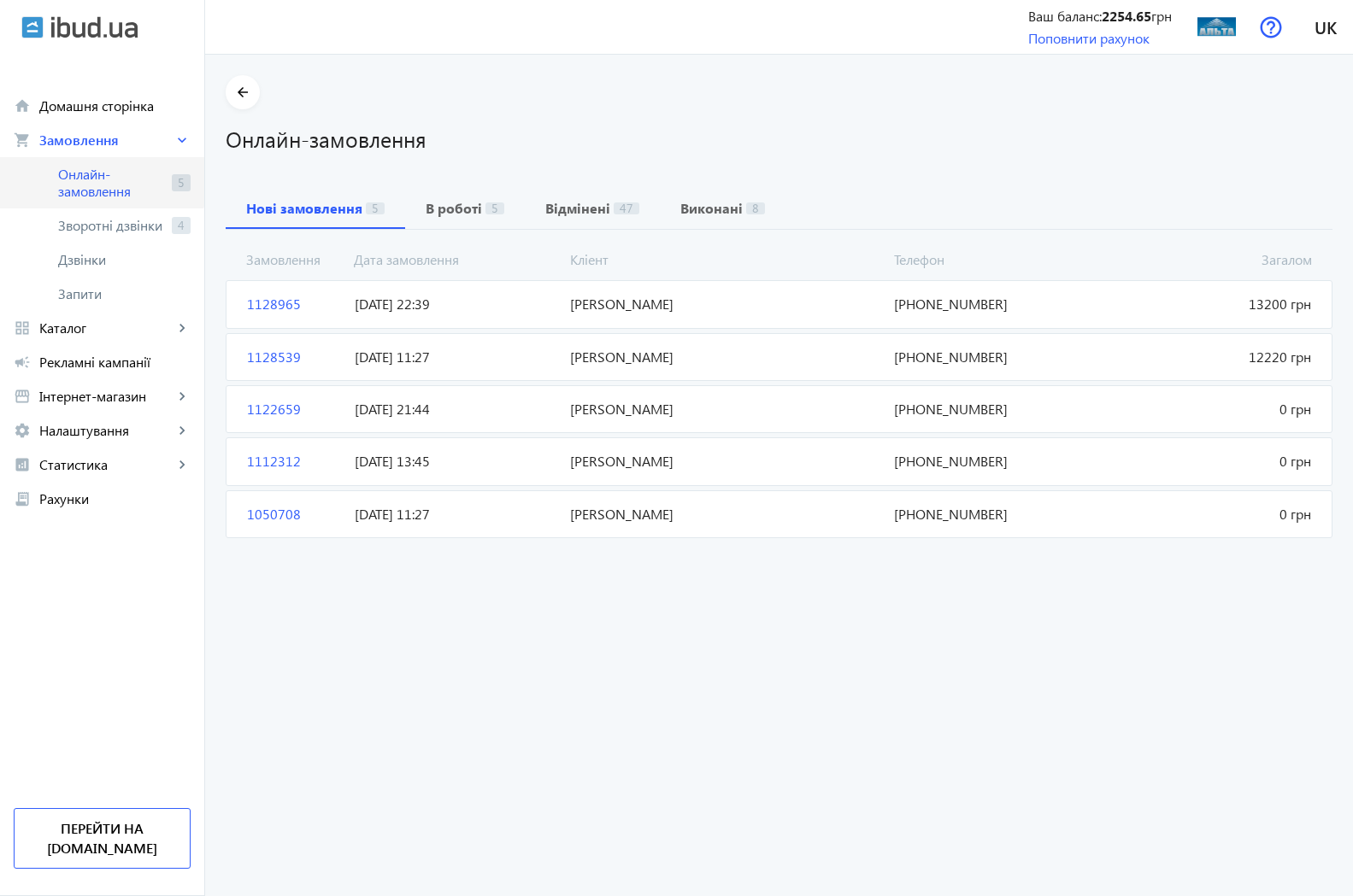
click at [66, 176] on span "Онлайн-замовлення" at bounding box center [112, 182] width 107 height 35
click at [81, 229] on span "Зворотні дзвінки" at bounding box center [112, 225] width 107 height 17
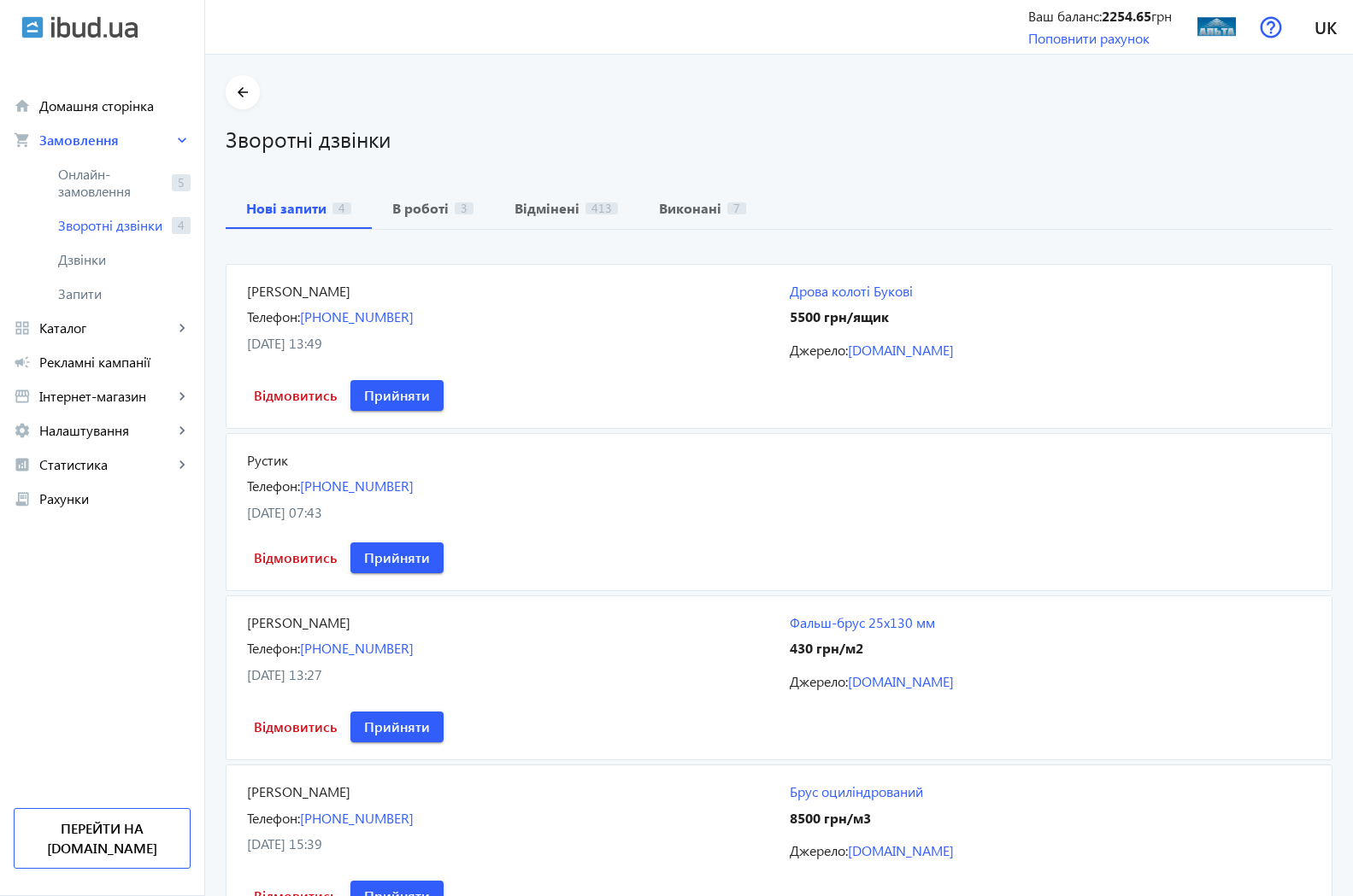
click at [81, 229] on span "Зворотні дзвінки" at bounding box center [112, 225] width 107 height 17
click at [82, 262] on span "Дзвінки" at bounding box center [125, 259] width 133 height 17
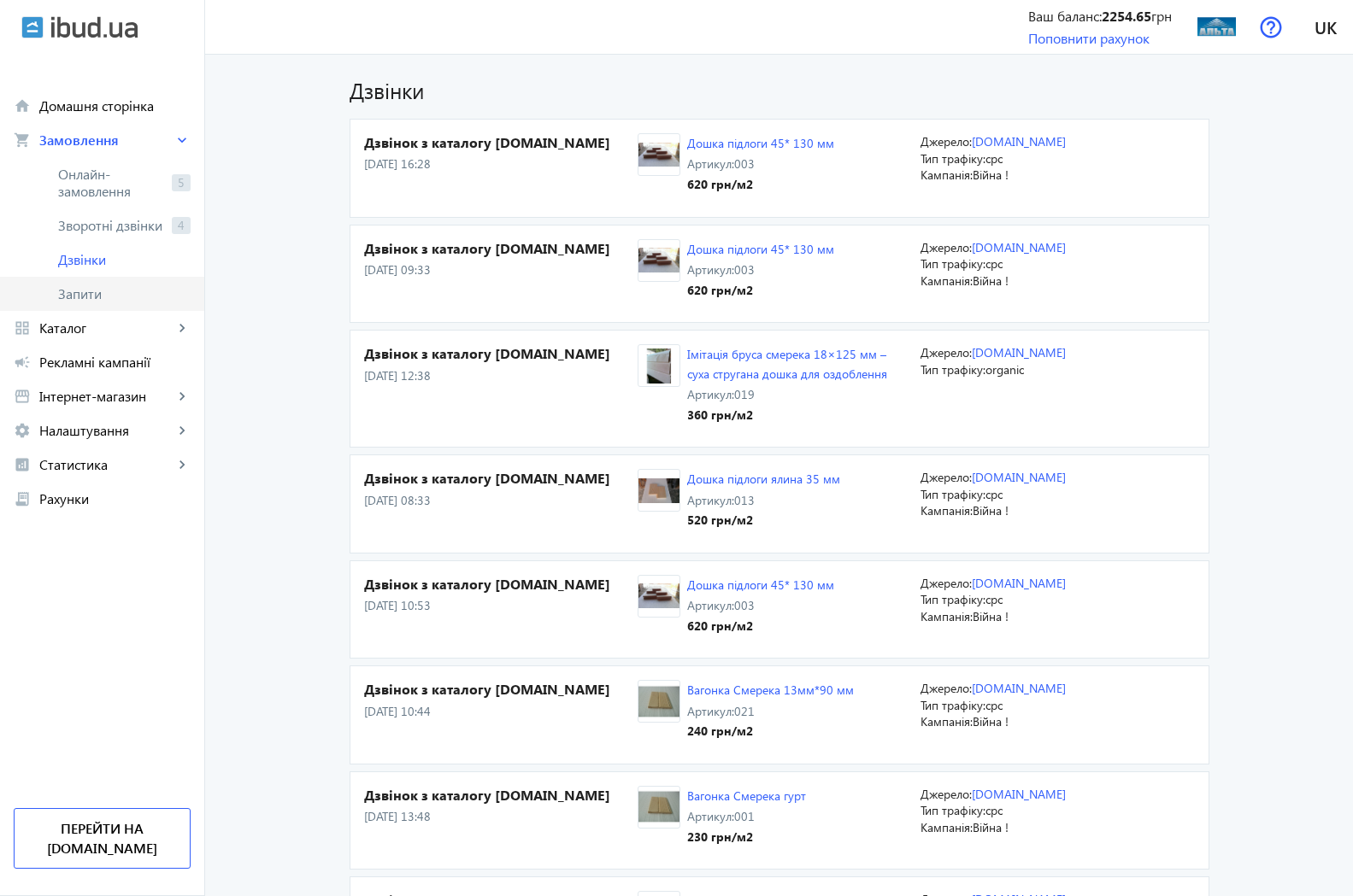
click at [79, 292] on span "Запити" at bounding box center [125, 293] width 133 height 17
click at [1048, 195] on div "Джерело: [DOMAIN_NAME] Тип трафіку: cpc Кампанія: Війна !" at bounding box center [1057, 168] width 274 height 70
